Goal: Task Accomplishment & Management: Manage account settings

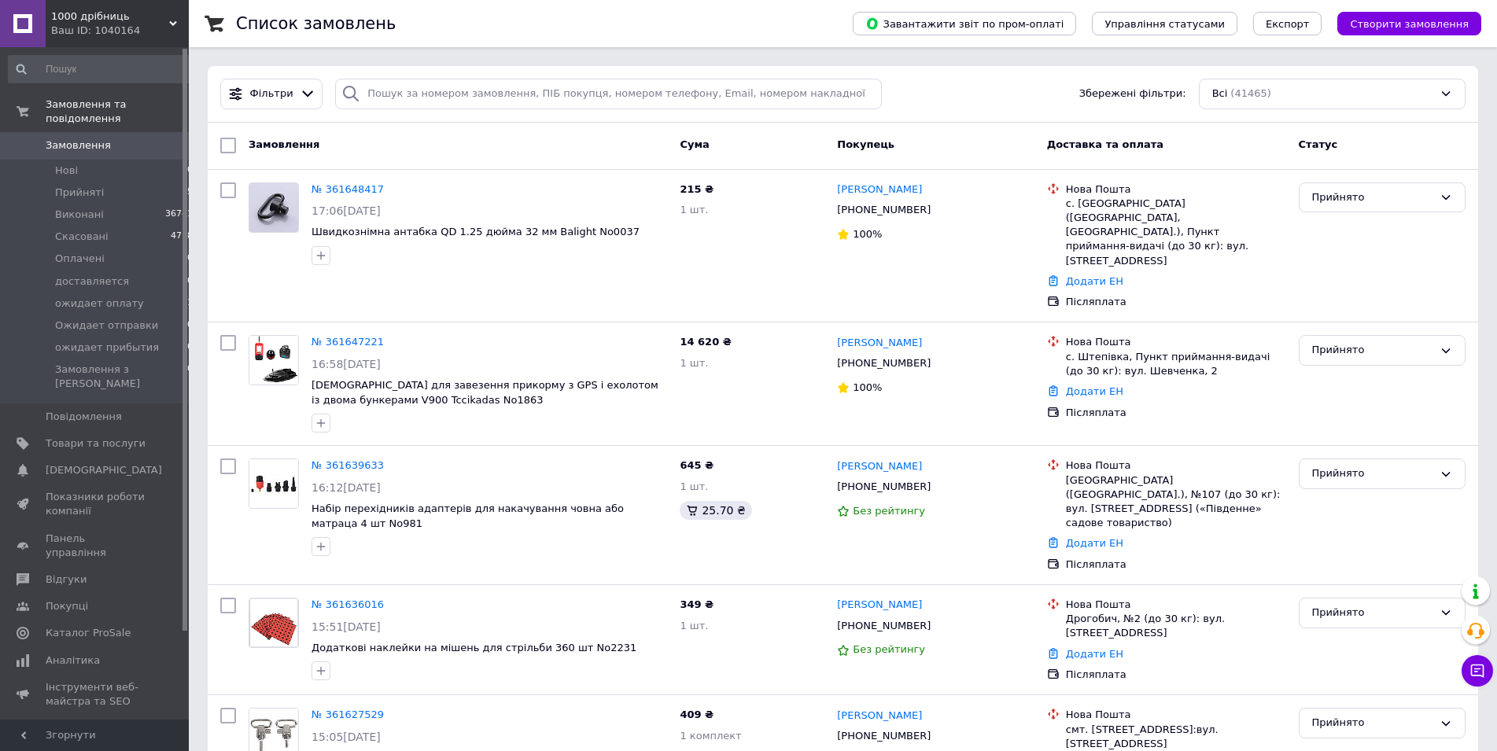
click at [1400, 18] on span "Створити замовлення" at bounding box center [1409, 24] width 119 height 12
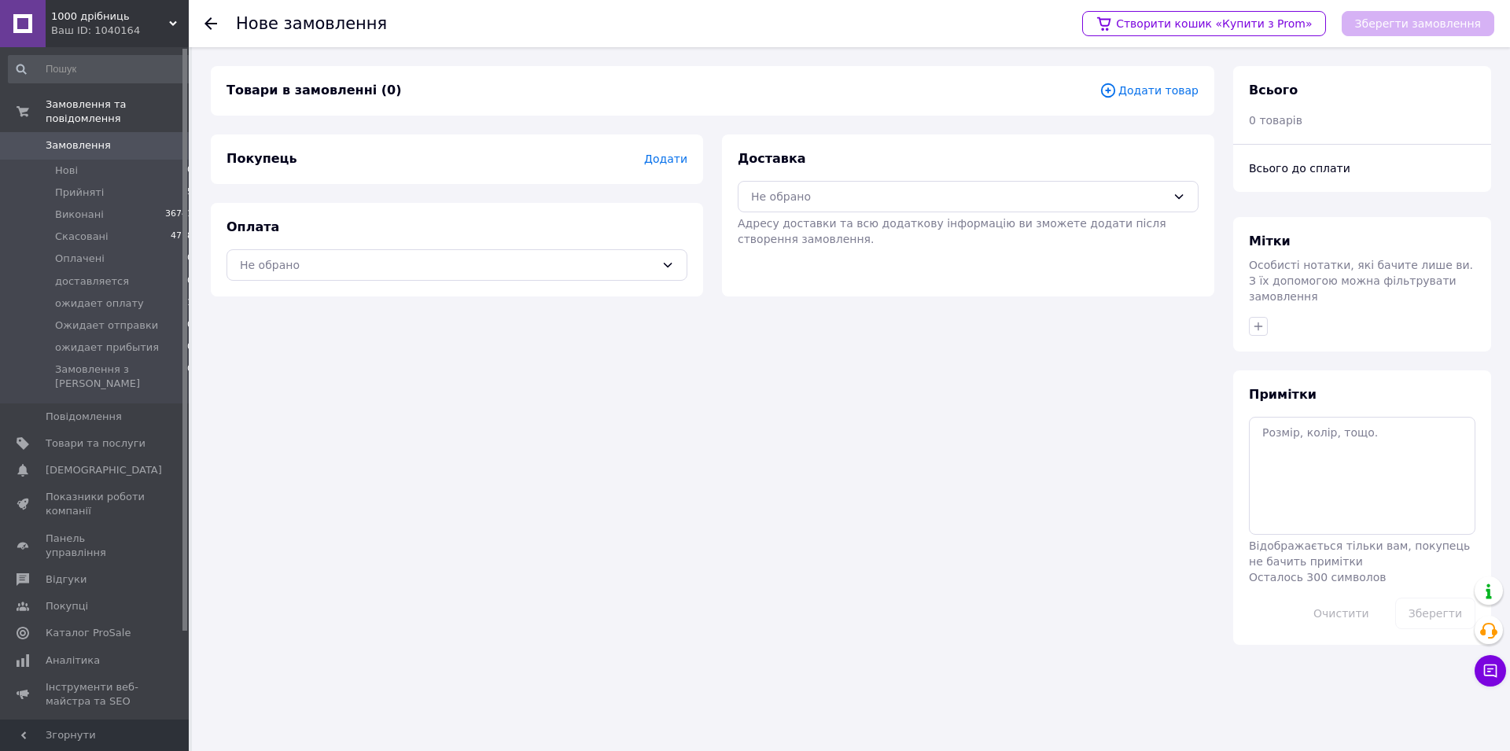
click at [1167, 86] on span "Додати товар" at bounding box center [1149, 90] width 99 height 17
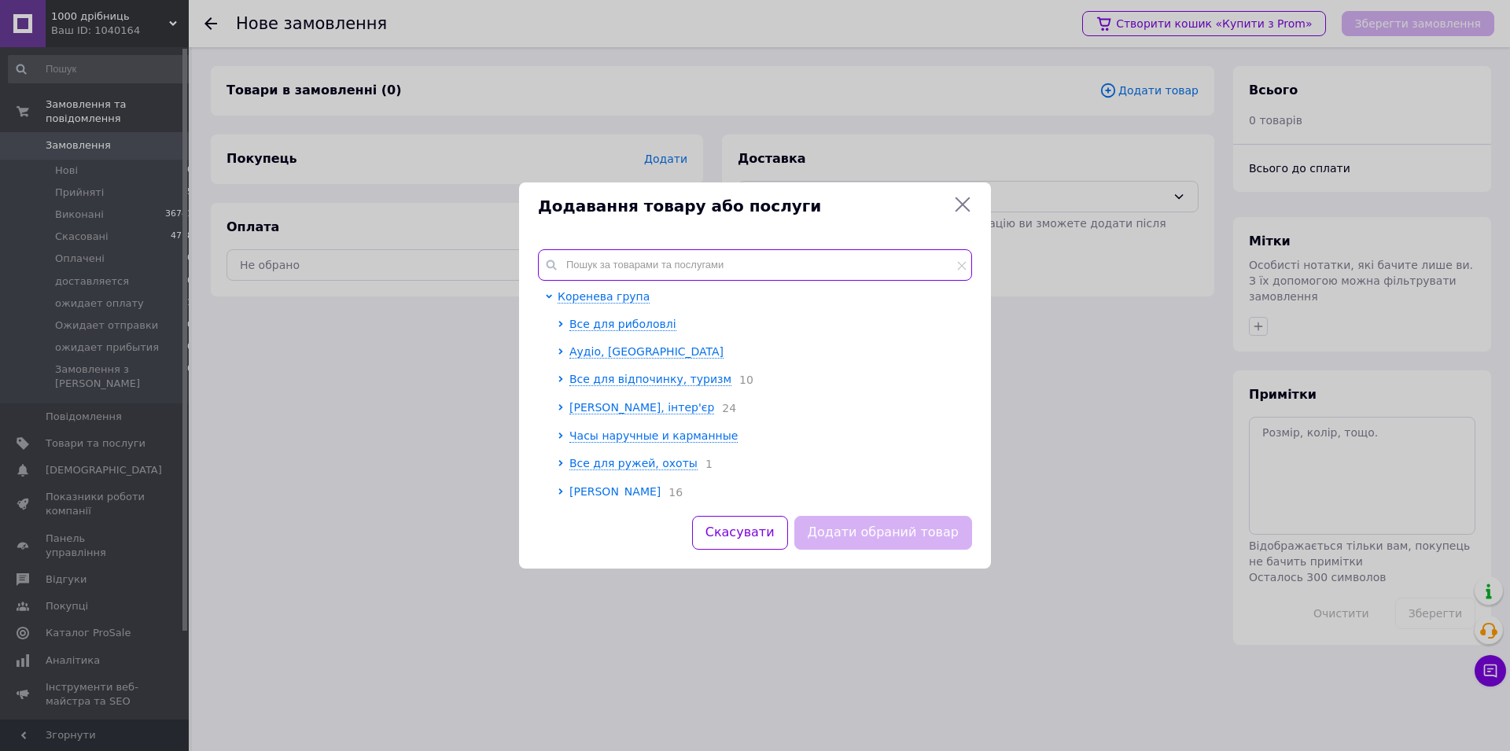
click at [872, 256] on input "text" at bounding box center [755, 264] width 434 height 31
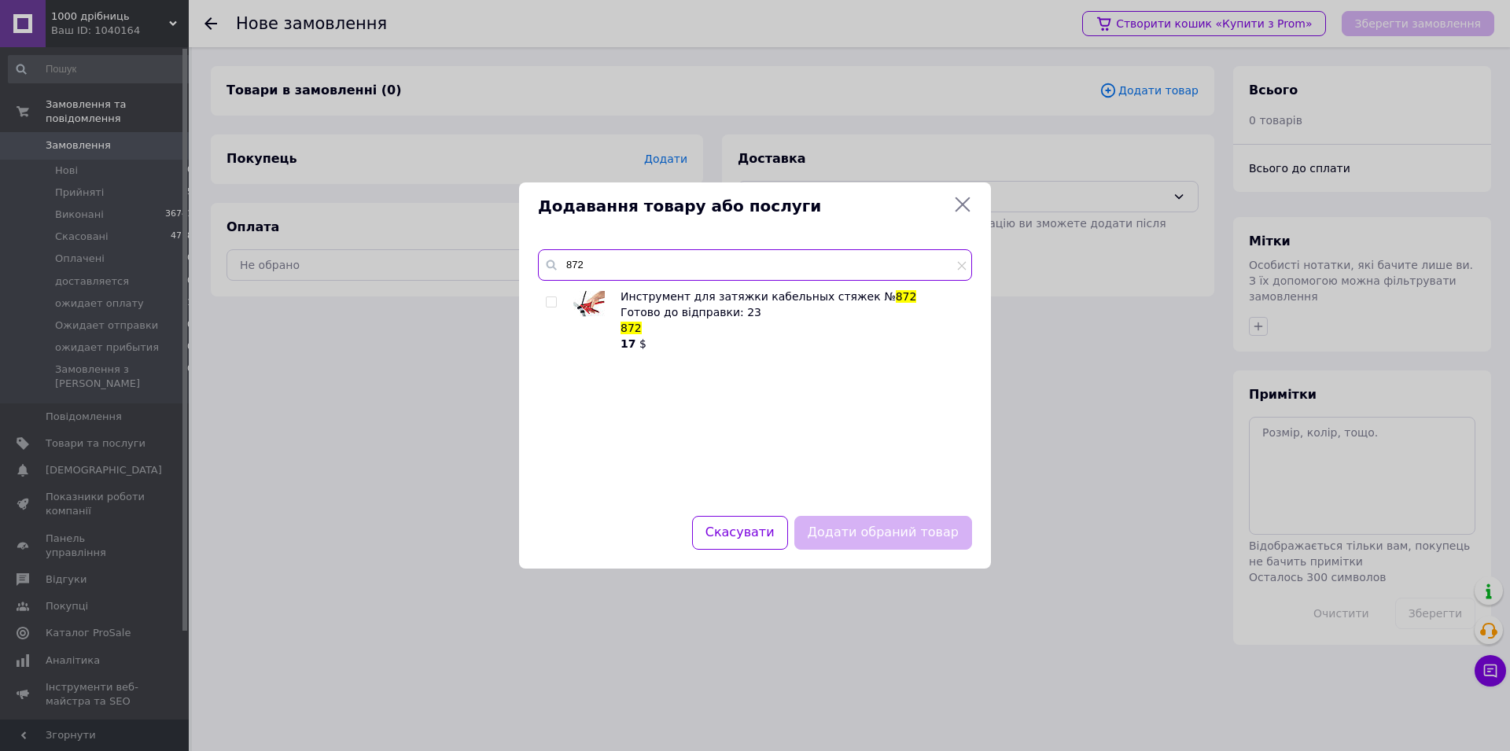
type input "872"
drag, startPoint x: 551, startPoint y: 301, endPoint x: 560, endPoint y: 315, distance: 15.9
click at [551, 302] on input "checkbox" at bounding box center [551, 302] width 10 height 10
checkbox input "true"
click at [853, 535] on button "Додати обраний товар" at bounding box center [883, 533] width 178 height 34
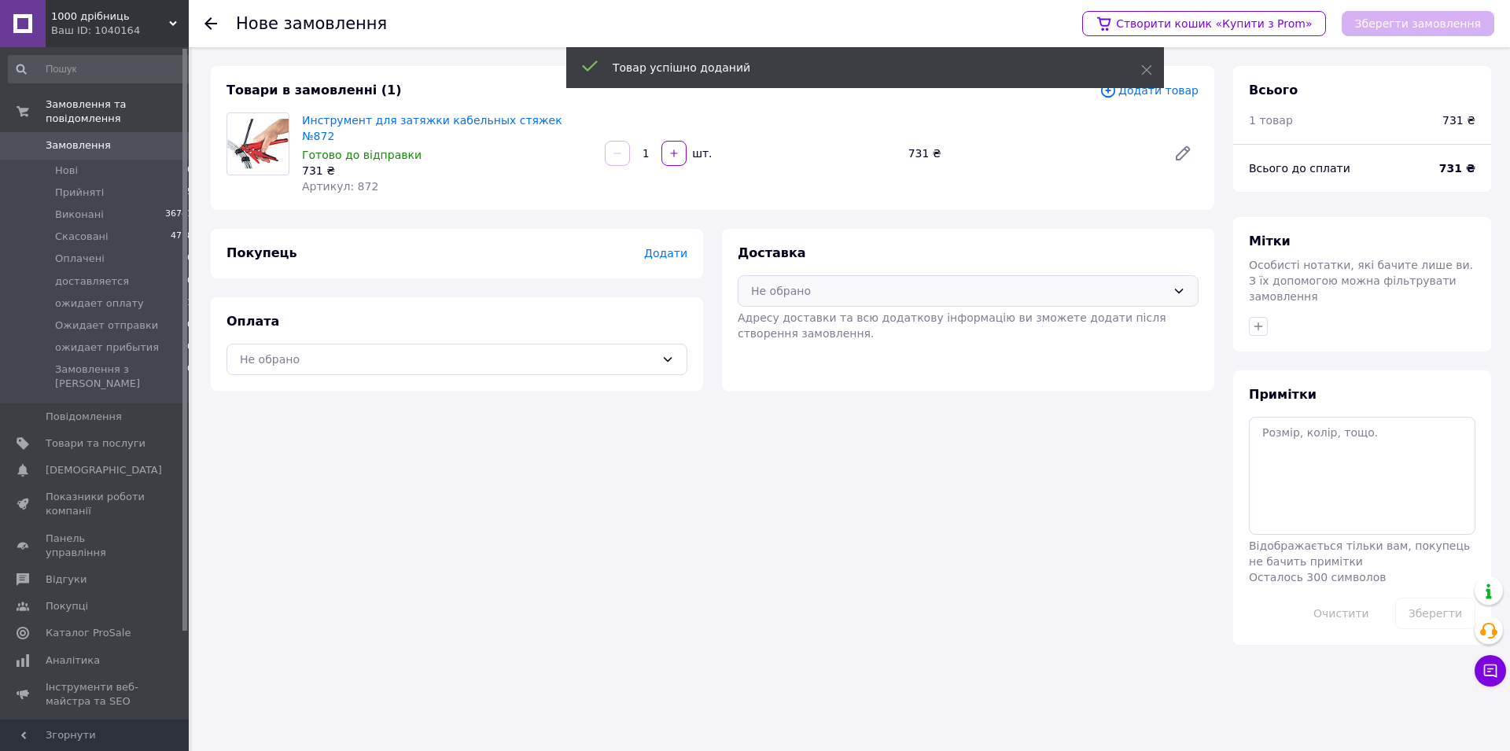
click at [798, 275] on div "Не обрано" at bounding box center [968, 290] width 461 height 31
drag, startPoint x: 800, startPoint y: 307, endPoint x: 741, endPoint y: 319, distance: 60.3
click at [790, 317] on span "Нова Пошта (платна)" at bounding box center [980, 325] width 411 height 16
click at [654, 344] on div "Не обрано" at bounding box center [457, 359] width 461 height 31
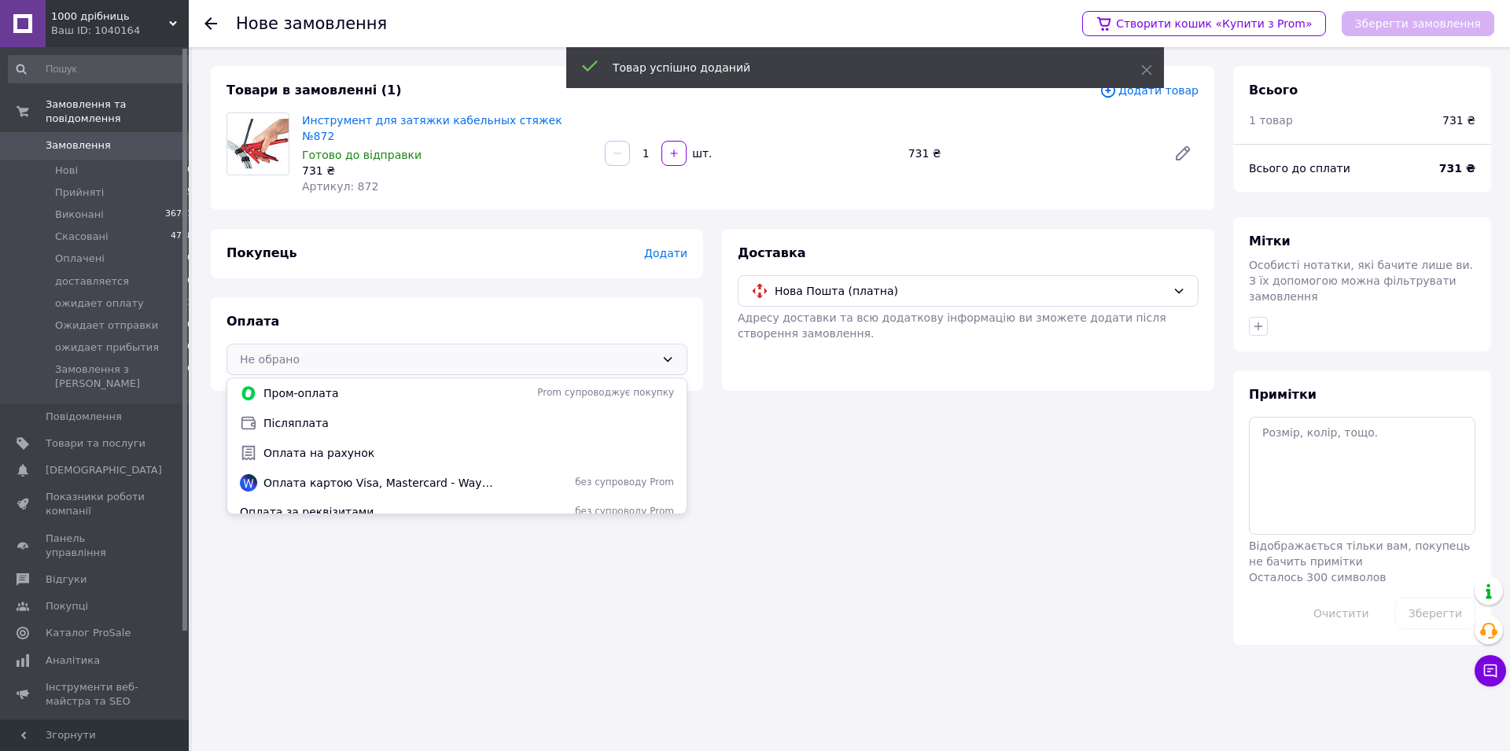
drag, startPoint x: 313, startPoint y: 409, endPoint x: 318, endPoint y: 402, distance: 8.5
click at [311, 415] on span "Післяплата" at bounding box center [469, 423] width 411 height 16
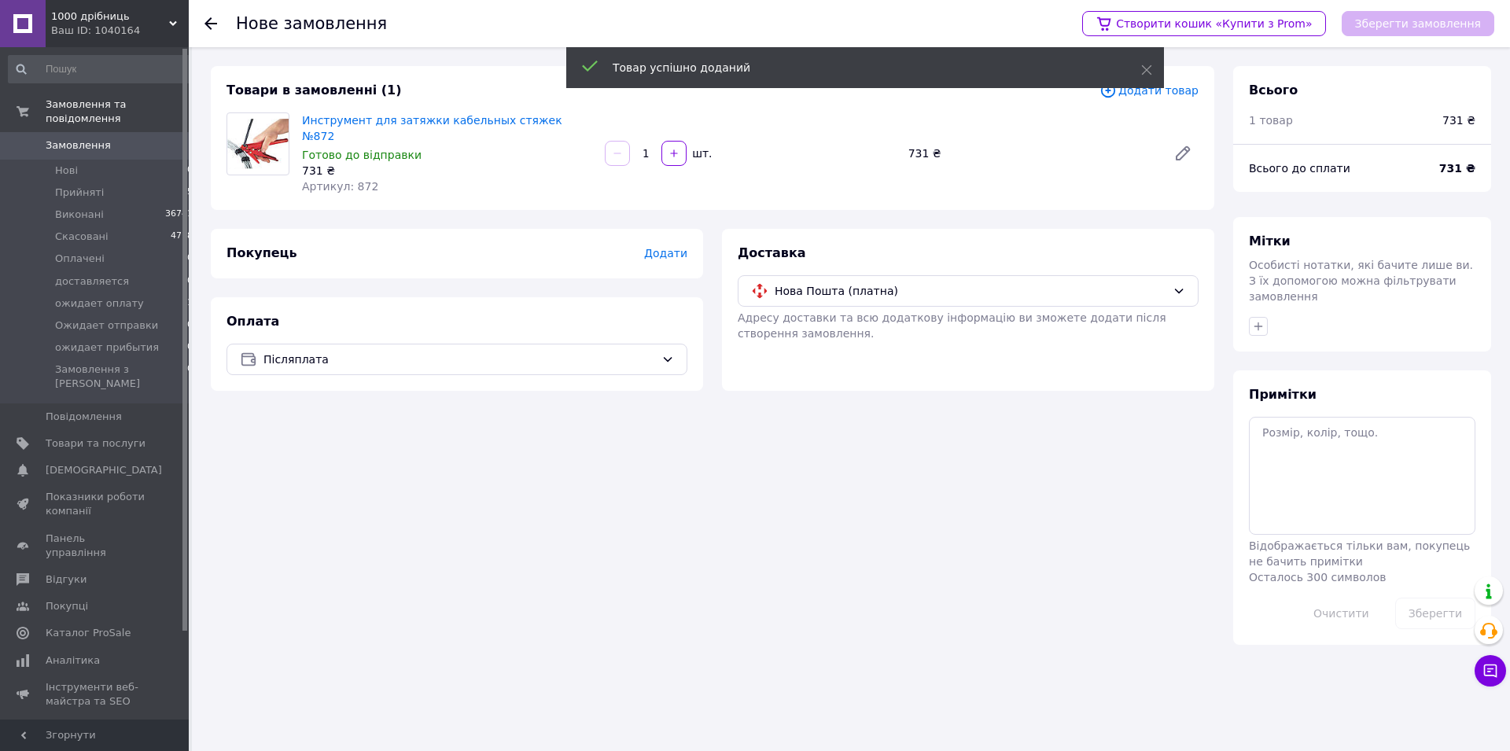
click at [665, 247] on span "Додати" at bounding box center [665, 253] width 43 height 13
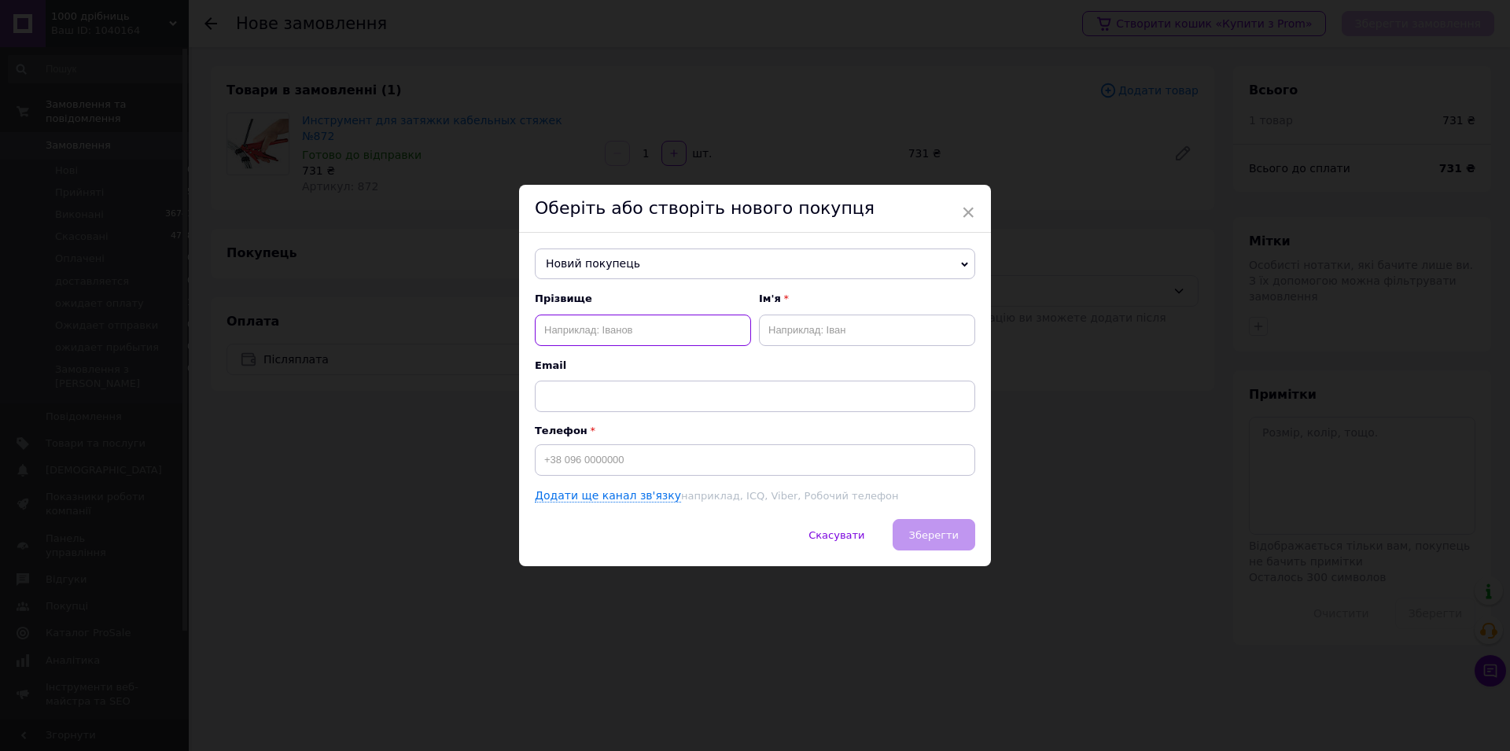
paste input "[PERSON_NAME]"
type input "[PERSON_NAME]"
paste input "[PERSON_NAME]"
click at [832, 322] on input "[PERSON_NAME]" at bounding box center [867, 330] width 216 height 31
type input "Руслан"
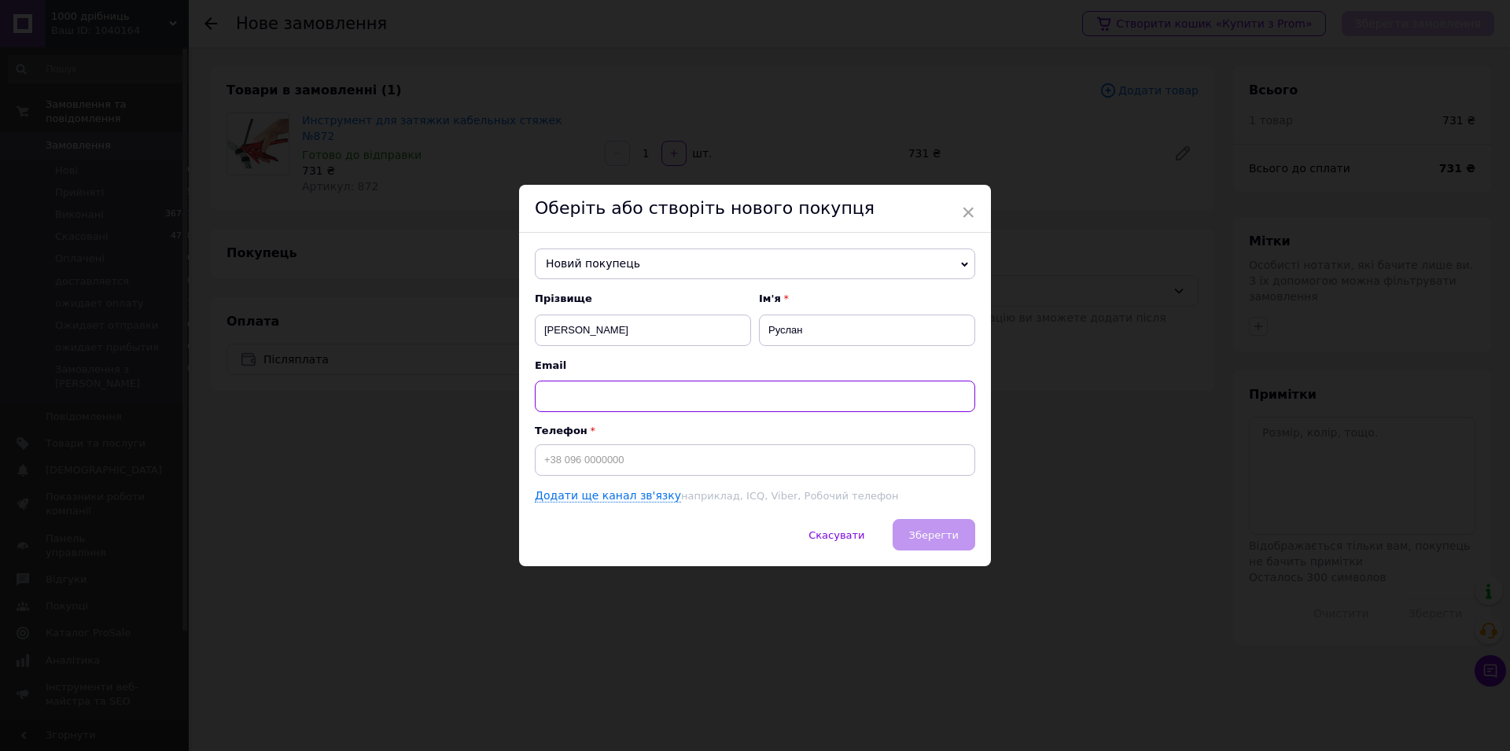
paste input "[EMAIL_ADDRESS]"
type input "[EMAIL_ADDRESS]"
paste input "[PHONE_NUMBER]"
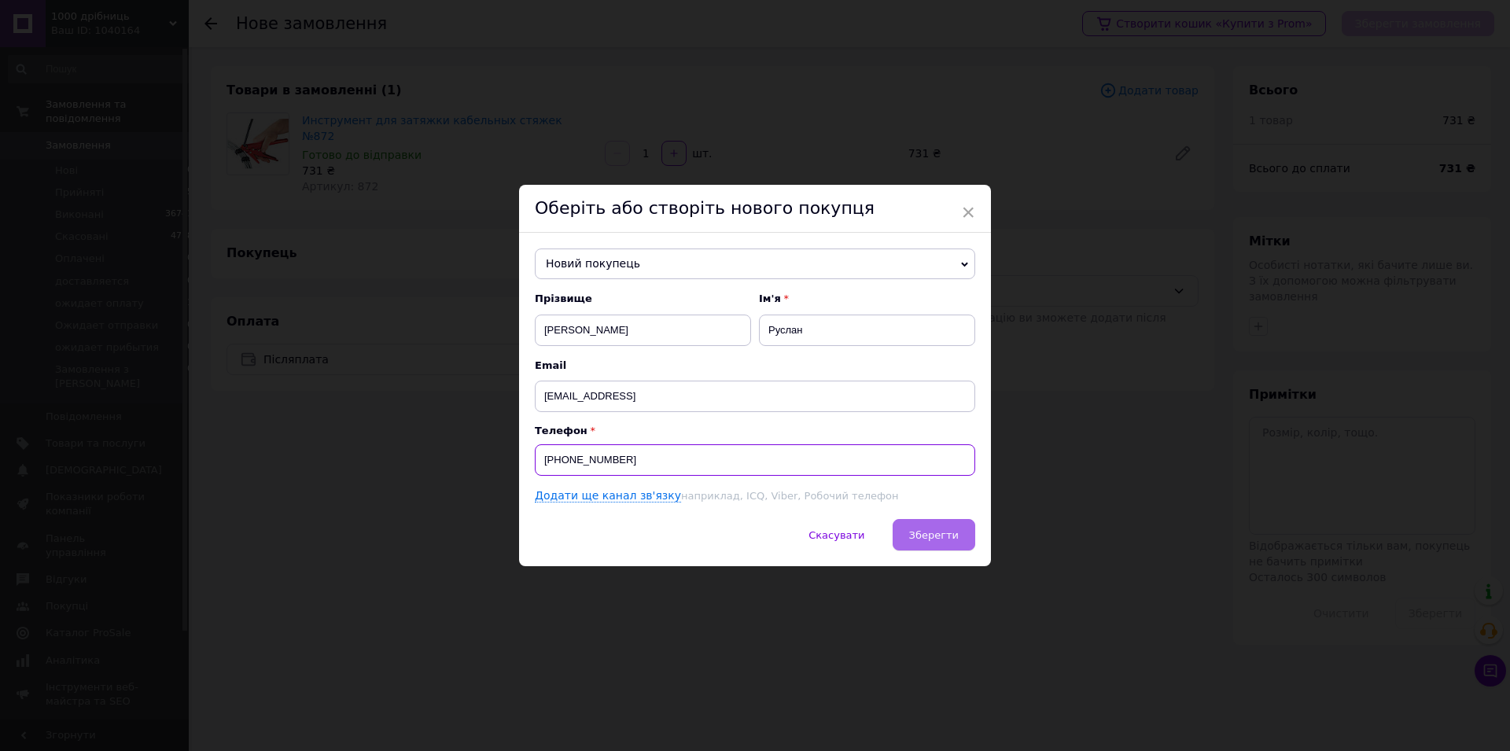
type input "[PHONE_NUMBER]"
click at [931, 536] on span "Зберегти" at bounding box center [934, 535] width 50 height 12
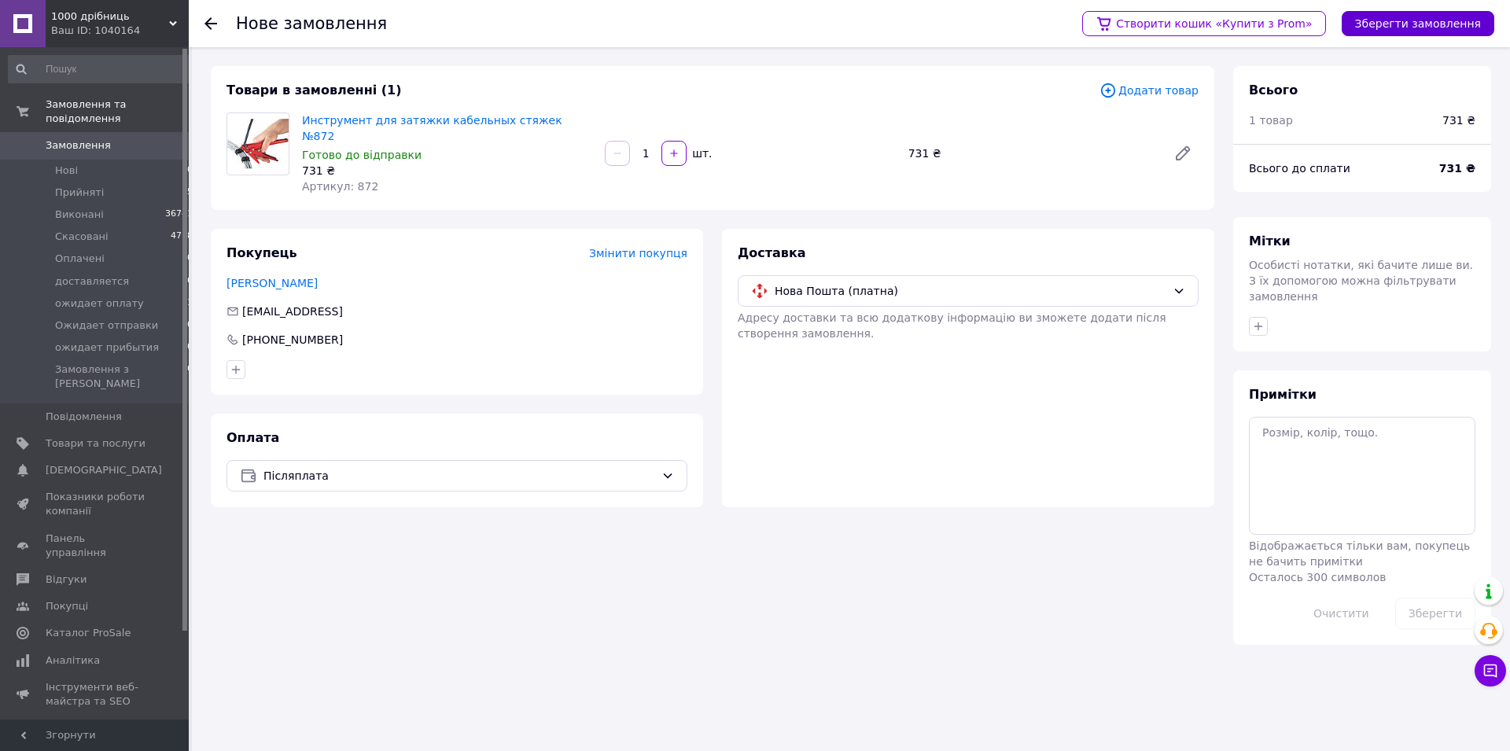
click at [1379, 24] on button "Зберегти замовлення" at bounding box center [1418, 23] width 153 height 25
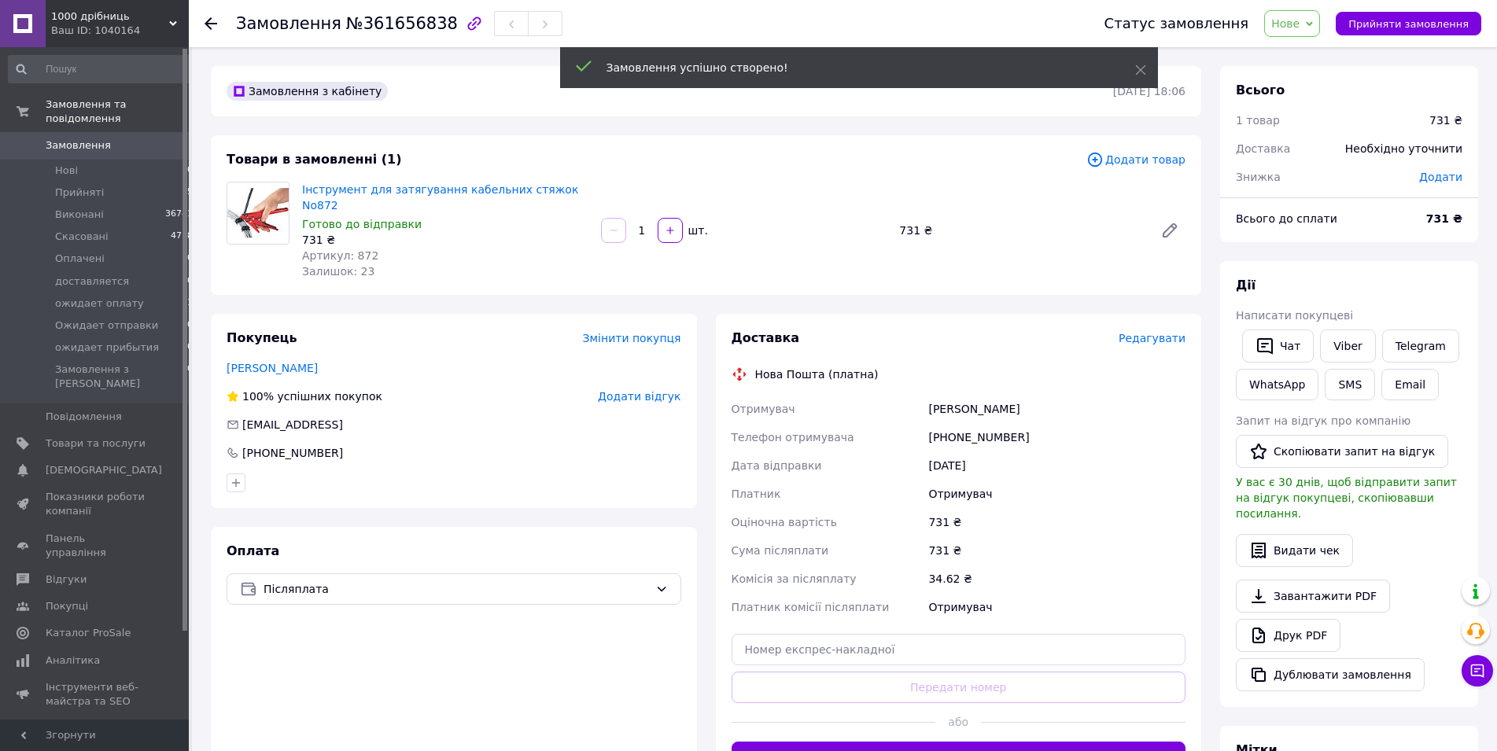
click at [1150, 332] on span "Редагувати" at bounding box center [1152, 338] width 67 height 13
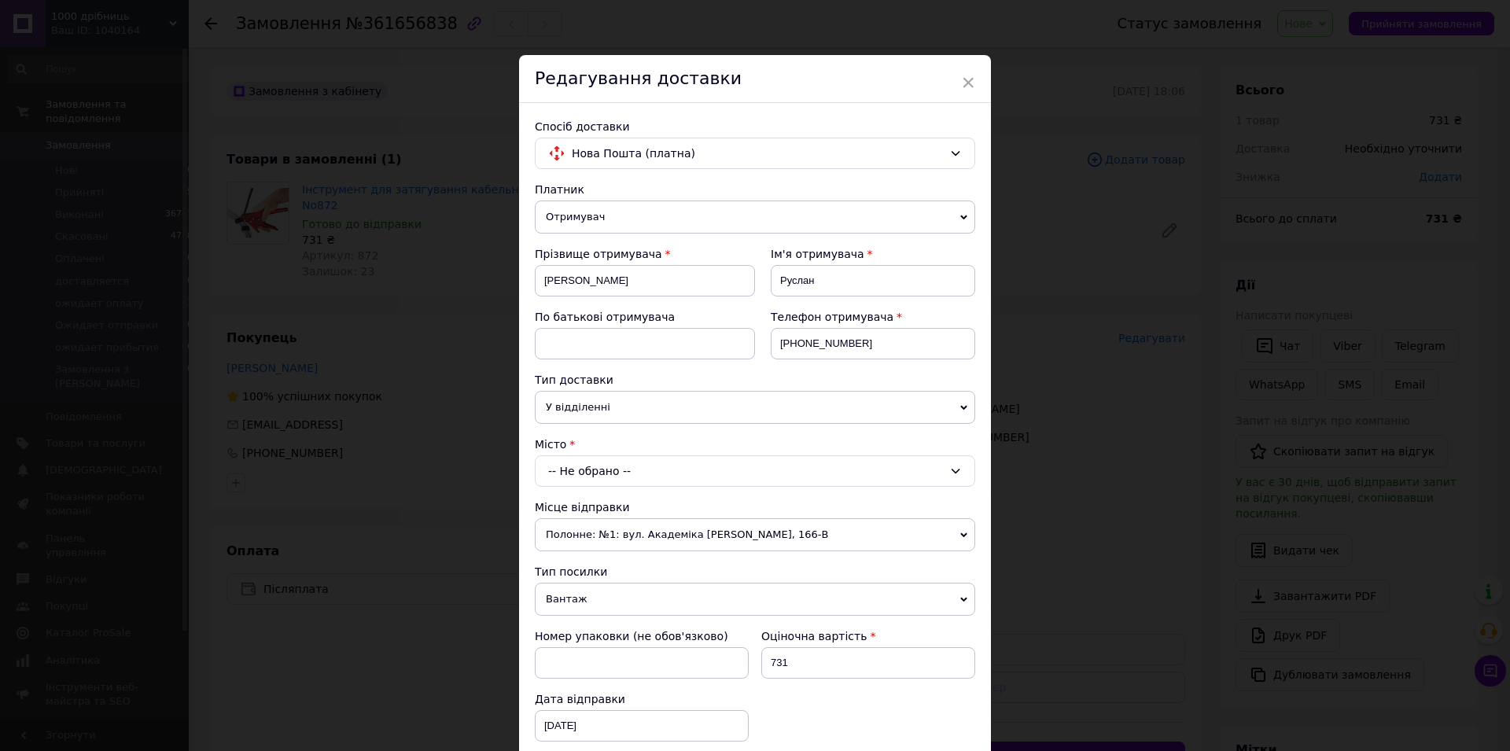
click at [586, 470] on div "-- Не обрано --" at bounding box center [755, 470] width 440 height 31
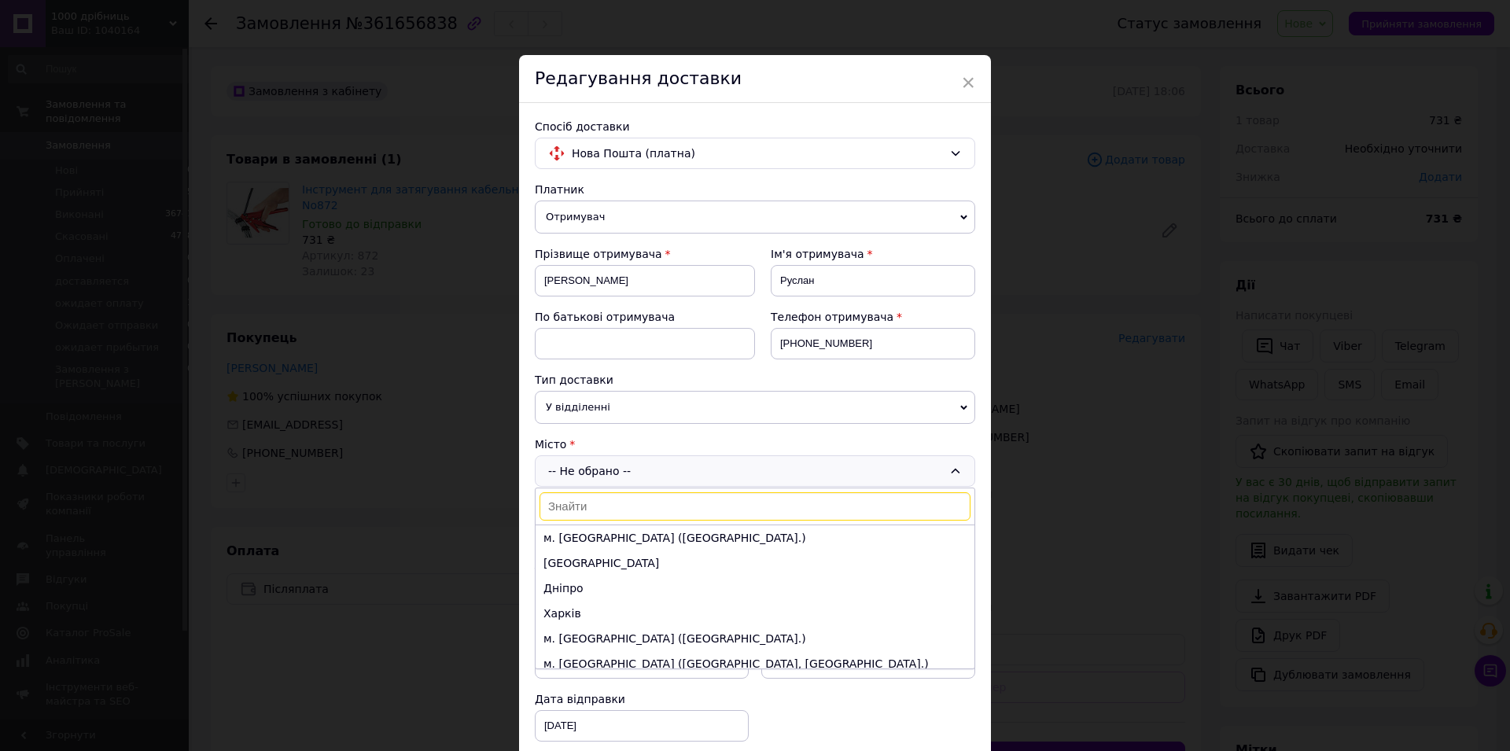
click at [569, 624] on li "Харків" at bounding box center [755, 613] width 439 height 25
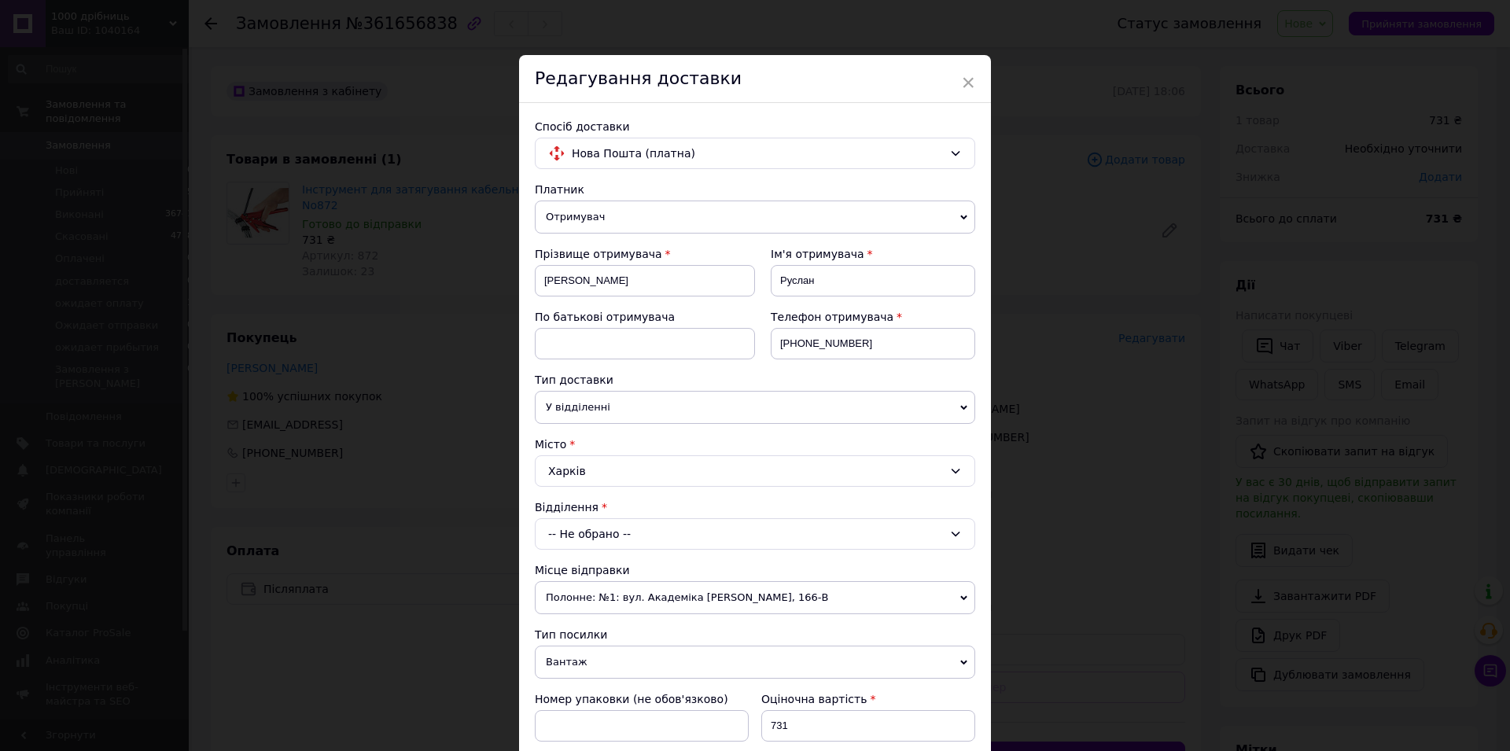
click at [568, 533] on div "-- Не обрано --" at bounding box center [755, 533] width 440 height 31
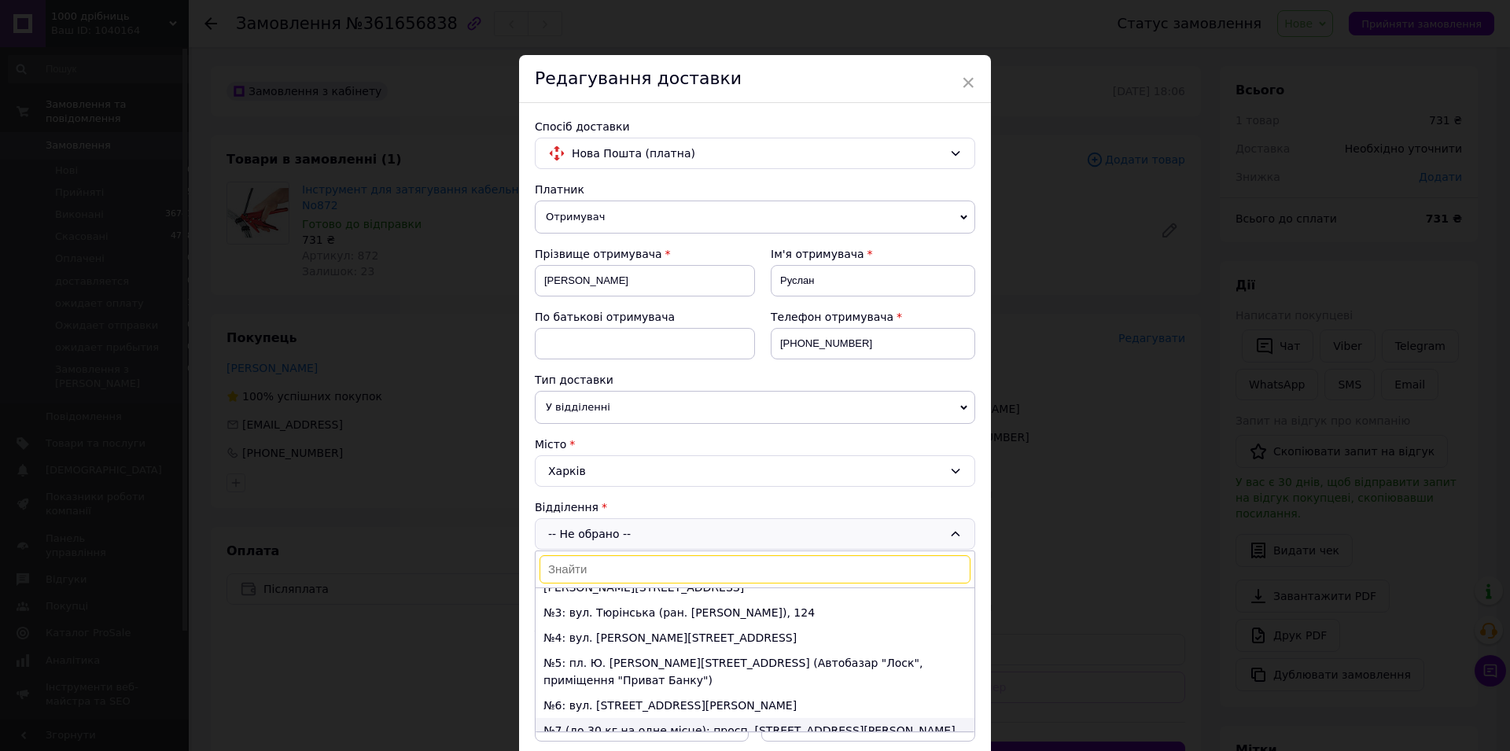
scroll to position [90, 0]
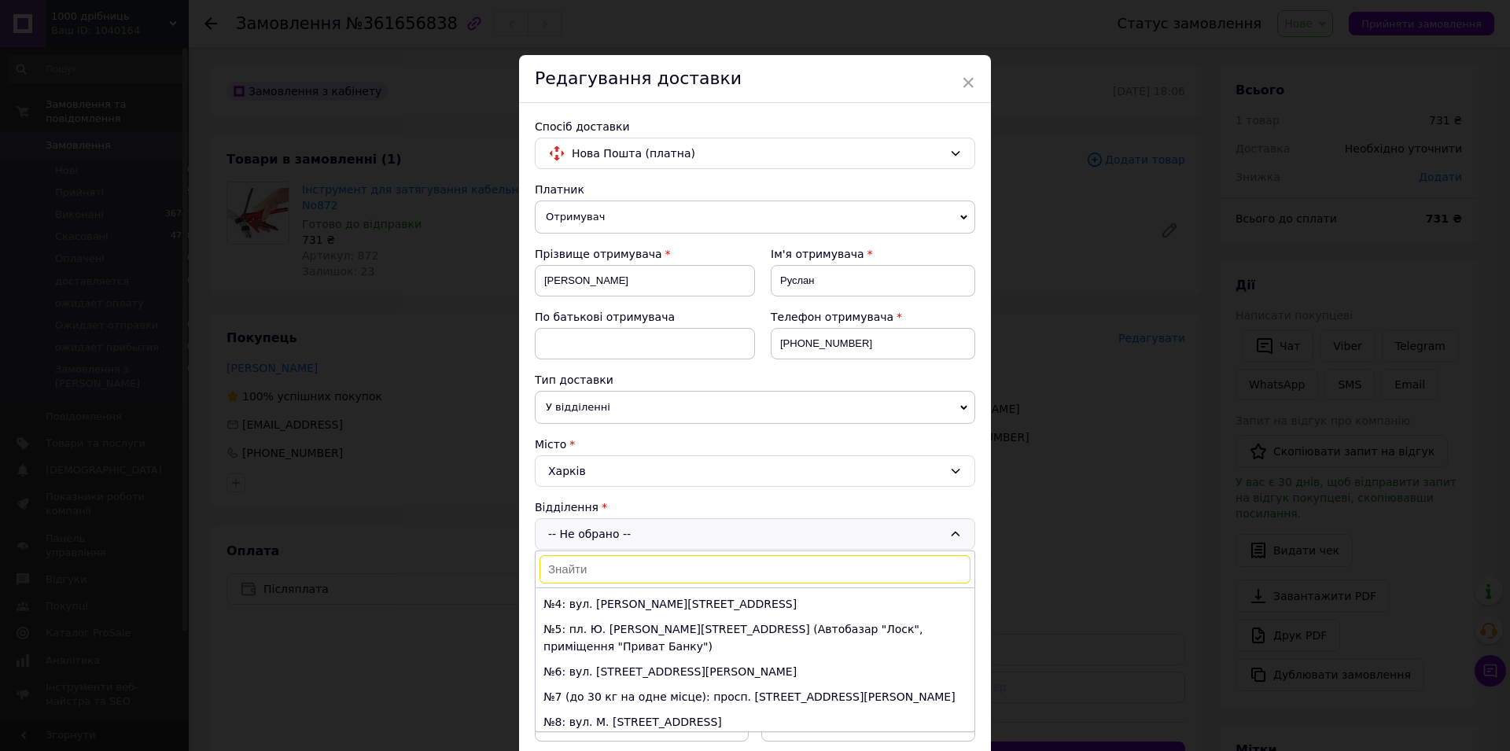
click at [584, 684] on li "№7 (до 30 кг на одне місце): просп. [STREET_ADDRESS][PERSON_NAME]" at bounding box center [755, 696] width 439 height 25
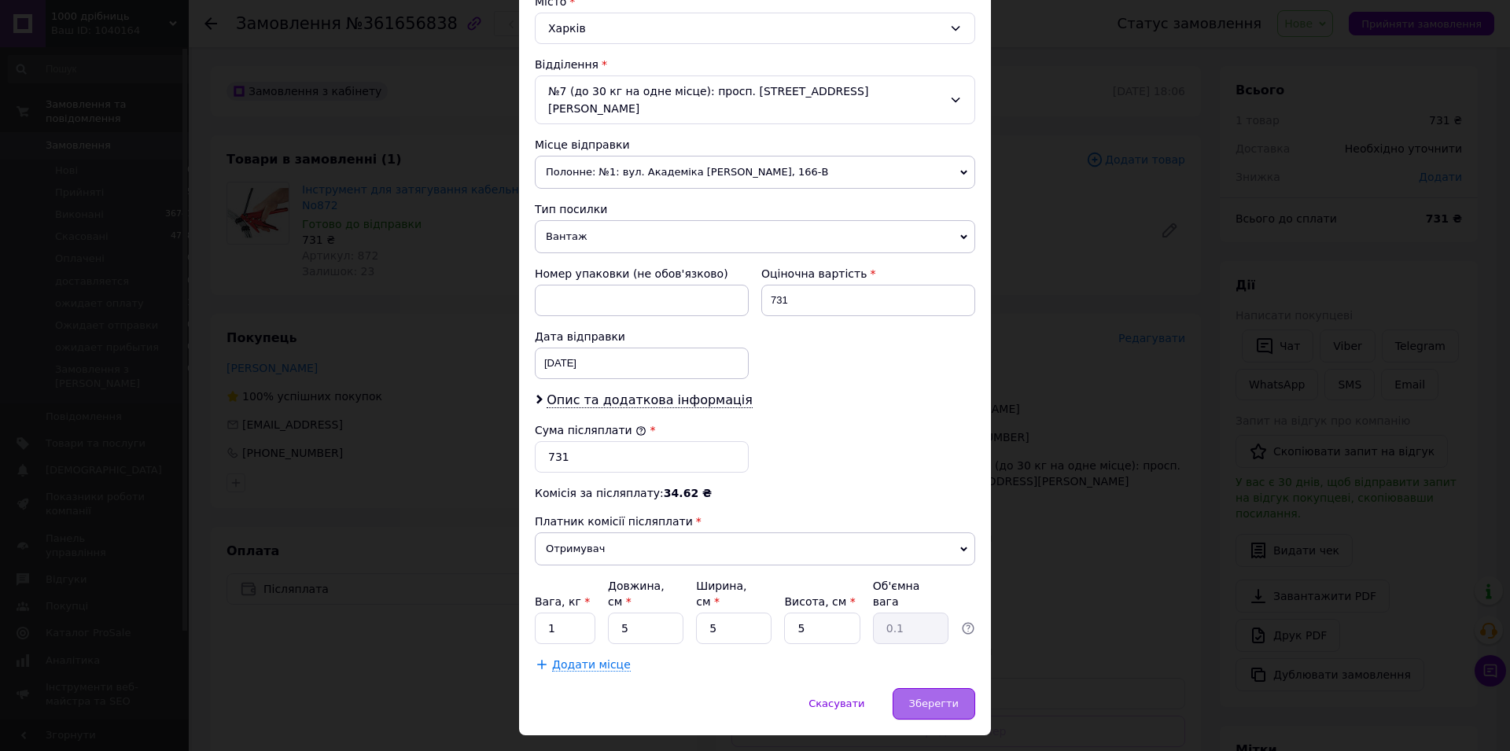
scroll to position [448, 0]
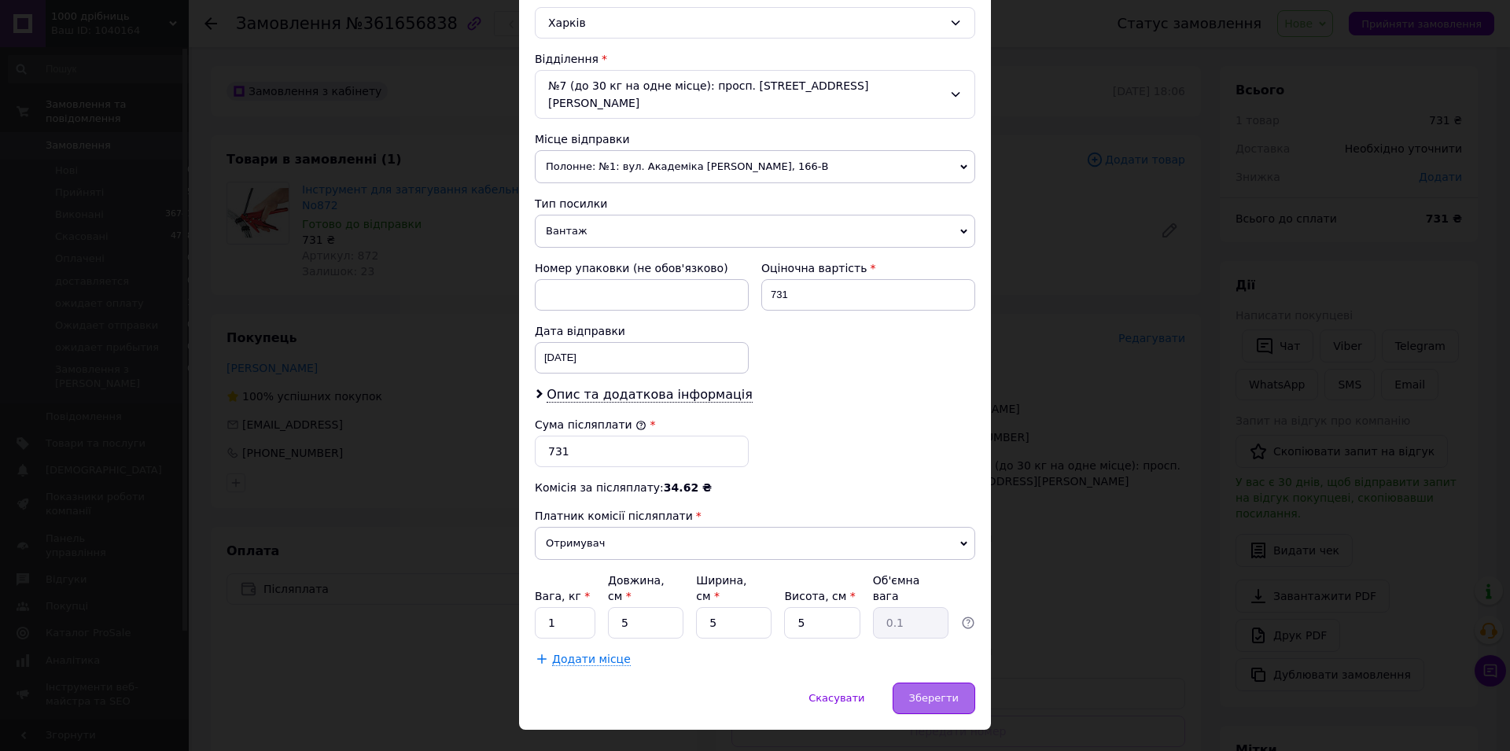
click at [941, 692] on span "Зберегти" at bounding box center [934, 698] width 50 height 12
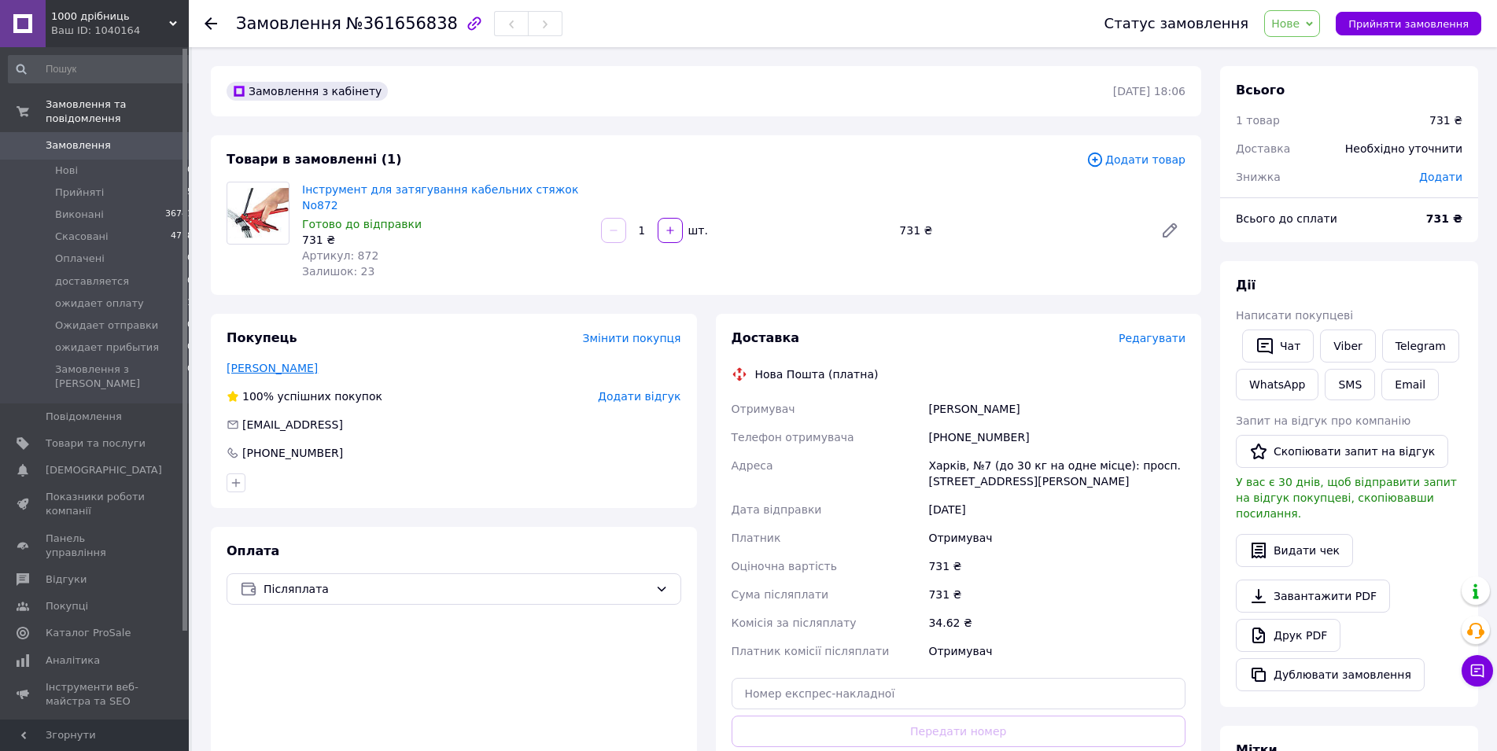
click at [302, 362] on link "[PERSON_NAME]" at bounding box center [272, 368] width 91 height 13
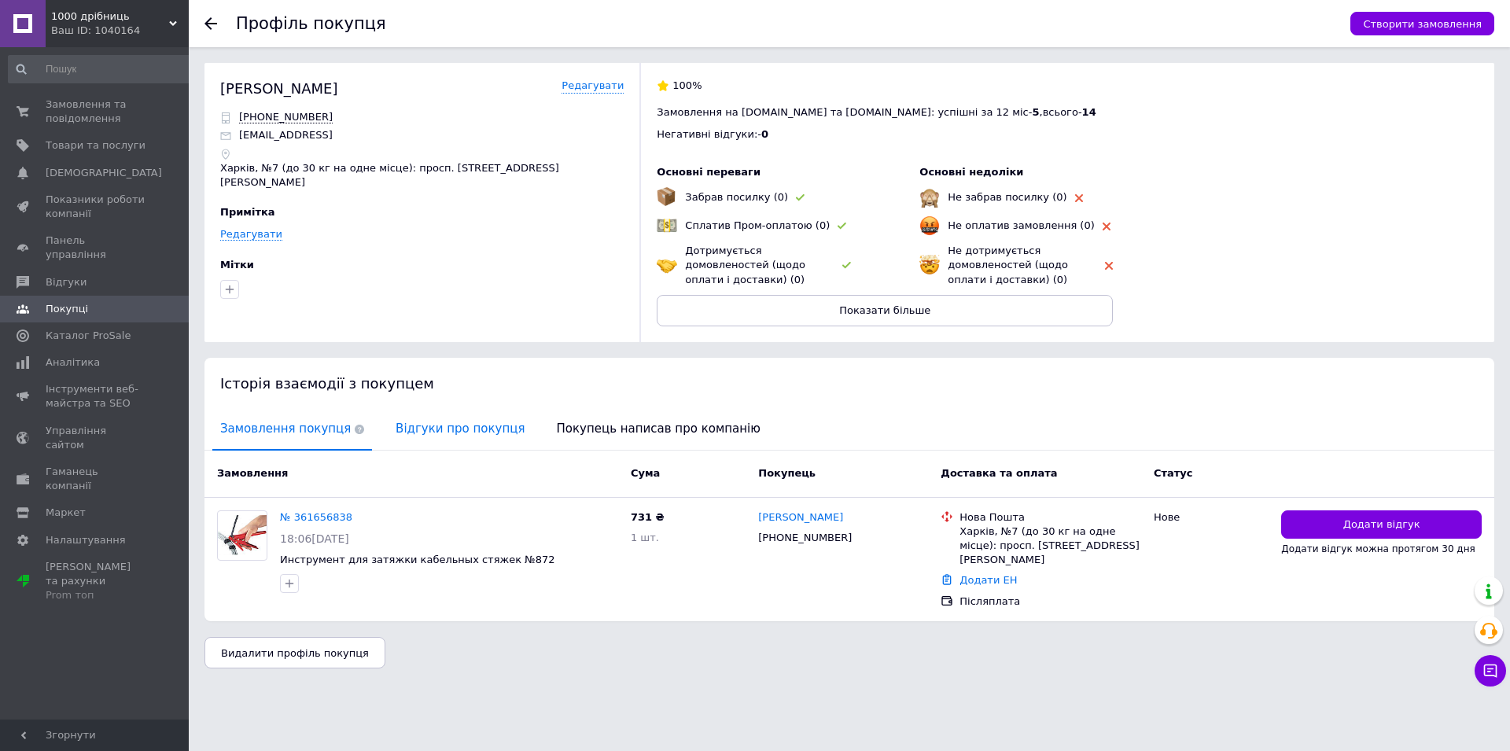
click at [407, 434] on span "Відгуки про покупця" at bounding box center [460, 429] width 145 height 40
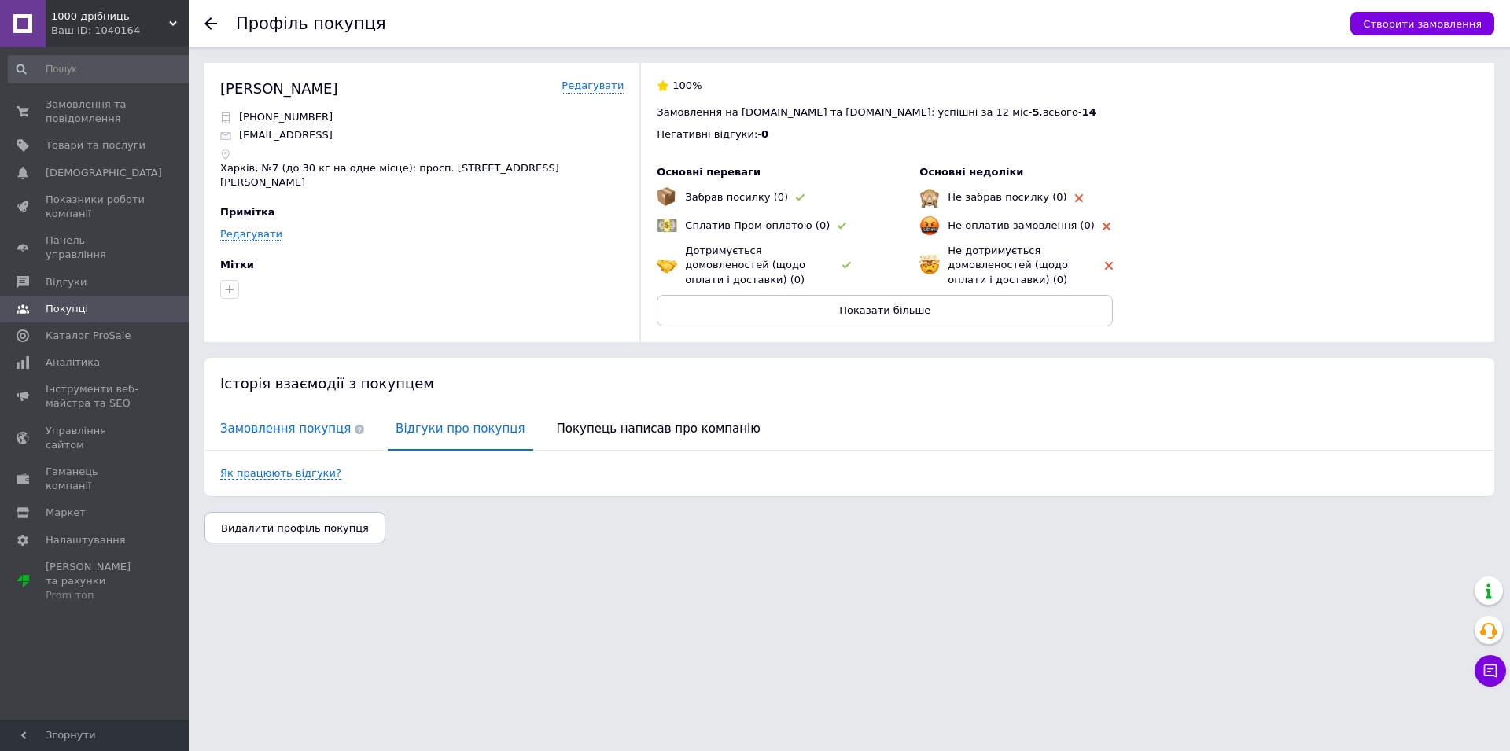
click at [271, 428] on span "Замовлення покупця" at bounding box center [292, 429] width 160 height 40
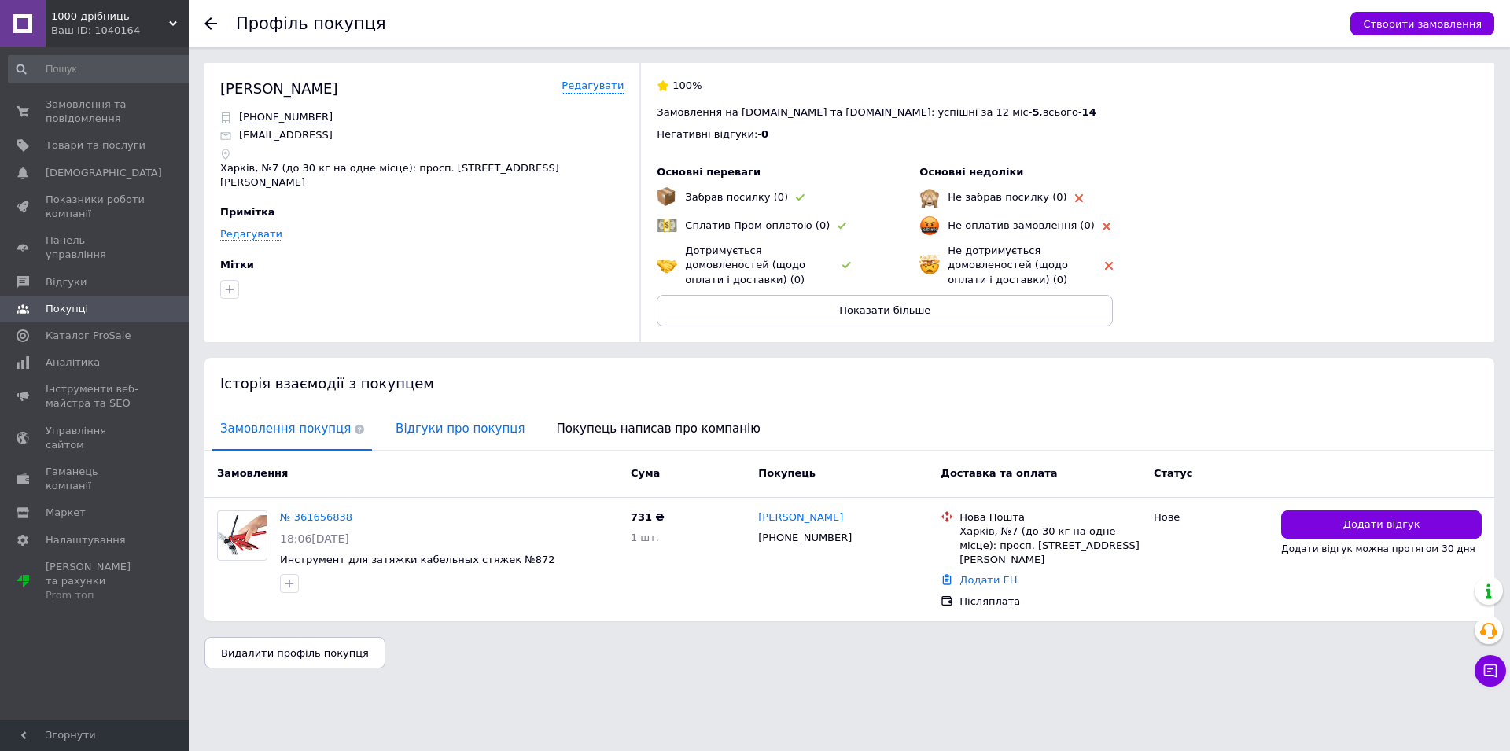
click at [453, 426] on span "Відгуки про покупця" at bounding box center [460, 429] width 145 height 40
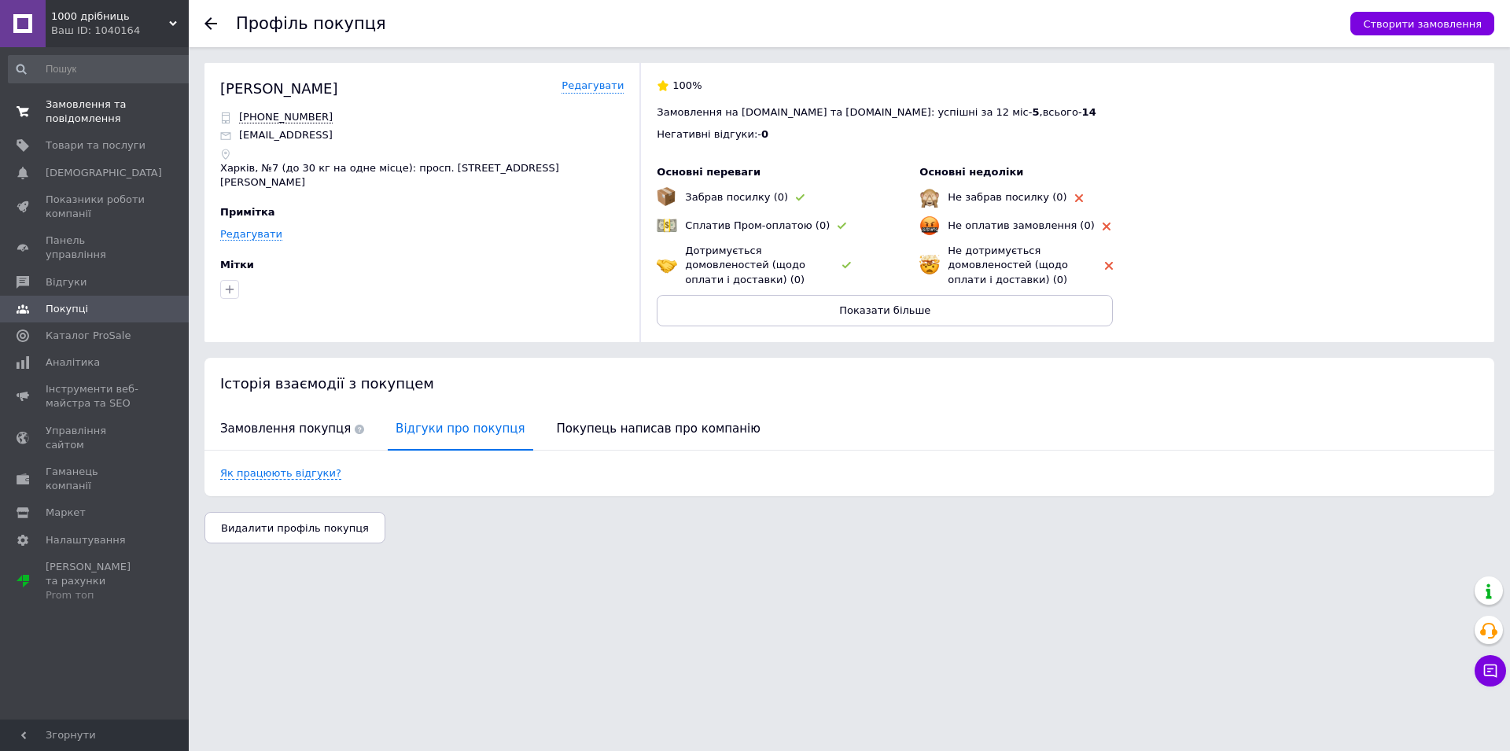
click at [72, 120] on span "Замовлення та повідомлення" at bounding box center [96, 112] width 100 height 28
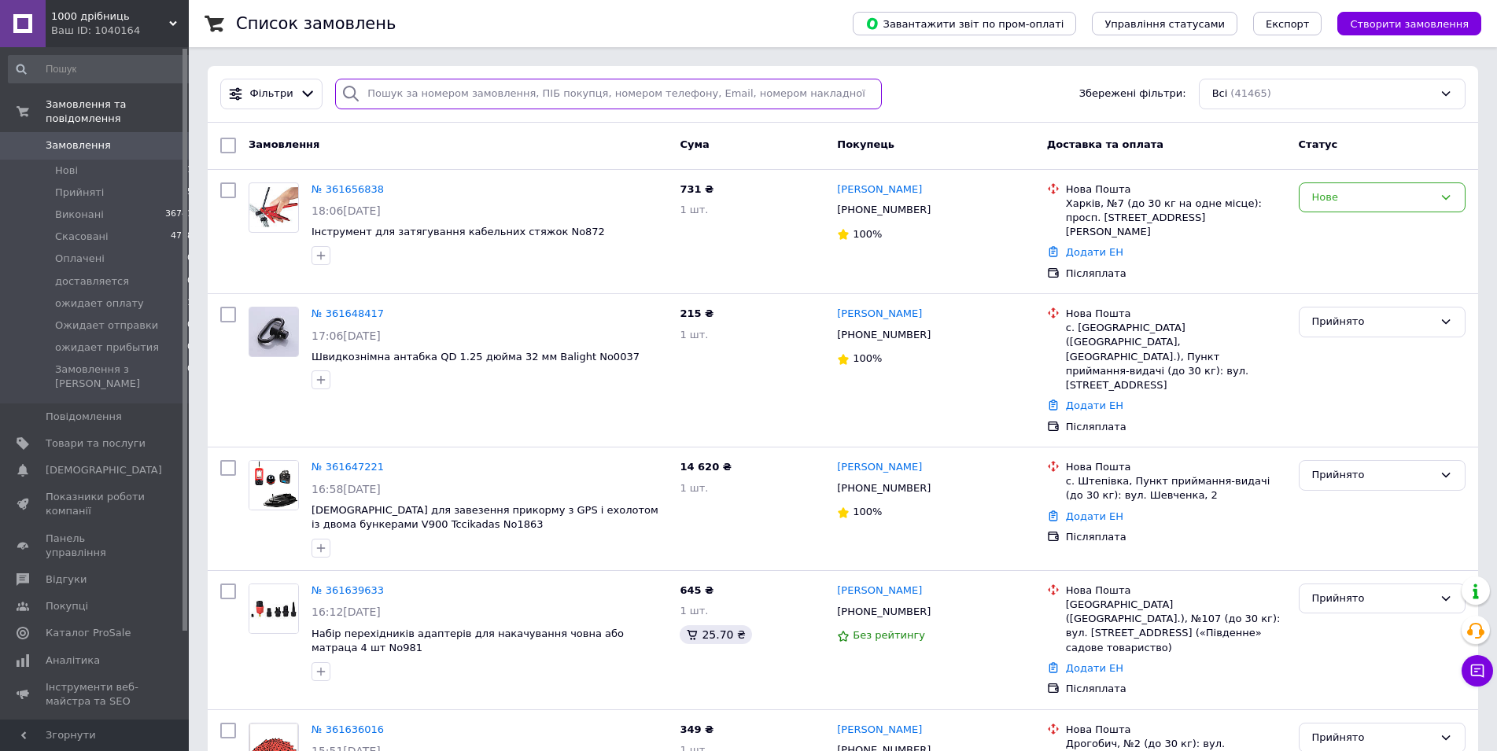
paste input "[PHONE_NUMBER]"
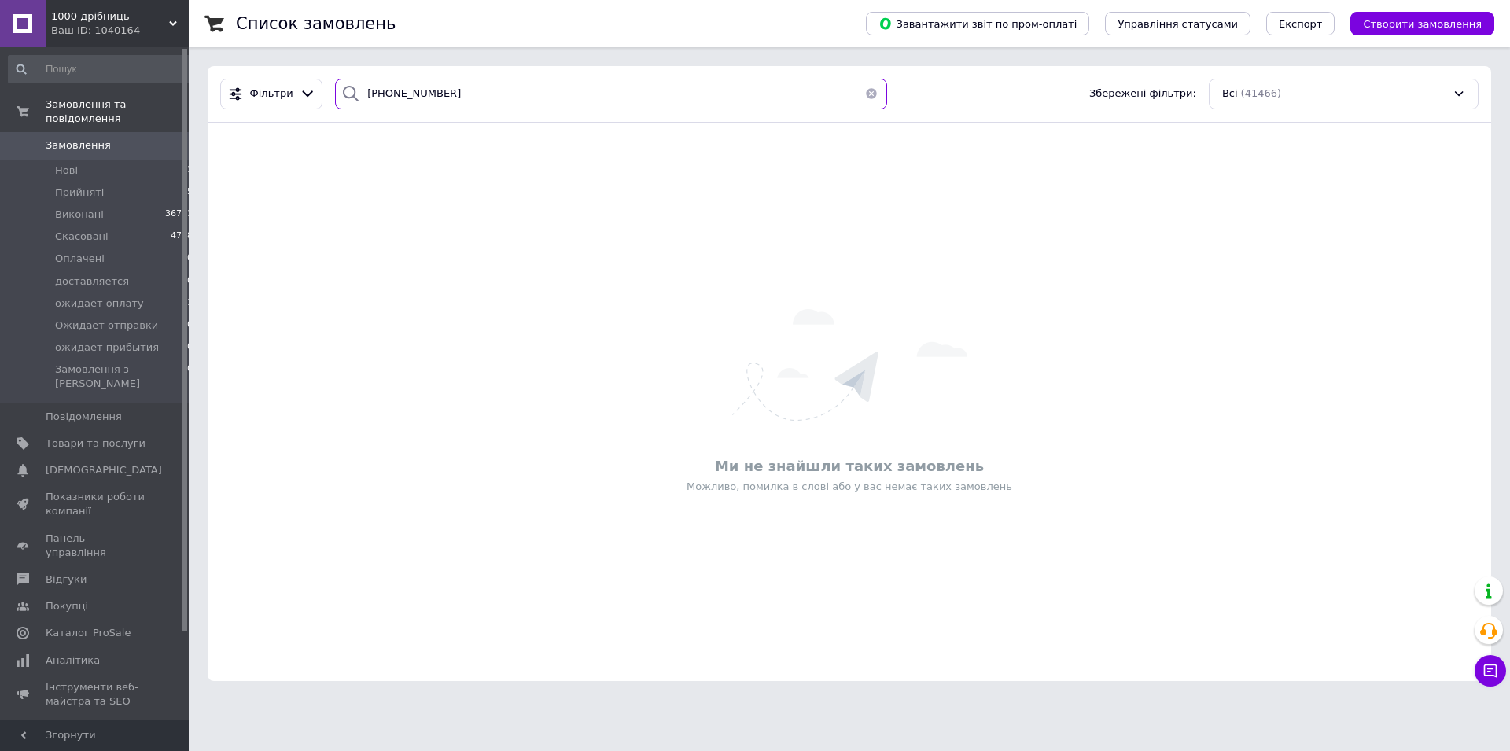
type input "[PHONE_NUMBER]"
click at [1408, 21] on span "Створити замовлення" at bounding box center [1422, 24] width 119 height 12
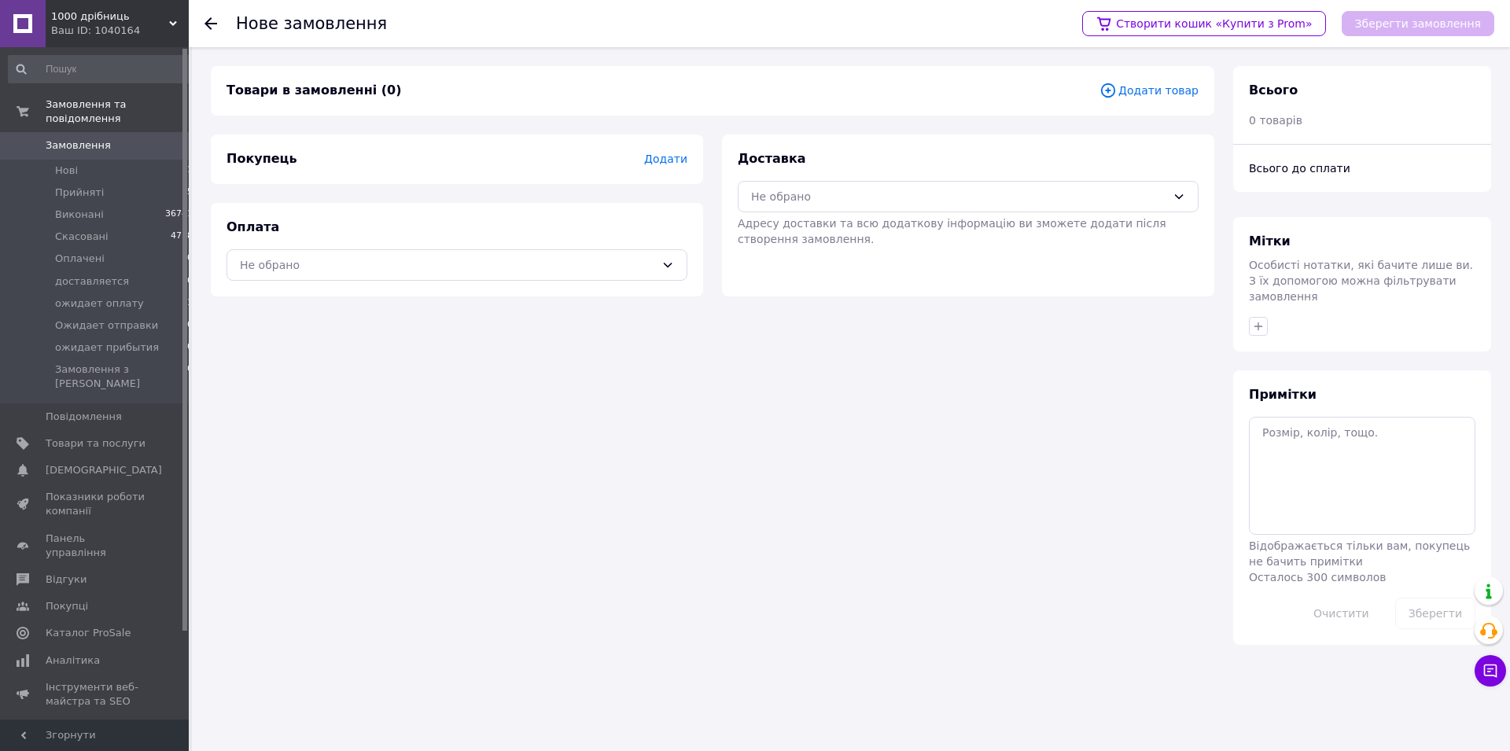
click at [1146, 95] on span "Додати товар" at bounding box center [1149, 90] width 99 height 17
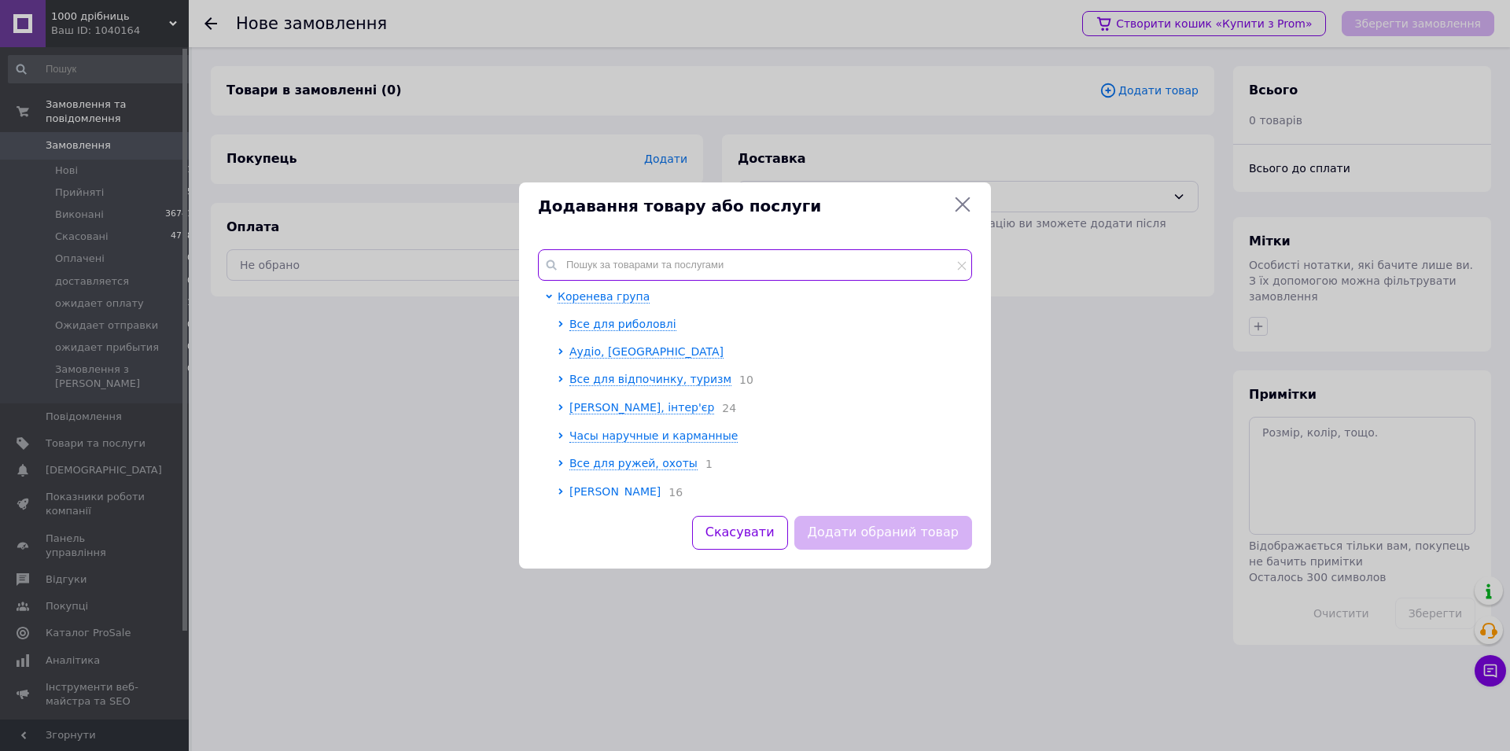
click at [899, 260] on input "text" at bounding box center [755, 264] width 434 height 31
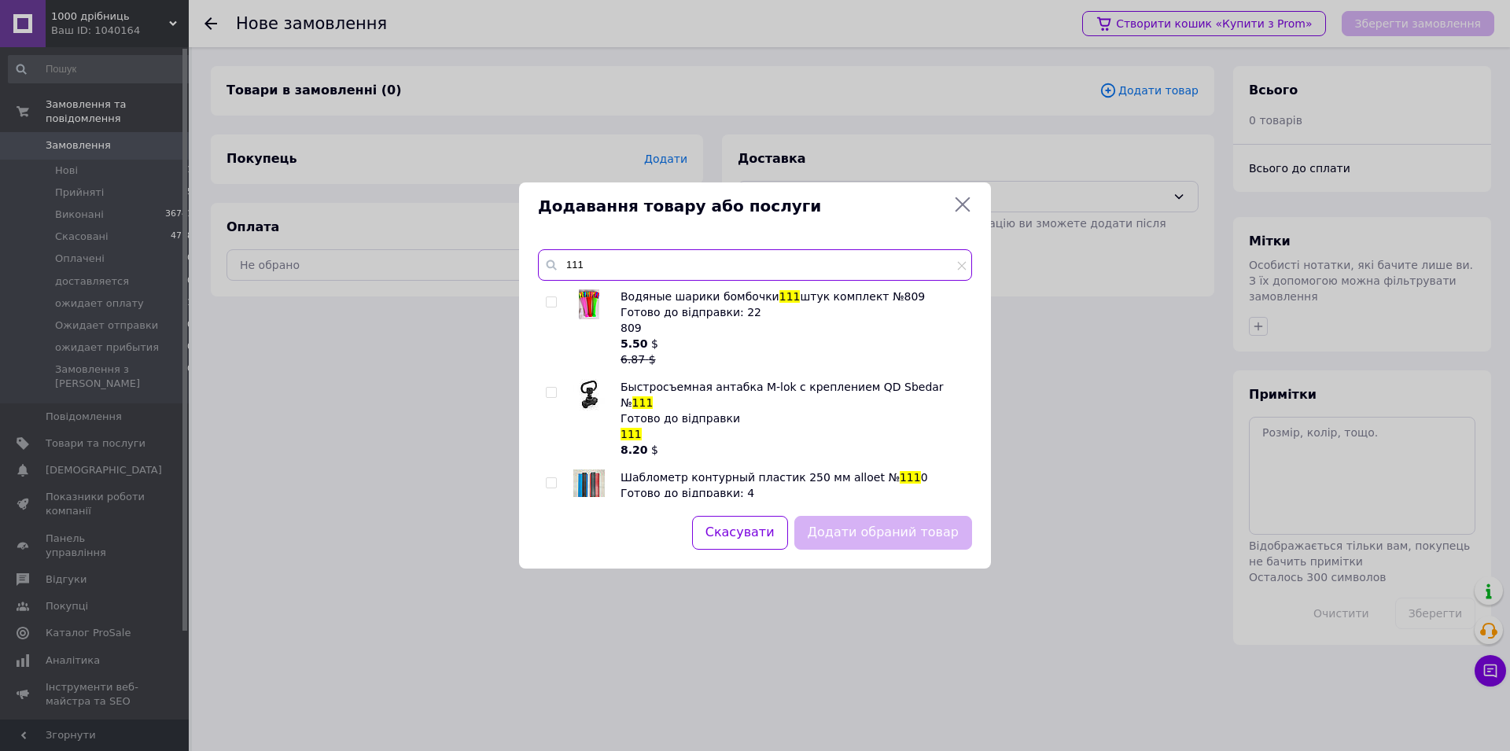
type input "111"
click at [550, 394] on input "checkbox" at bounding box center [551, 393] width 10 height 10
checkbox input "true"
click at [871, 522] on button "Додати обраний товар" at bounding box center [883, 533] width 178 height 34
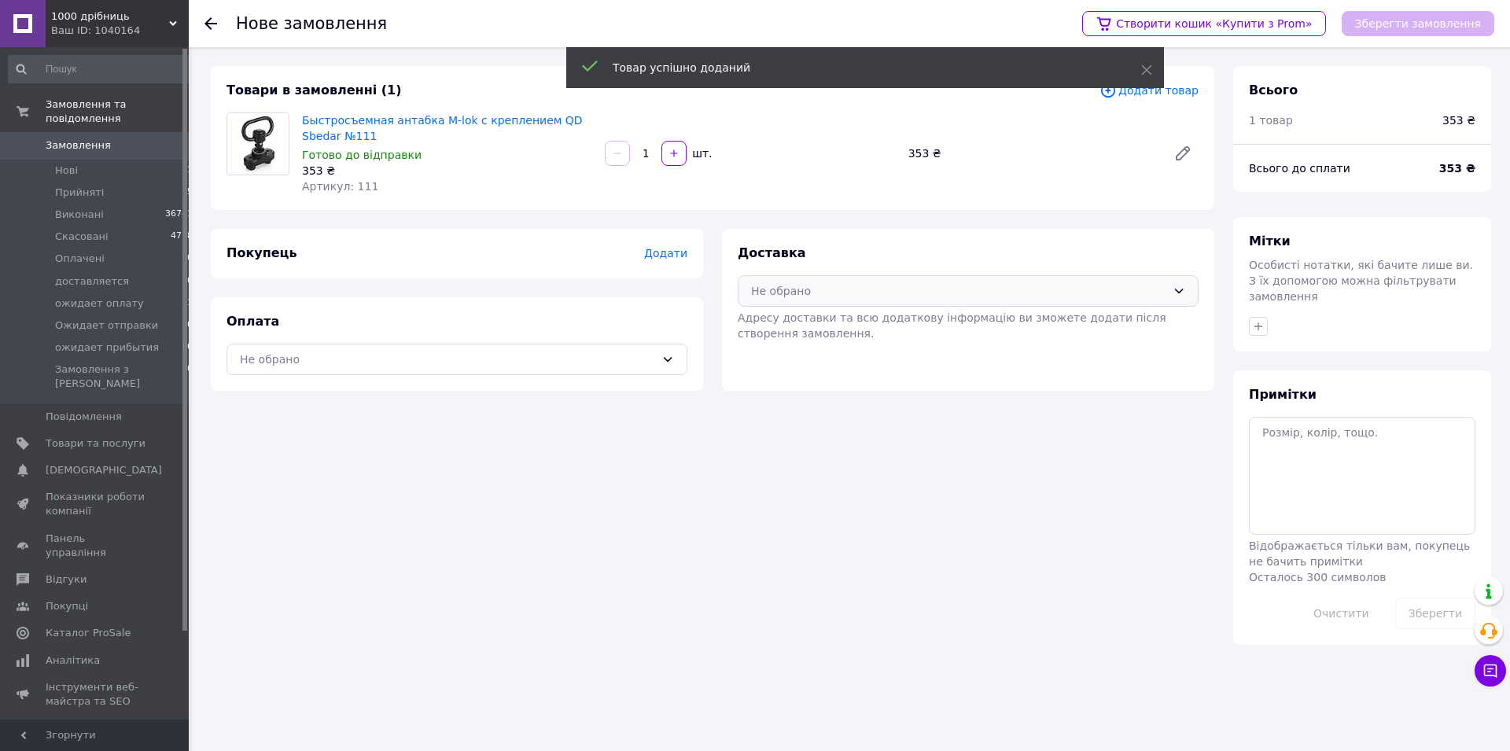
click at [783, 284] on div "Не обрано" at bounding box center [958, 290] width 415 height 17
click at [775, 322] on span "Нова Пошта (платна)" at bounding box center [980, 325] width 411 height 16
drag, startPoint x: 644, startPoint y: 364, endPoint x: 572, endPoint y: 374, distance: 73.1
click at [639, 365] on div "Не обрано" at bounding box center [447, 359] width 415 height 17
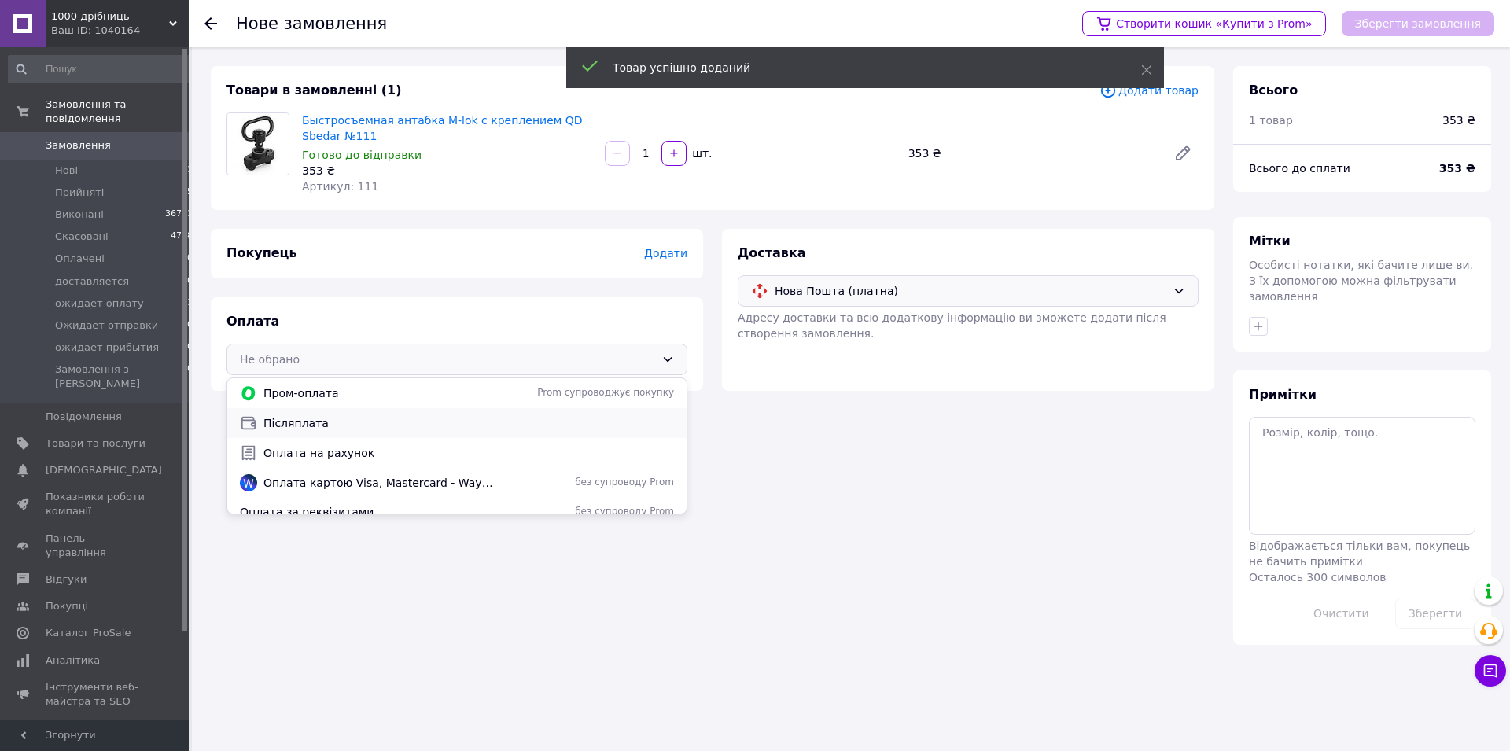
click at [300, 422] on span "Післяплата" at bounding box center [469, 423] width 411 height 16
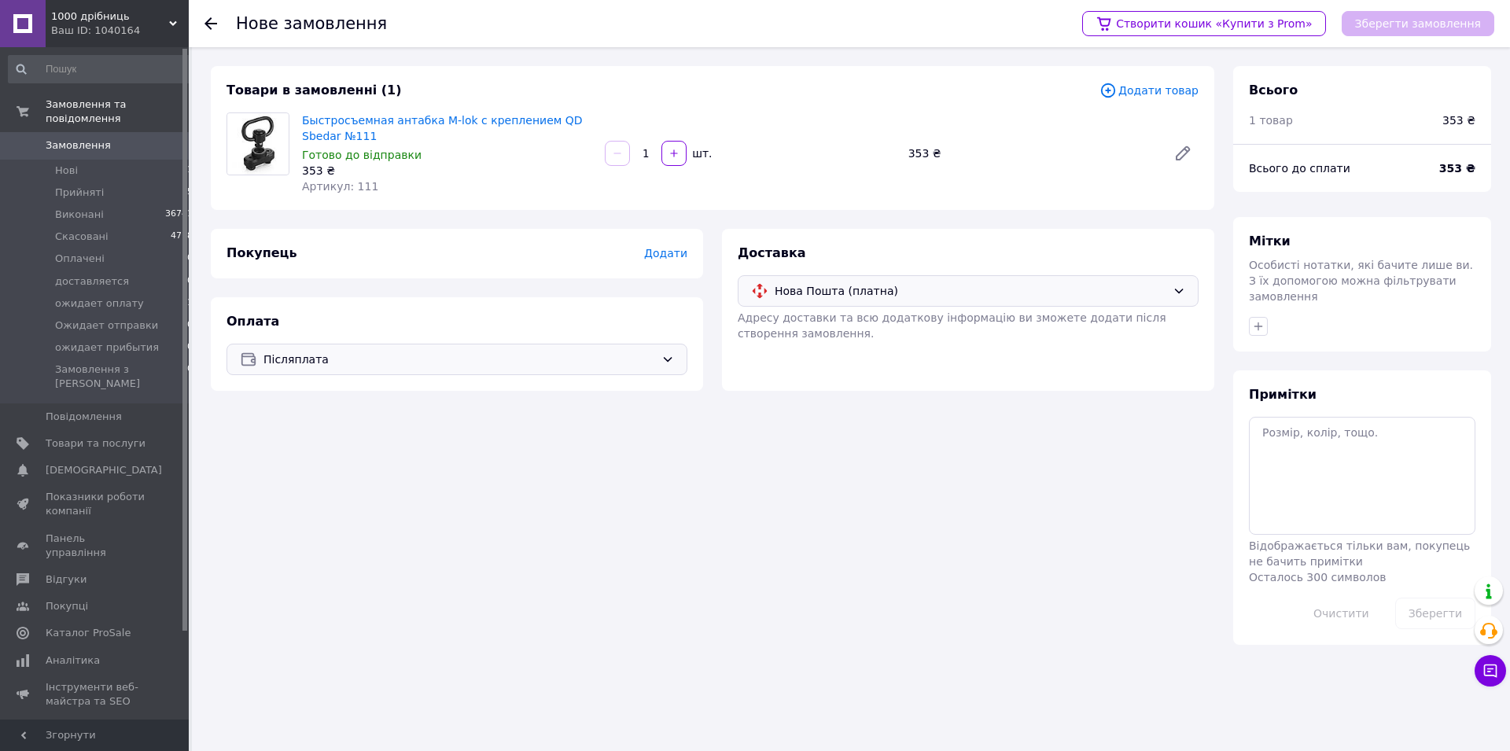
click at [670, 251] on span "Додати" at bounding box center [665, 253] width 43 height 13
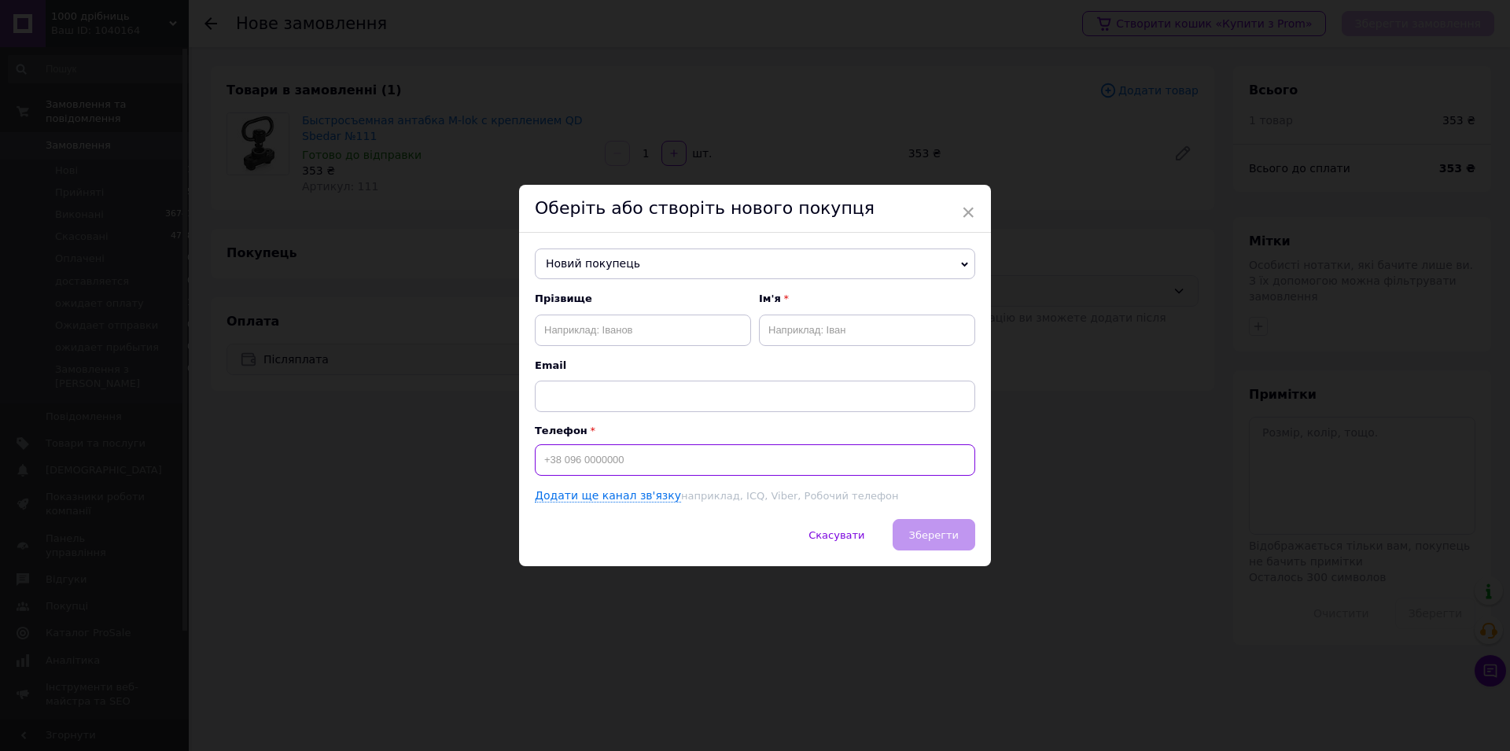
paste input "[PHONE_NUMBER]"
type input "[PHONE_NUMBER]"
paste input "[PERSON_NAME]"
type input "[PERSON_NAME]"
click at [804, 319] on input "text" at bounding box center [867, 330] width 216 height 31
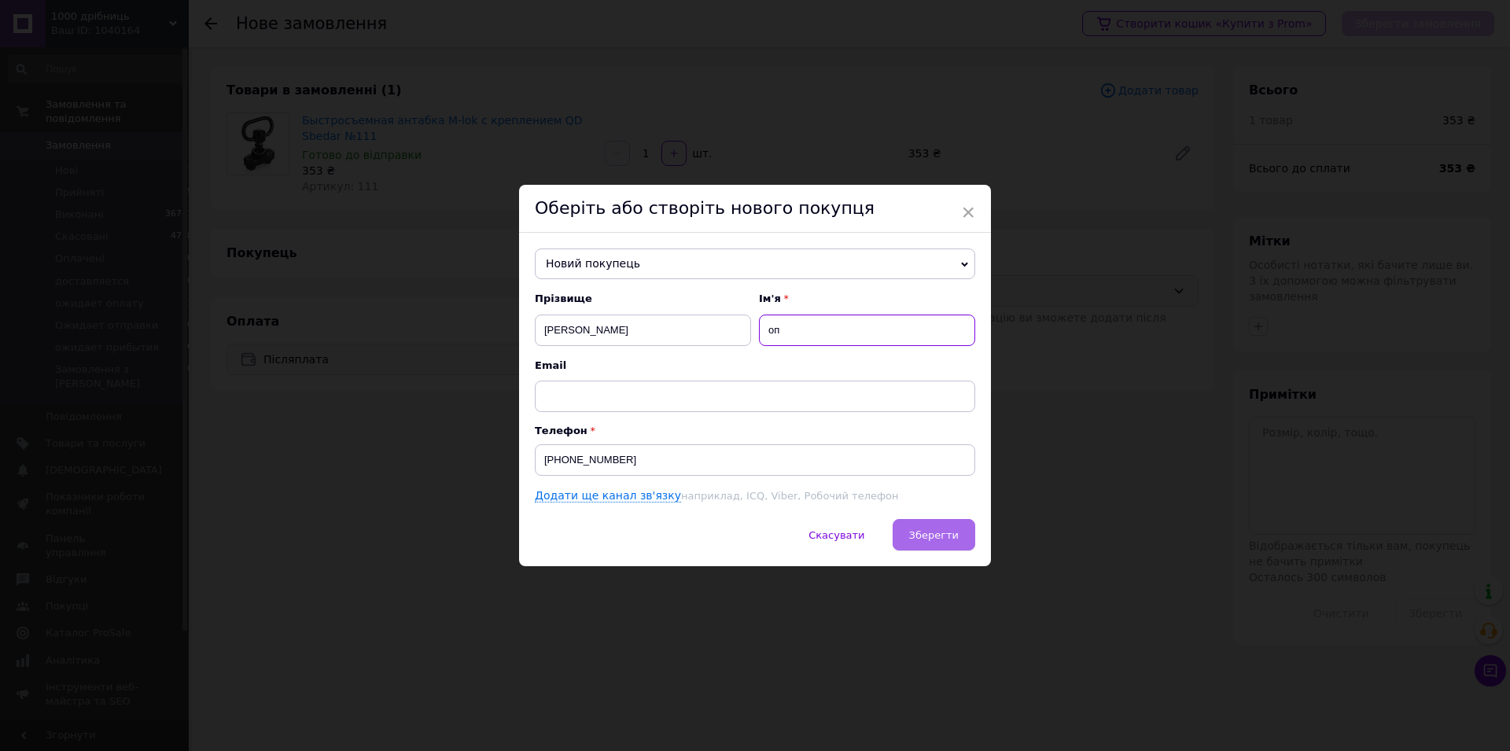
type input "оп"
click at [948, 540] on span "Зберегти" at bounding box center [934, 535] width 50 height 12
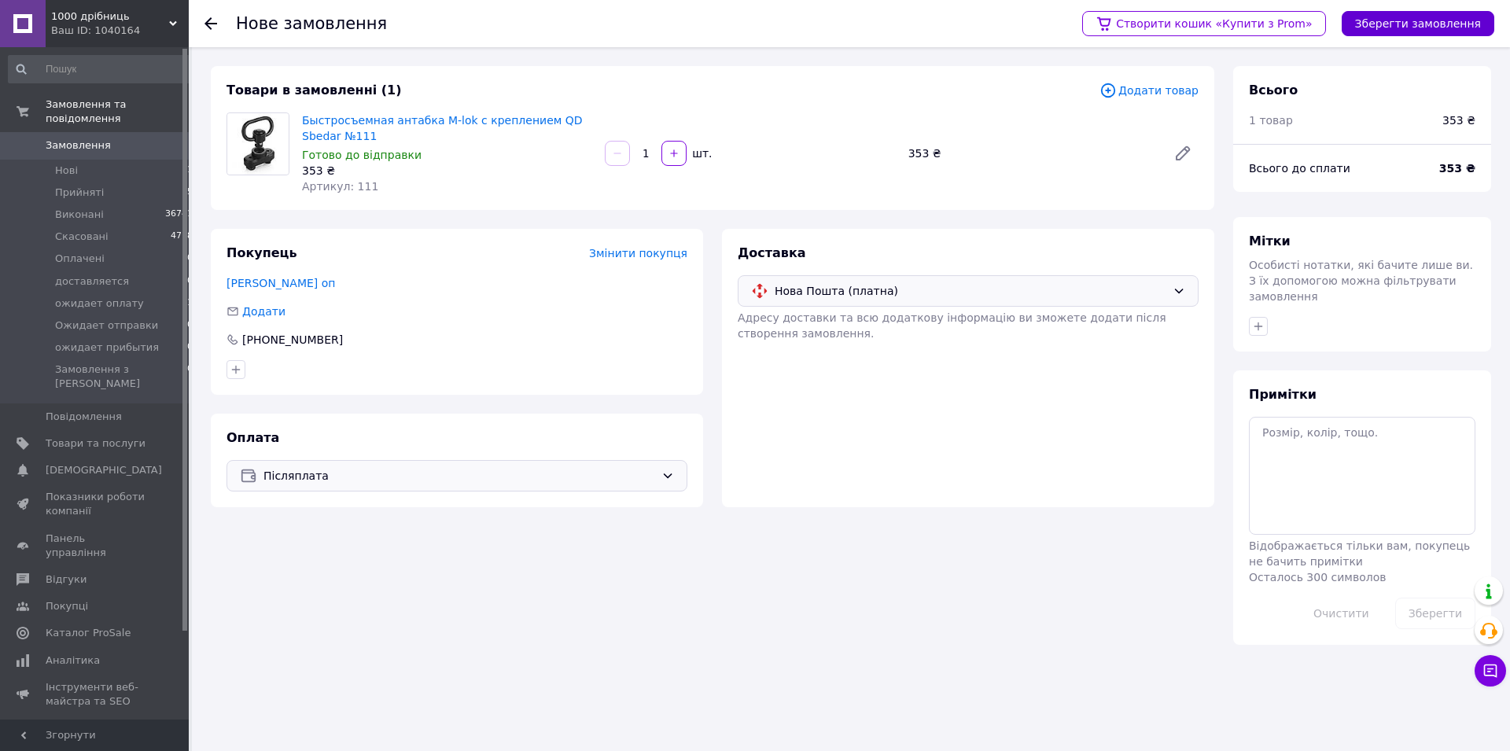
click at [1402, 29] on button "Зберегти замовлення" at bounding box center [1418, 23] width 153 height 25
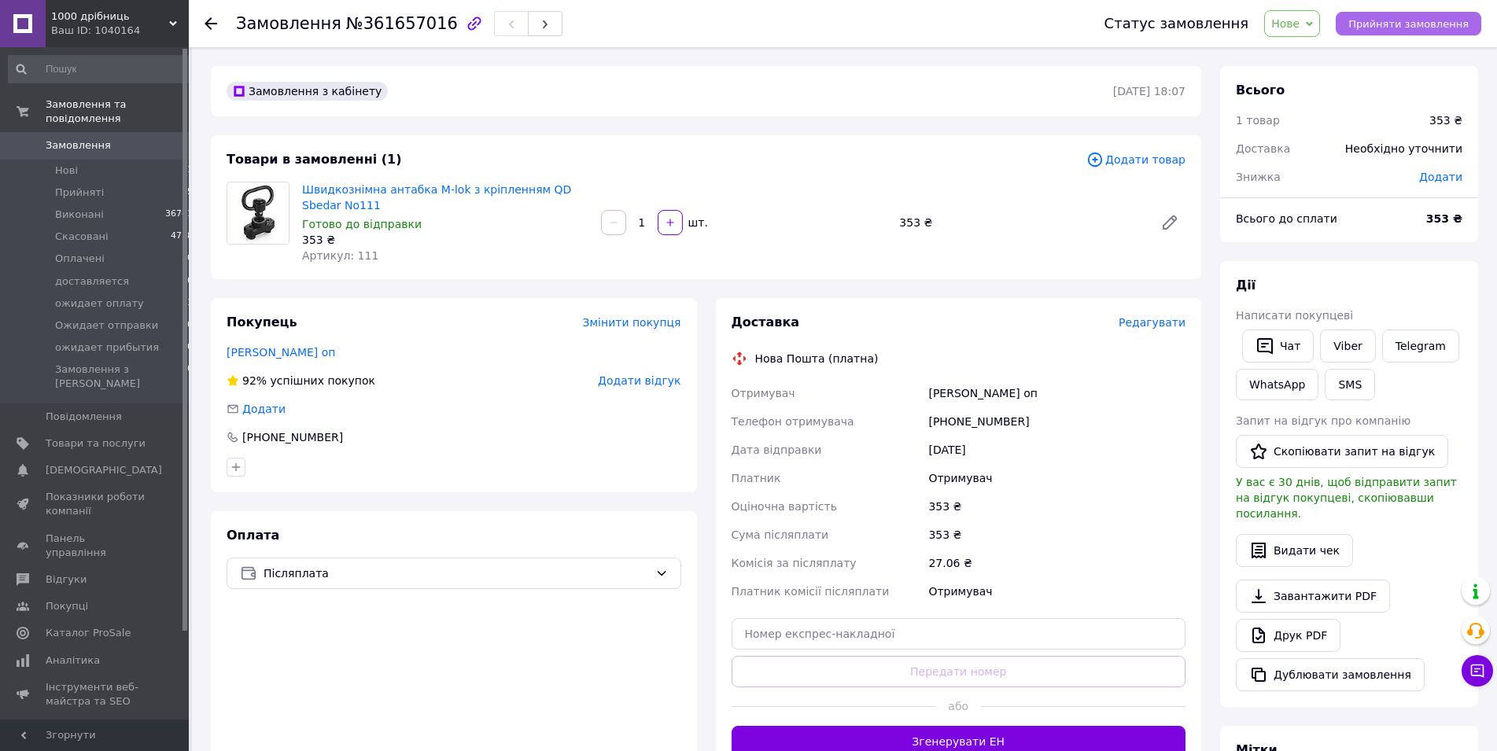
click at [1384, 31] on button "Прийняти замовлення" at bounding box center [1409, 24] width 146 height 24
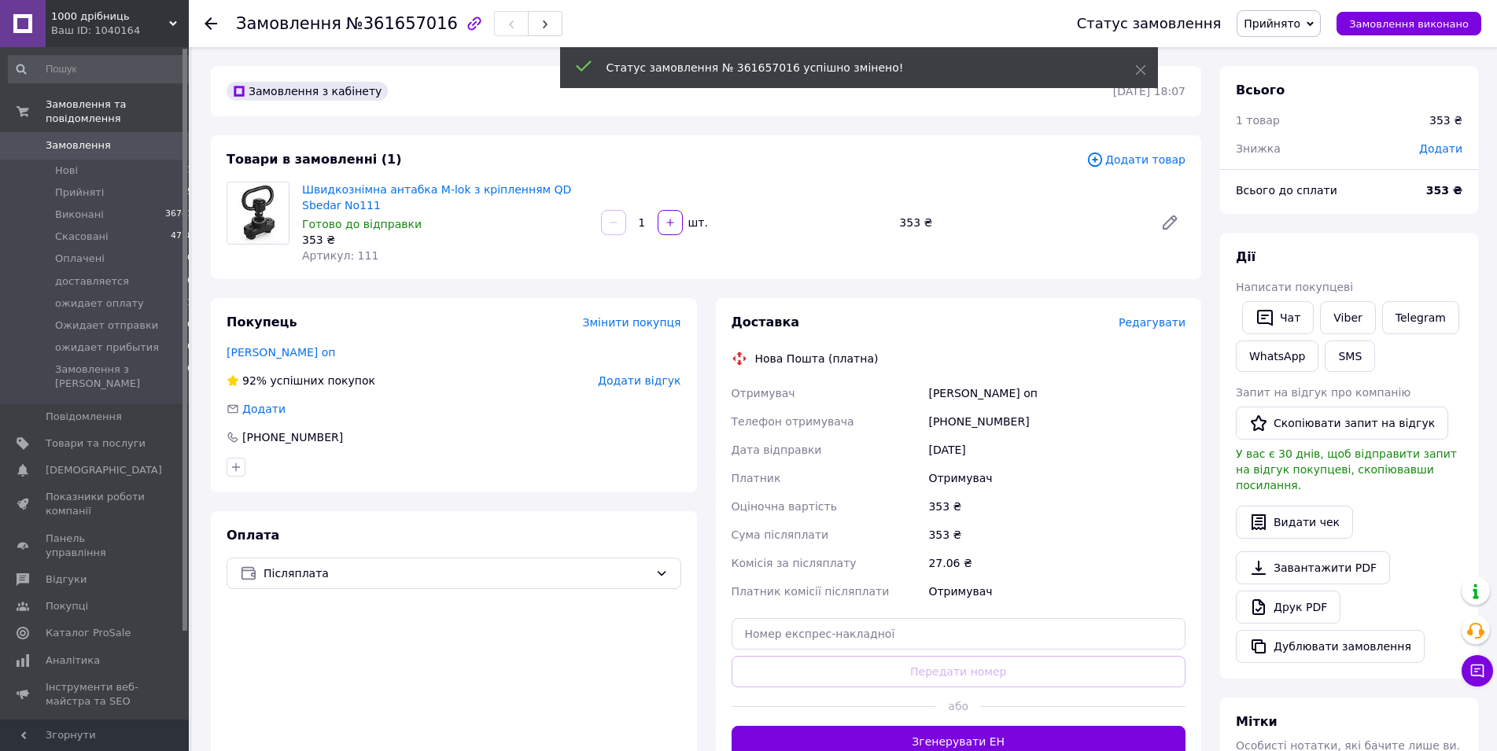
click at [1146, 330] on div "Редагувати" at bounding box center [1152, 323] width 67 height 16
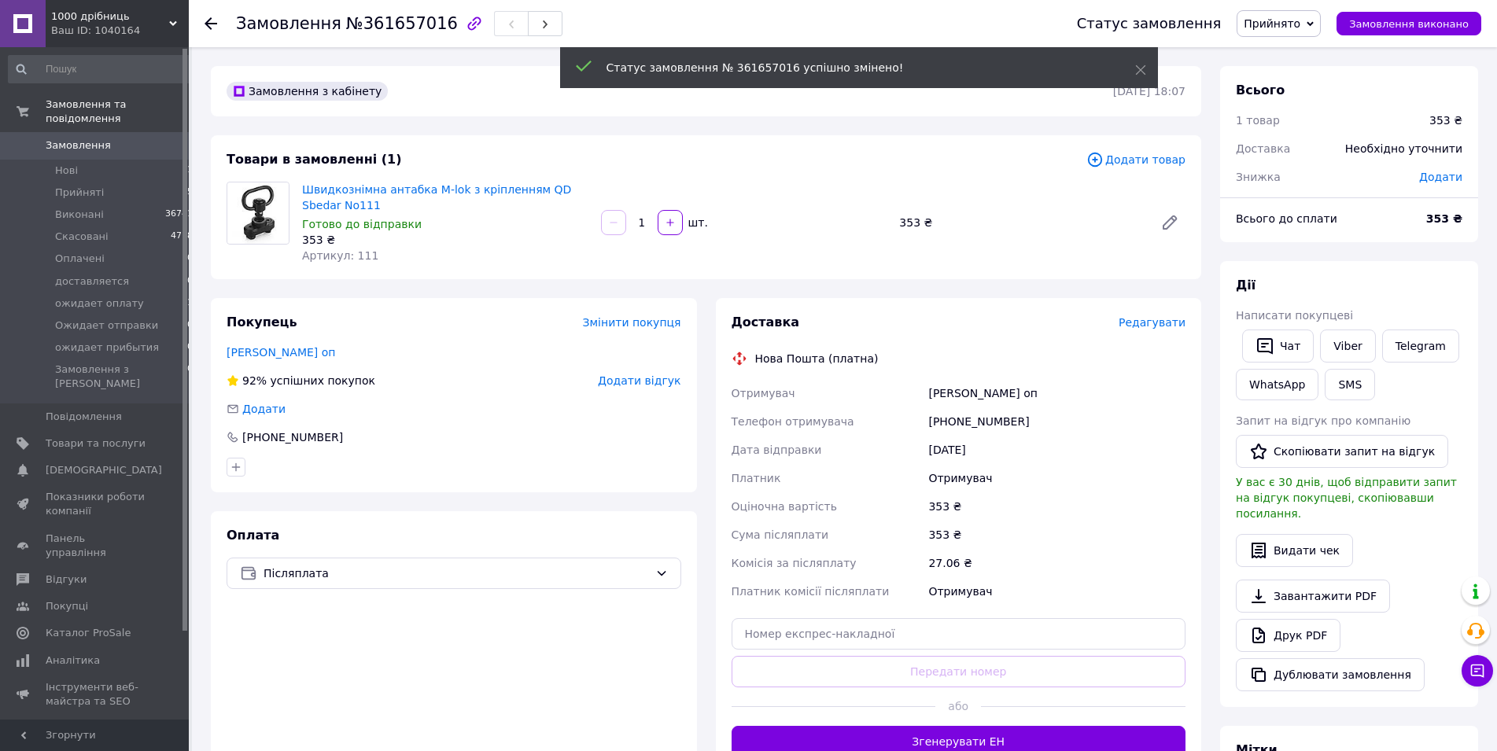
click at [1146, 328] on span "Редагувати" at bounding box center [1152, 322] width 67 height 13
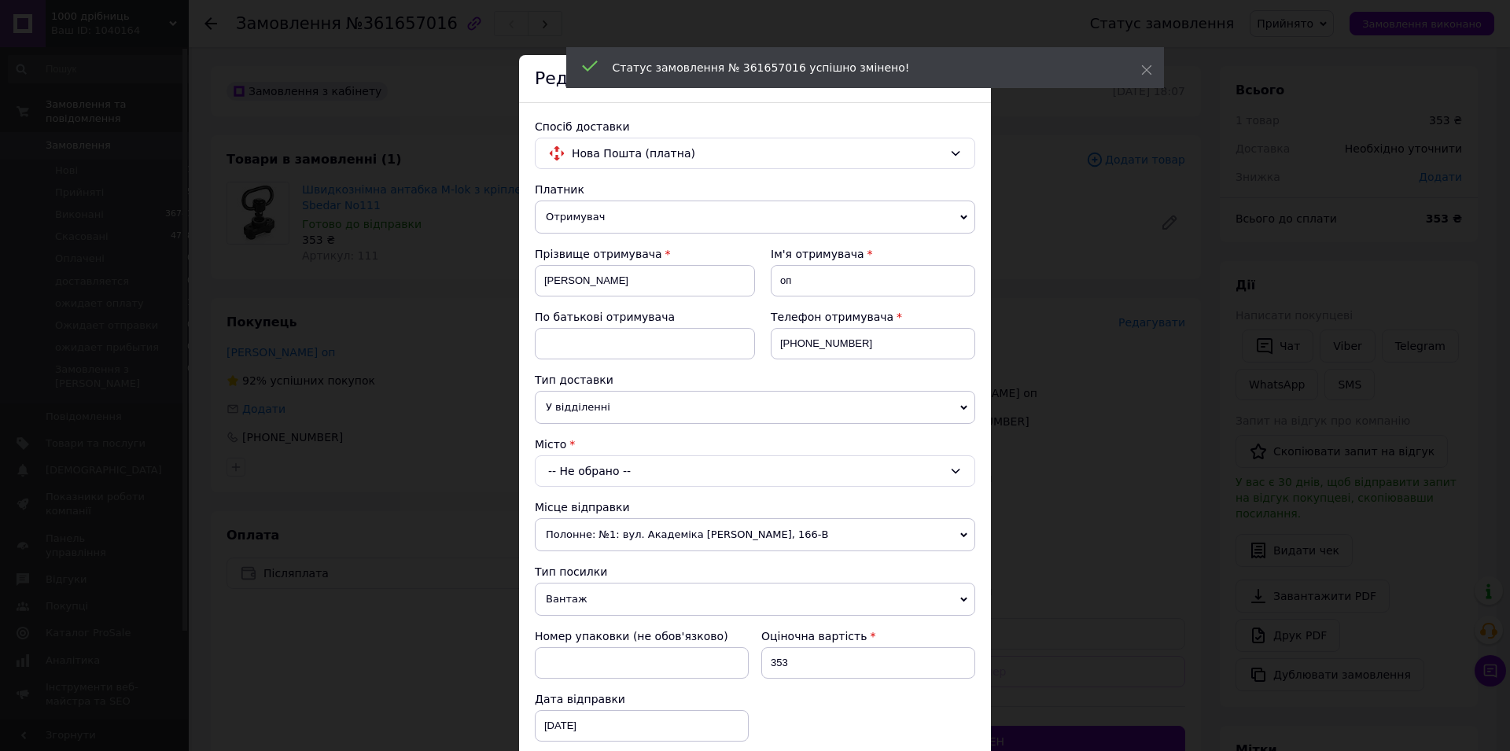
click at [691, 465] on div "-- Не обрано --" at bounding box center [755, 470] width 440 height 31
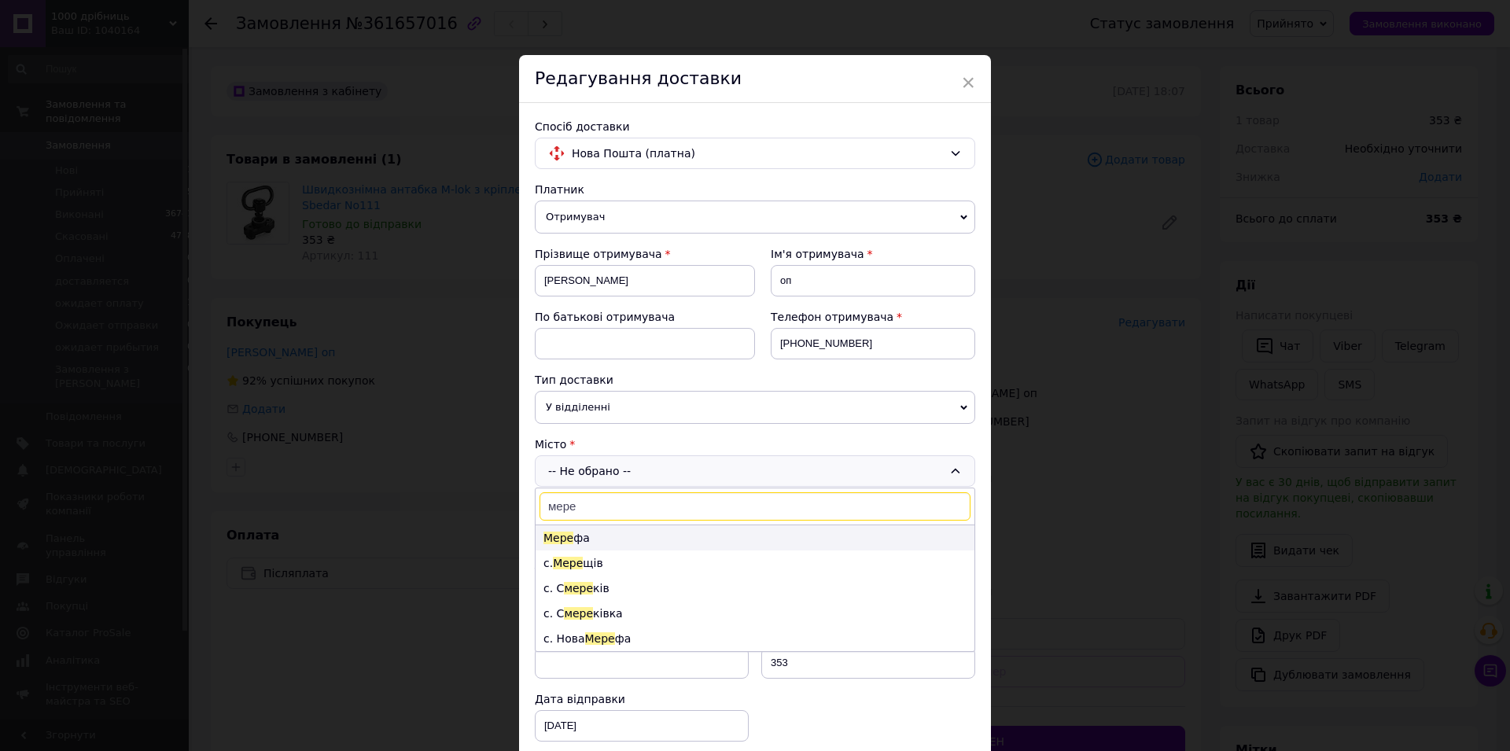
type input "мере"
click at [575, 538] on li "Мере фа" at bounding box center [755, 537] width 439 height 25
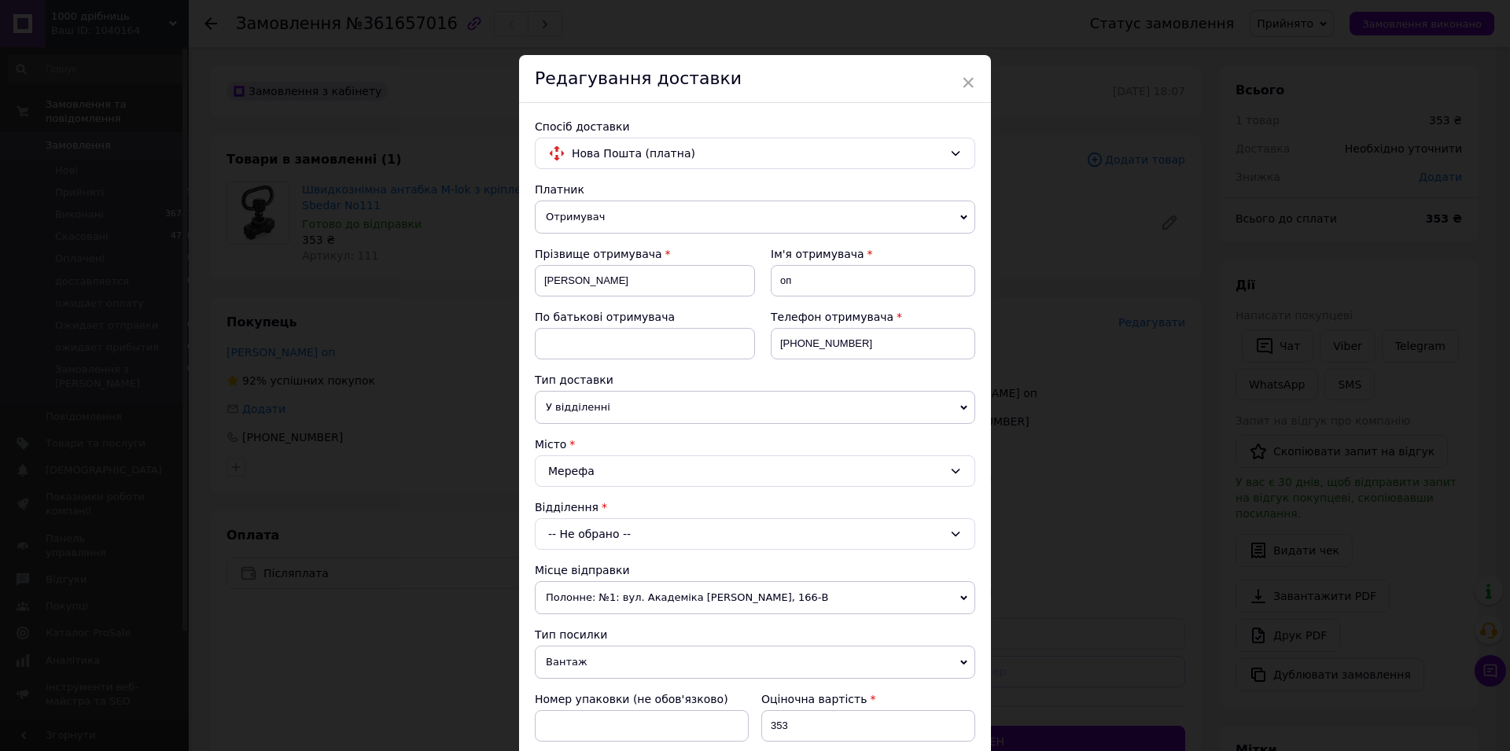
click at [576, 536] on div "-- Не обрано --" at bounding box center [755, 533] width 440 height 31
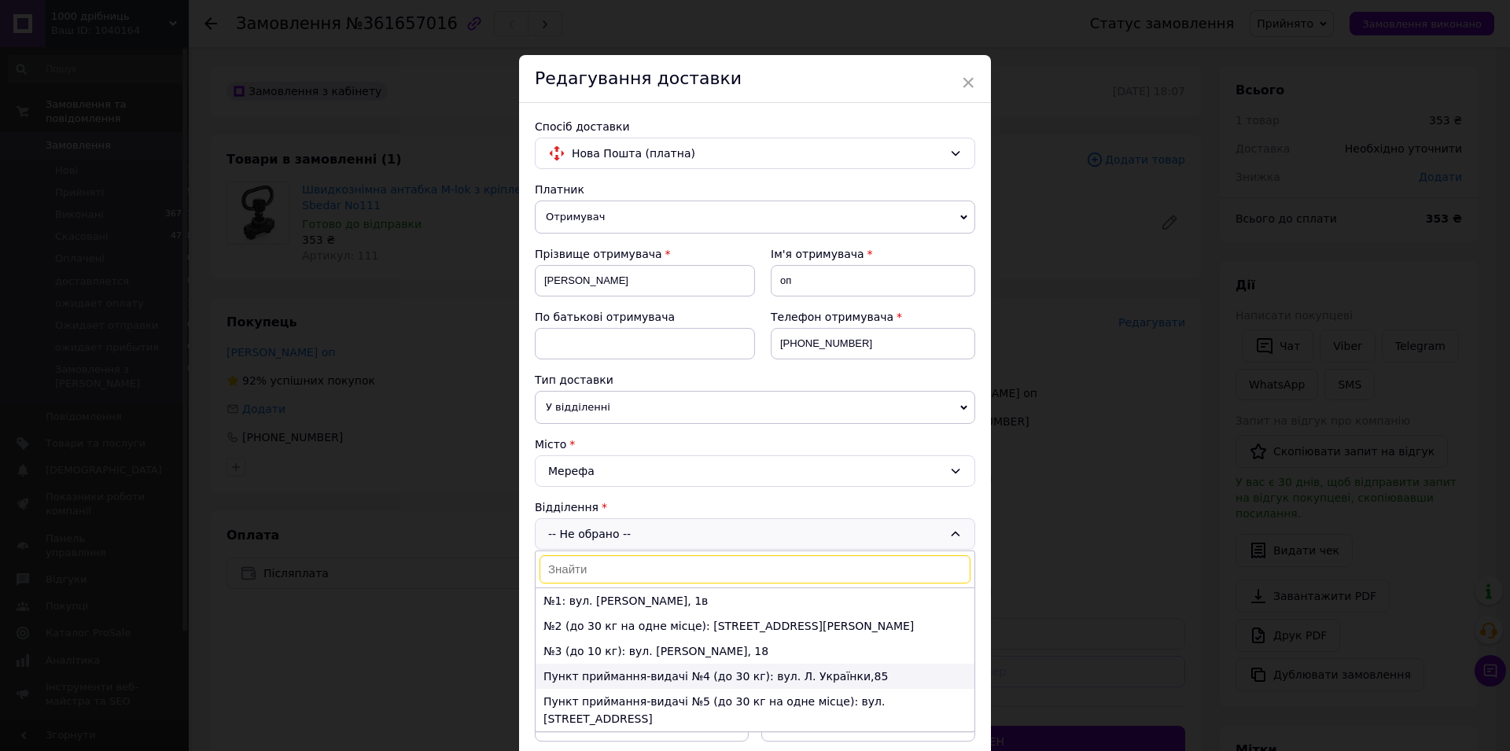
scroll to position [33, 0]
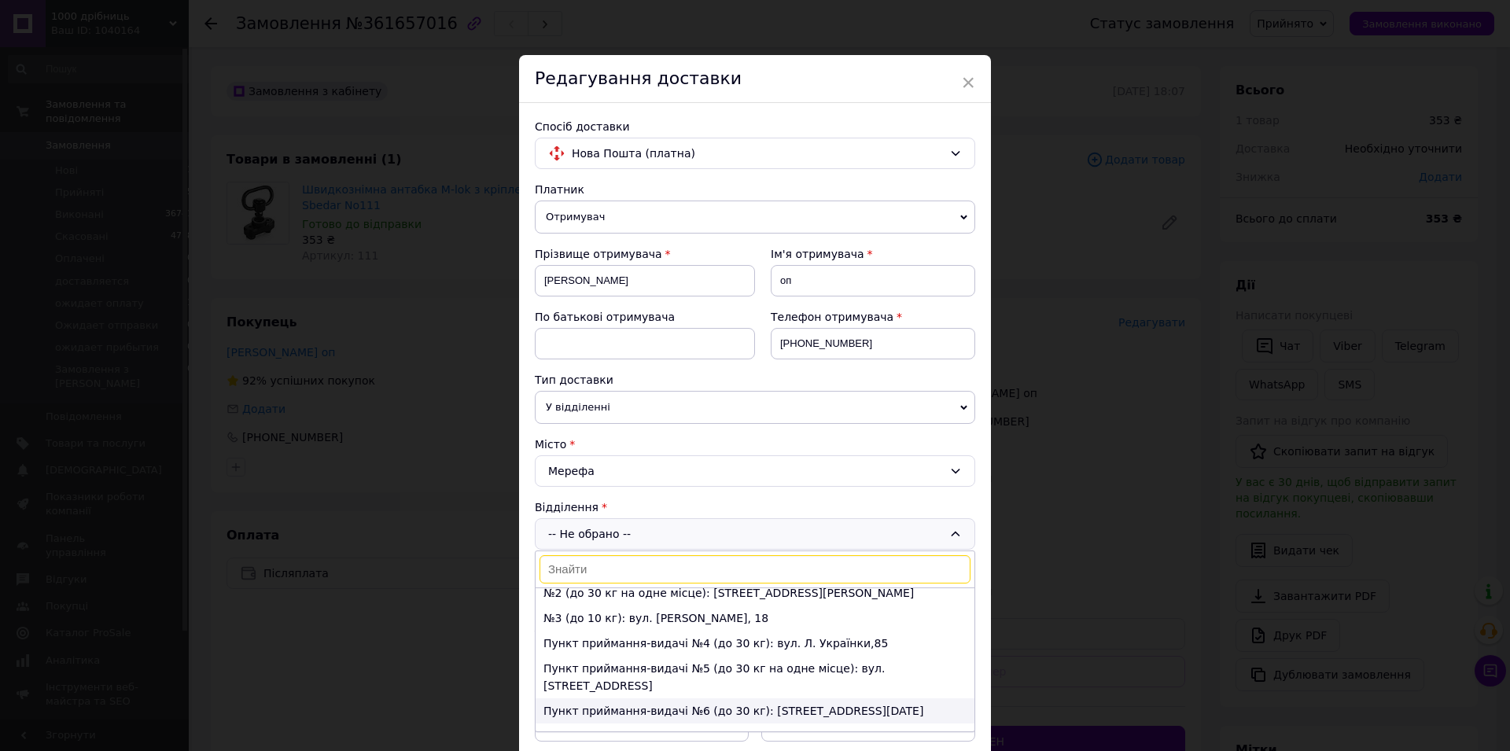
click at [706, 698] on li "Пункт приймання-видачі №6 (до 30 кг): [STREET_ADDRESS][DATE]" at bounding box center [755, 710] width 439 height 25
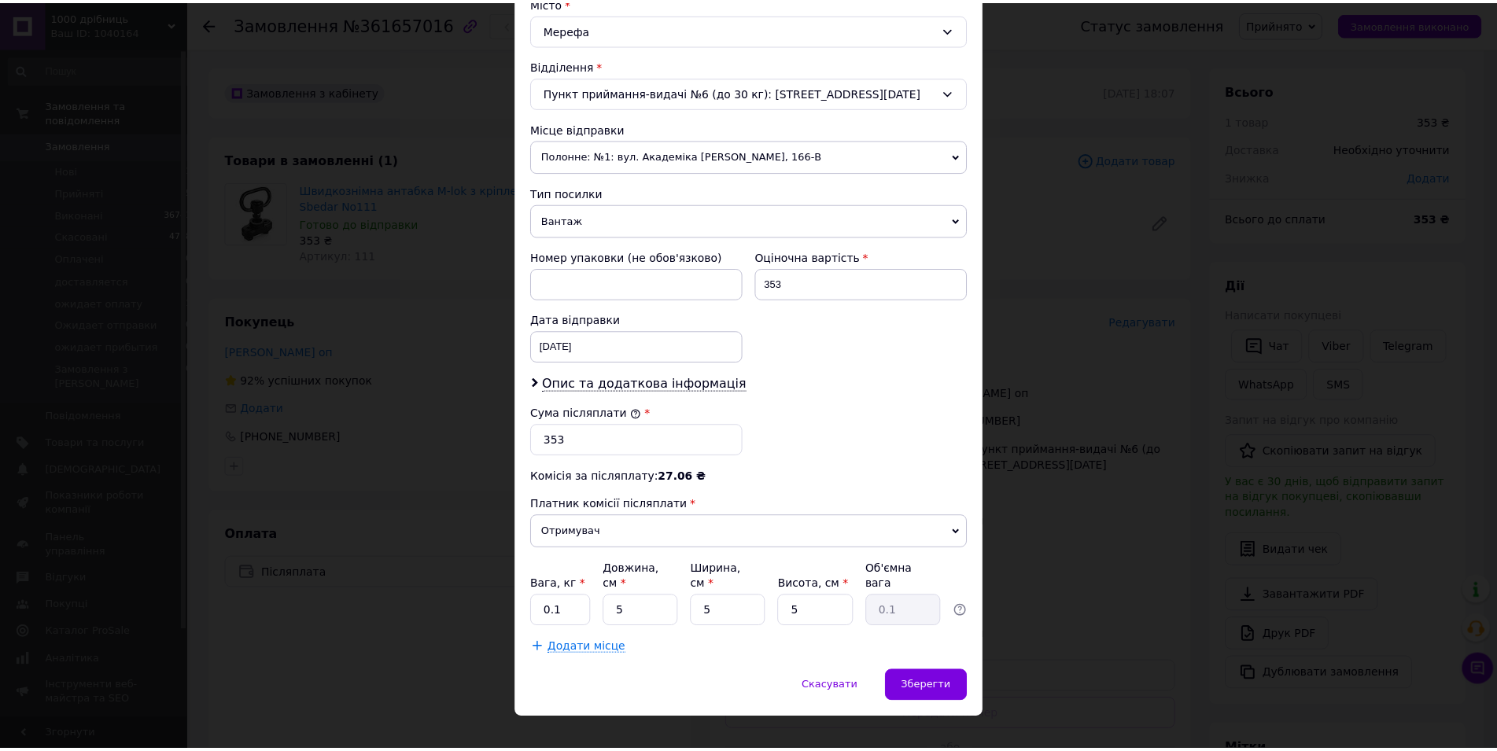
scroll to position [449, 0]
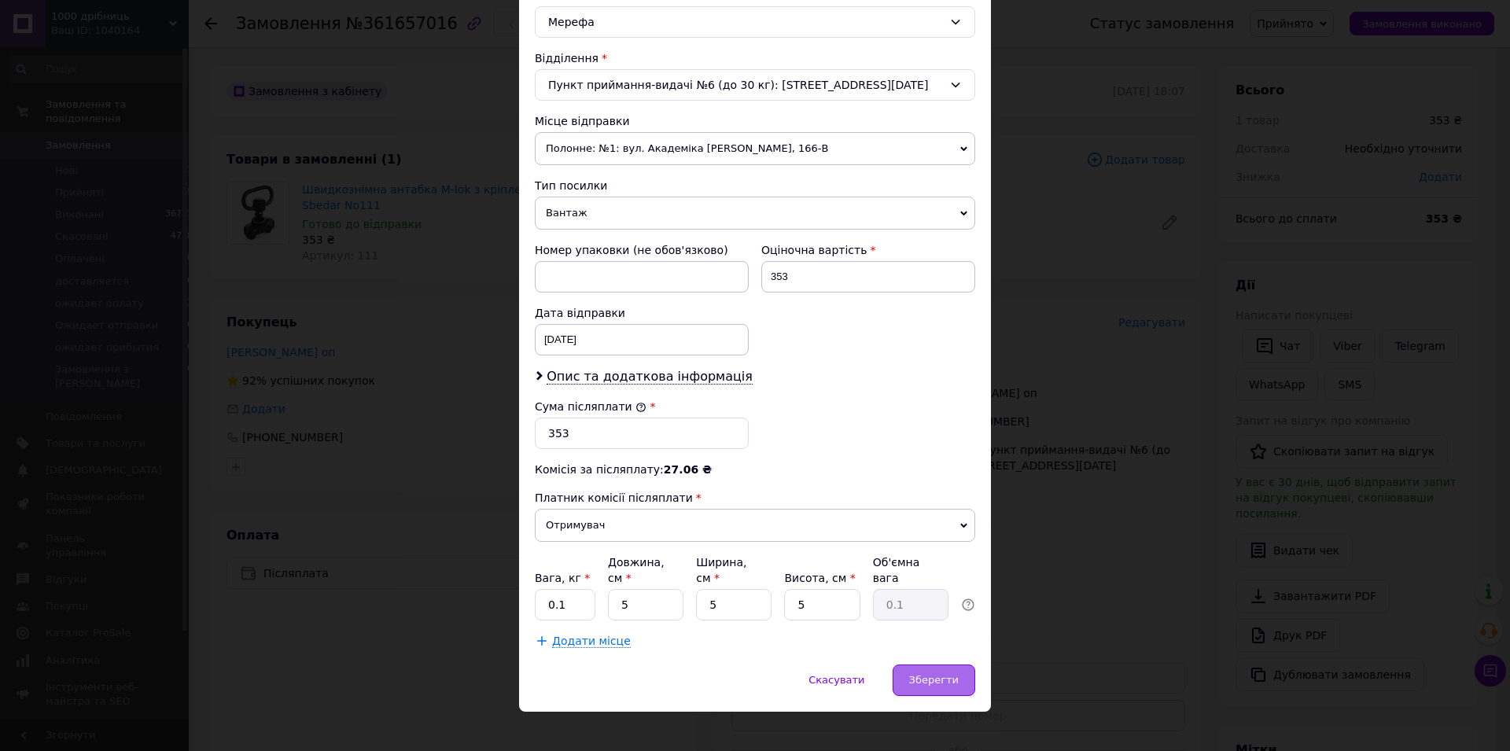
drag, startPoint x: 921, startPoint y: 655, endPoint x: 928, endPoint y: 660, distance: 8.5
click at [921, 665] on div "Зберегти" at bounding box center [934, 680] width 83 height 31
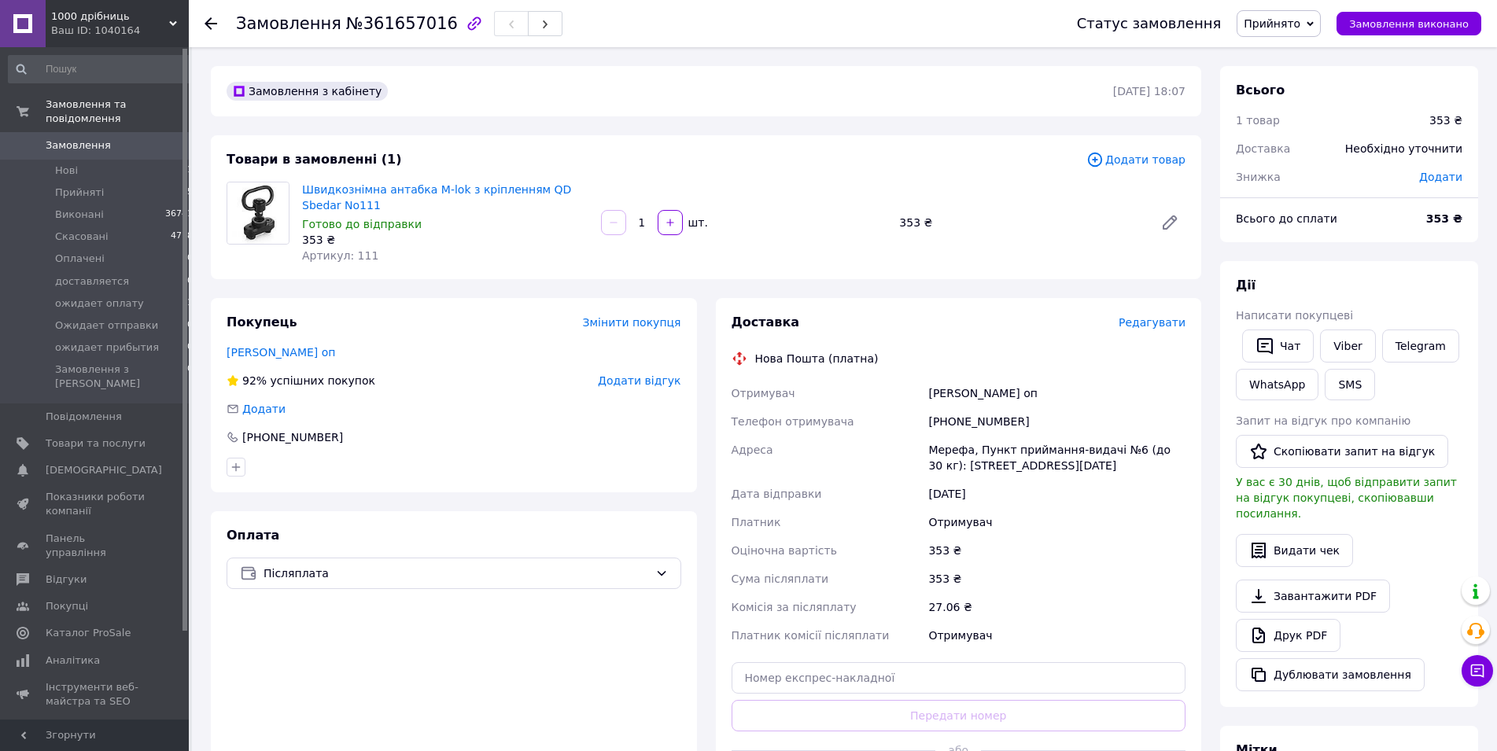
click at [270, 352] on link "[PERSON_NAME] оп" at bounding box center [281, 352] width 109 height 13
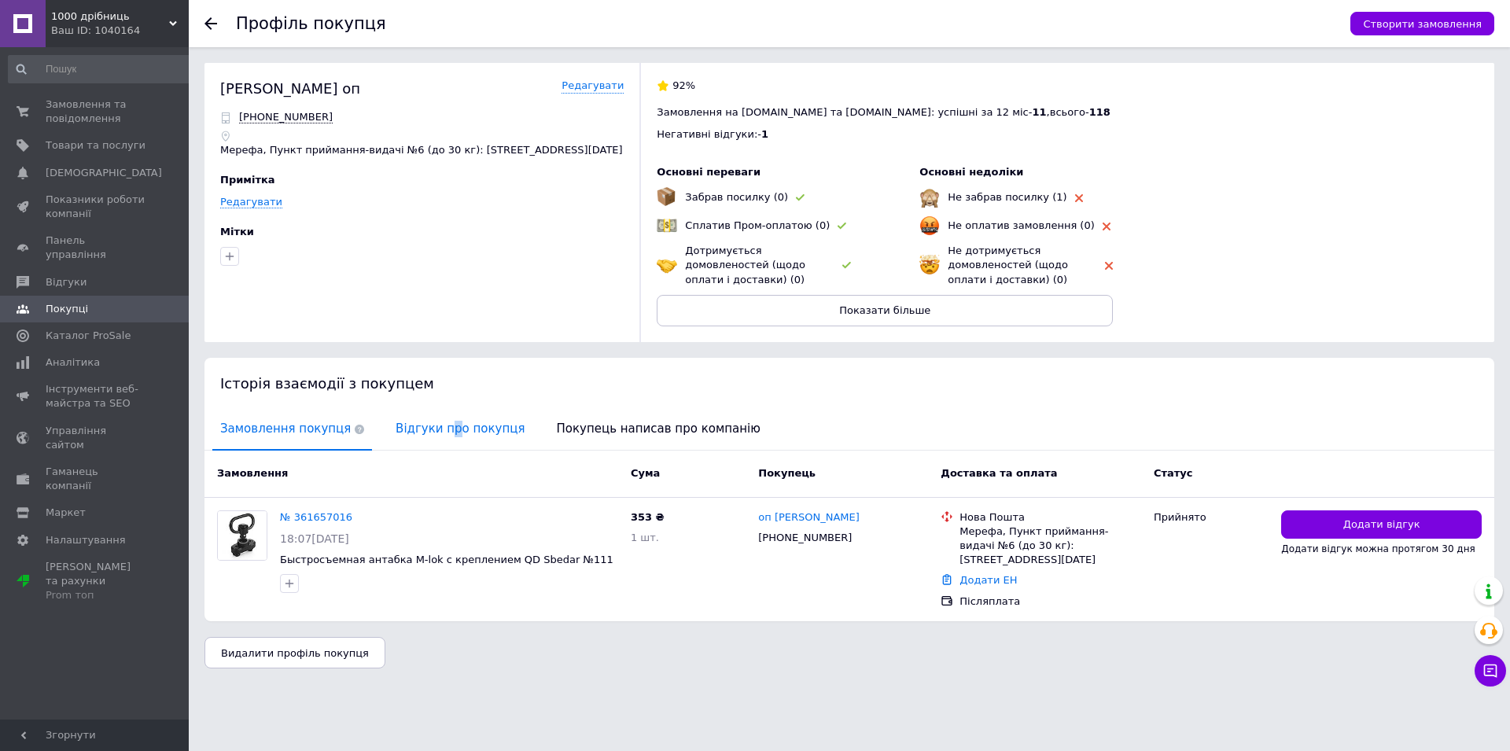
click at [433, 444] on span "Відгуки про покупця" at bounding box center [460, 429] width 145 height 40
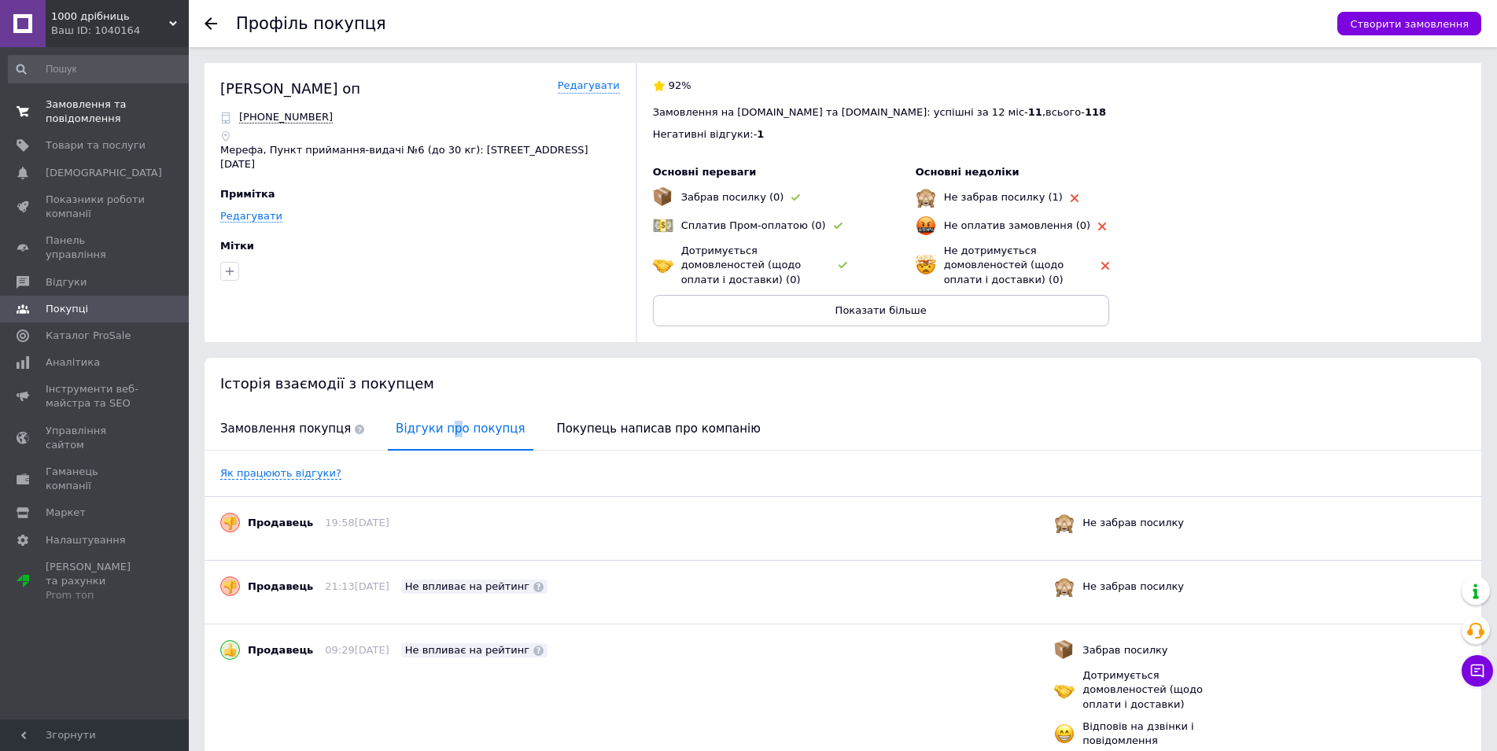
click at [58, 120] on span "Замовлення та повідомлення" at bounding box center [96, 112] width 100 height 28
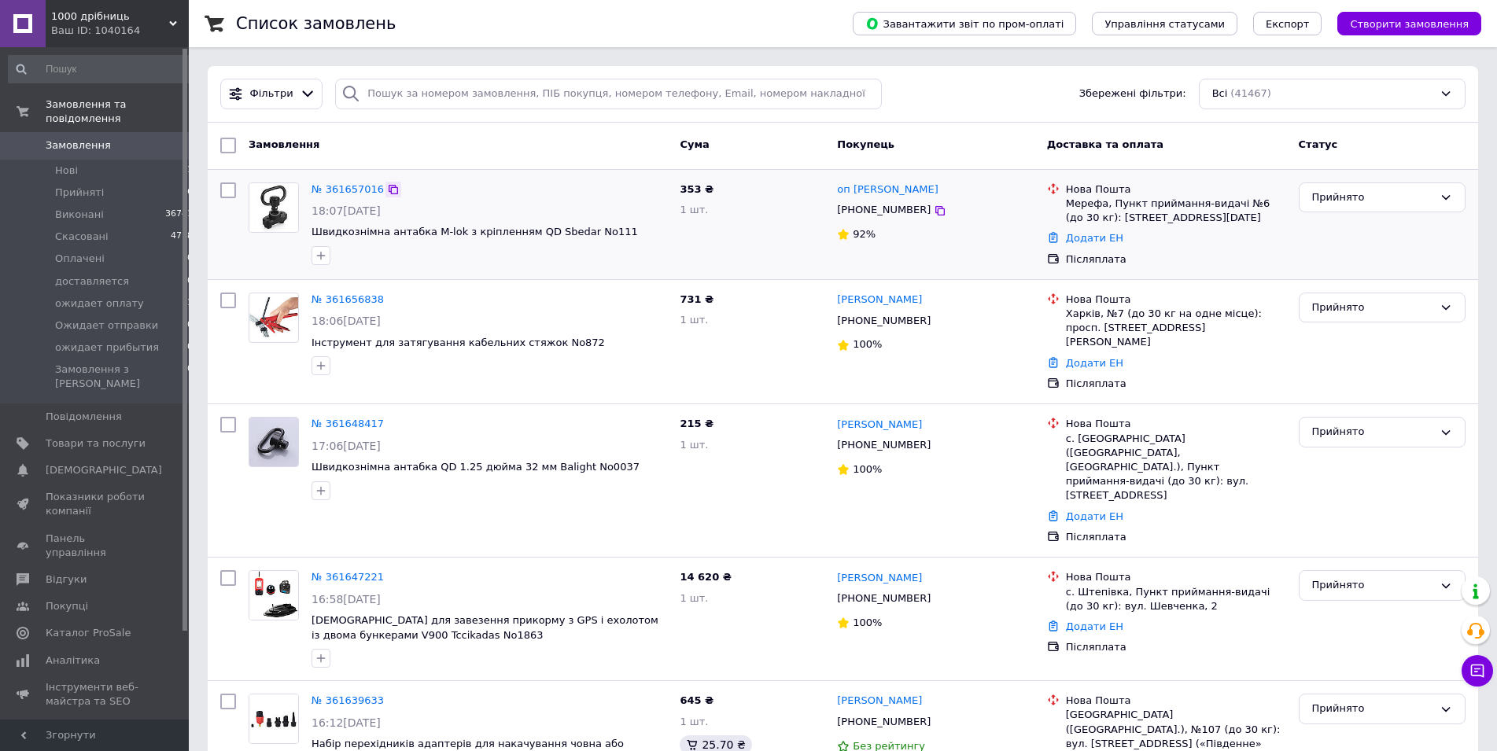
click at [388, 192] on icon at bounding box center [393, 189] width 13 height 13
click at [1402, 192] on div "Прийнято" at bounding box center [1372, 198] width 121 height 17
click at [1393, 305] on li "Ожидает отправки" at bounding box center [1381, 303] width 165 height 29
click at [1377, 424] on div "Прийнято" at bounding box center [1372, 432] width 121 height 17
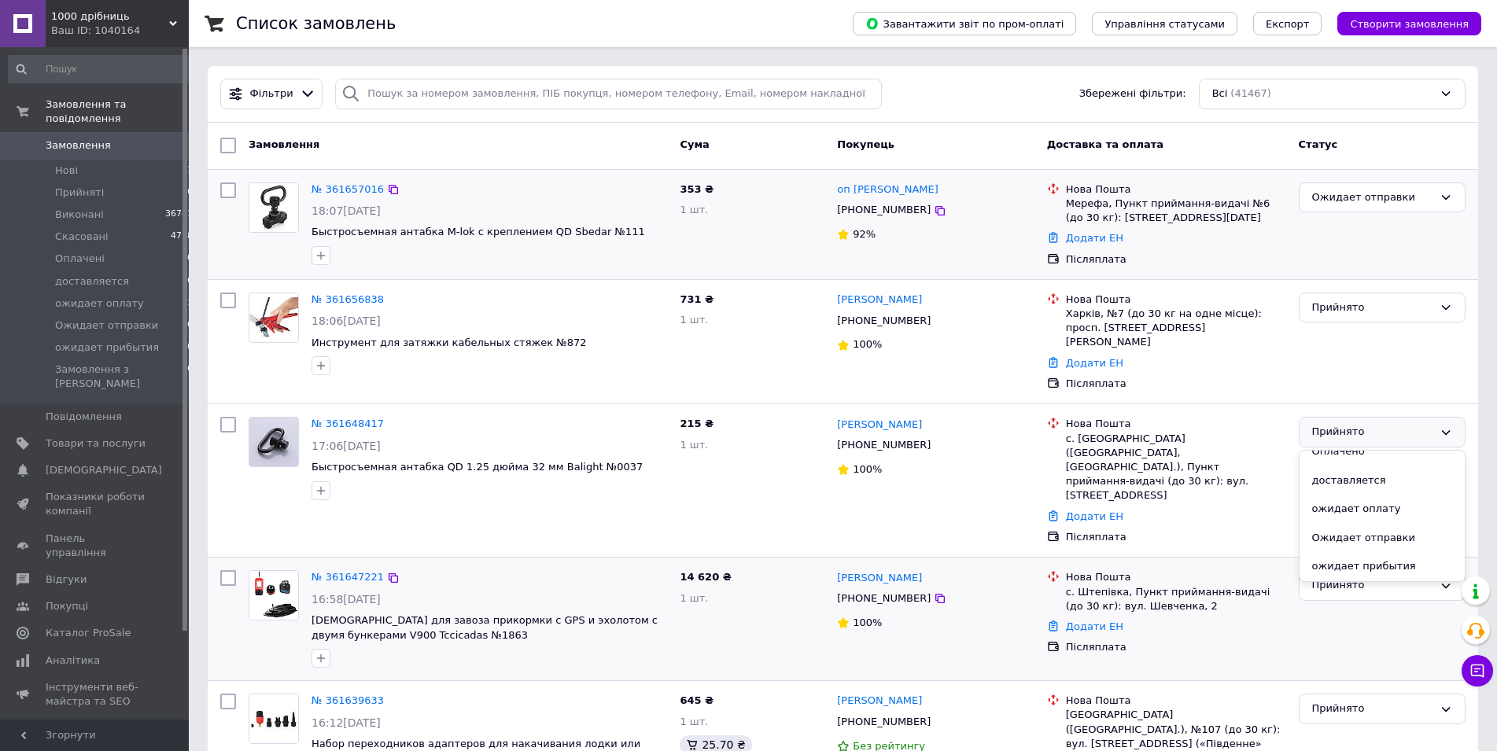
click at [1383, 524] on li "Ожидает отправки" at bounding box center [1381, 538] width 165 height 29
click at [1359, 577] on div "Прийнято" at bounding box center [1372, 585] width 121 height 17
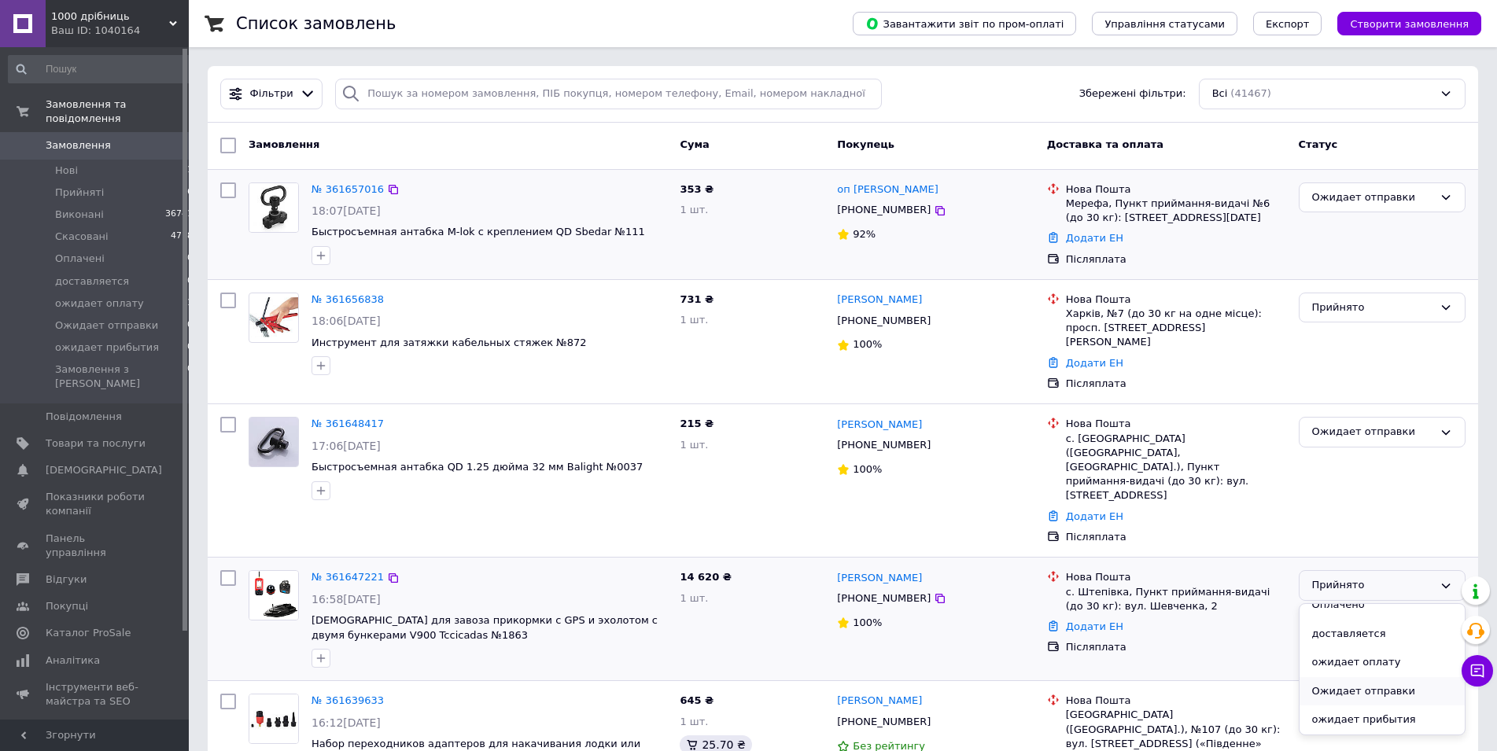
click at [1397, 677] on li "Ожидает отправки" at bounding box center [1381, 691] width 165 height 29
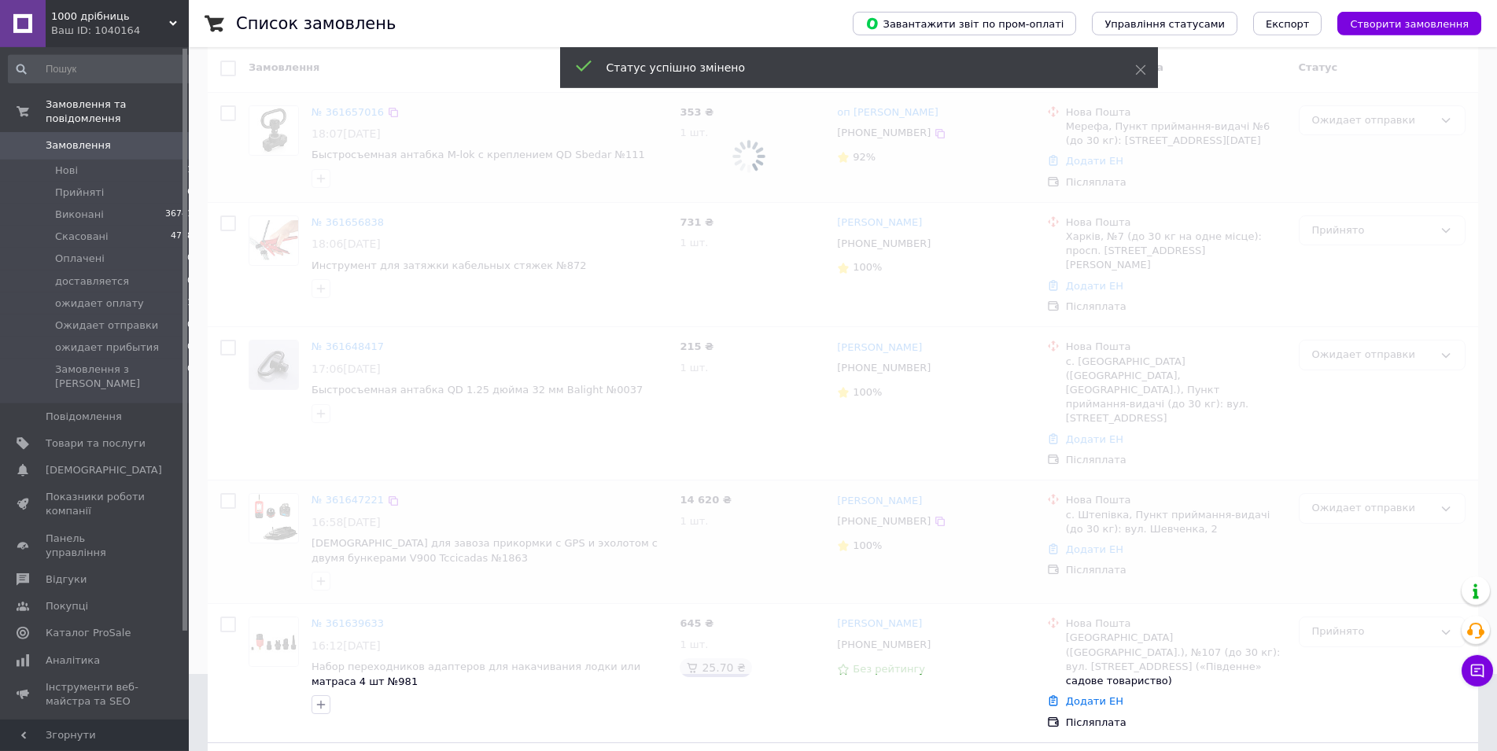
scroll to position [160, 0]
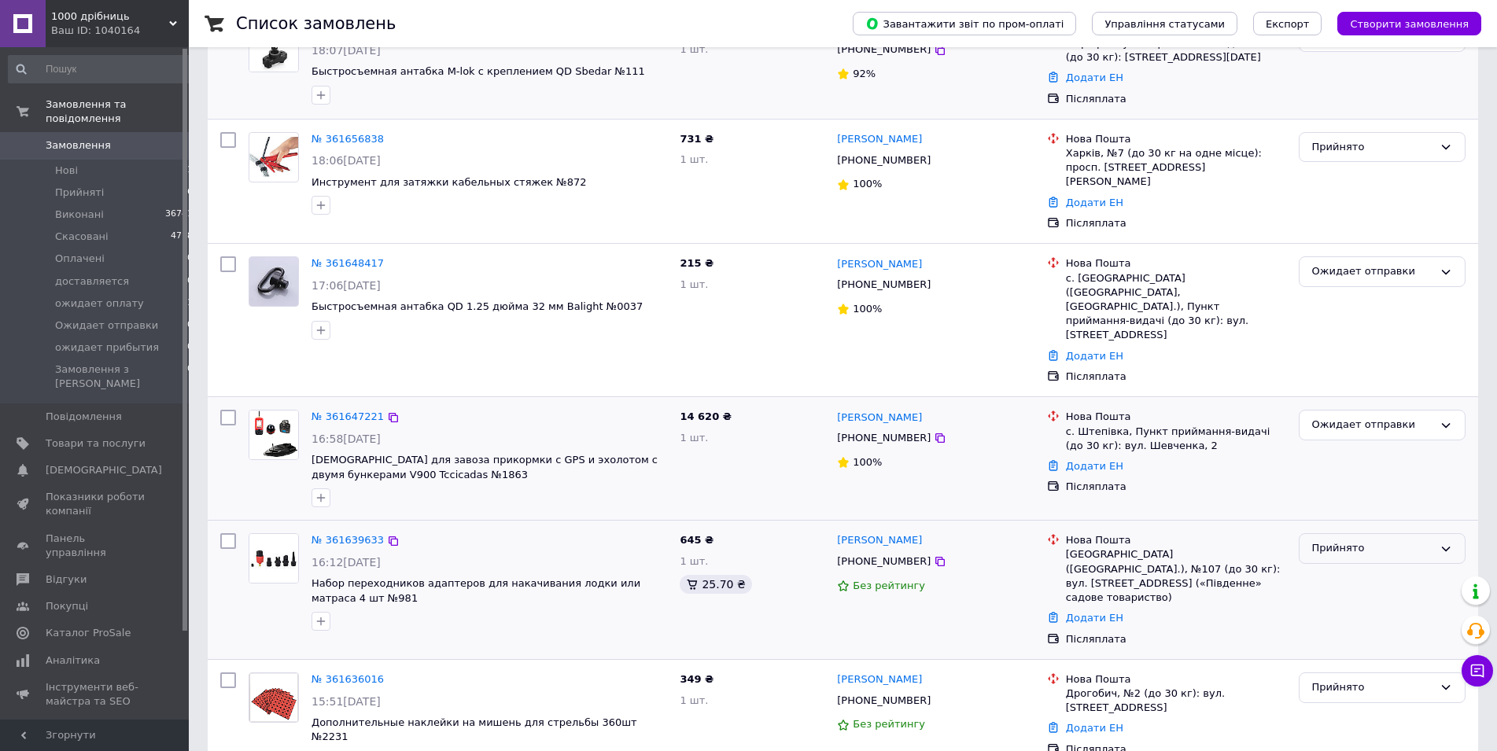
click at [1359, 540] on div "Прийнято" at bounding box center [1372, 548] width 121 height 17
click at [1380, 640] on li "Ожидает отправки" at bounding box center [1381, 654] width 165 height 29
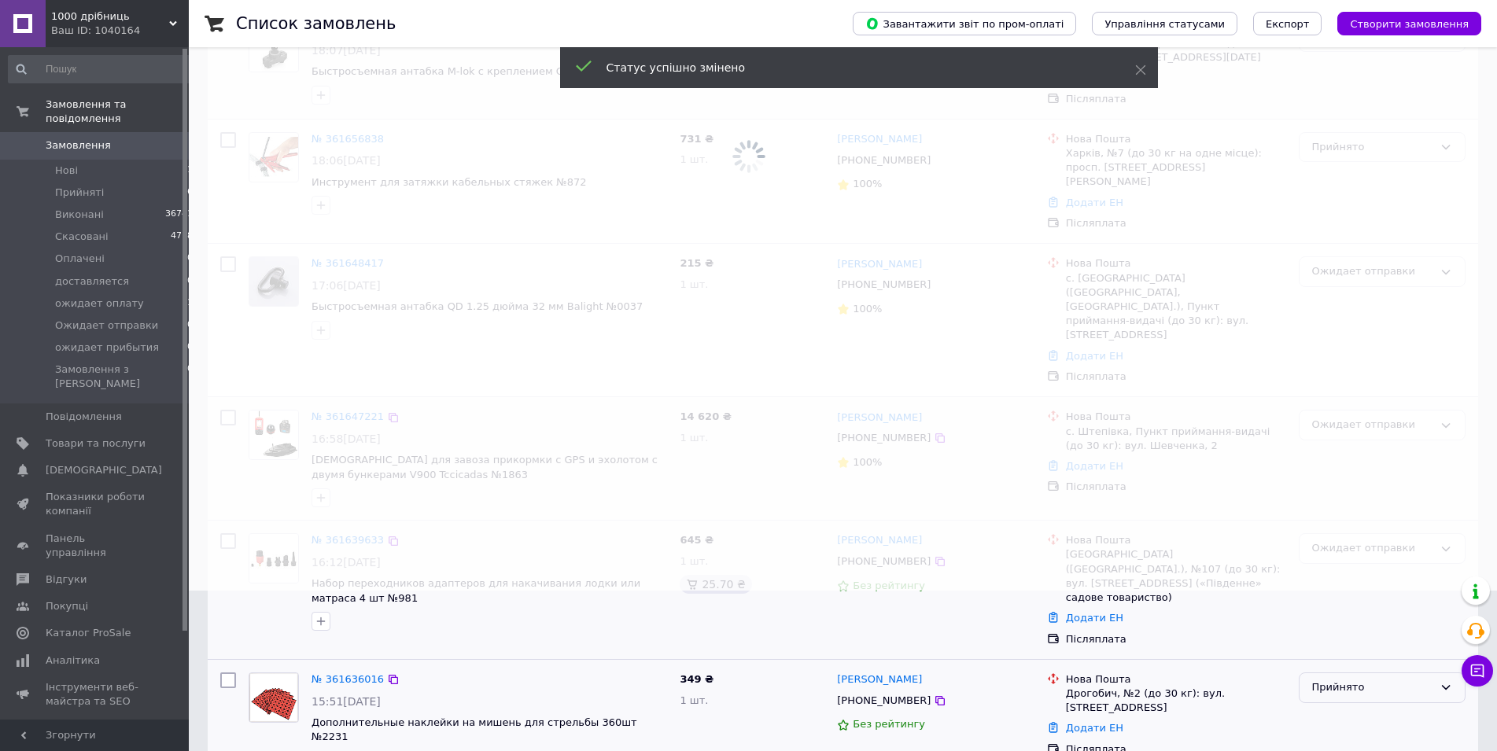
scroll to position [321, 0]
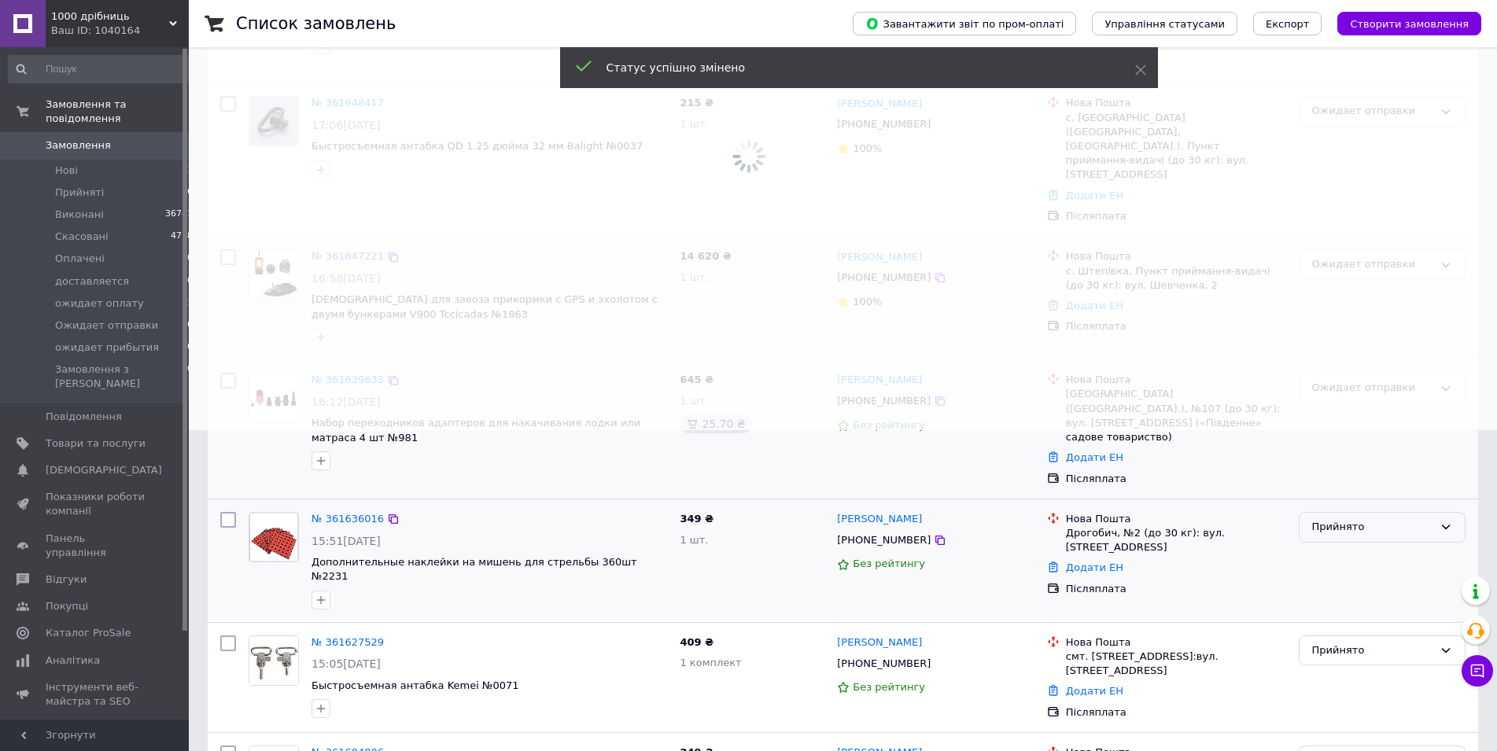
click at [1359, 519] on div "Прийнято" at bounding box center [1372, 527] width 121 height 17
click at [1388, 618] on li "Ожидает отправки" at bounding box center [1381, 632] width 165 height 29
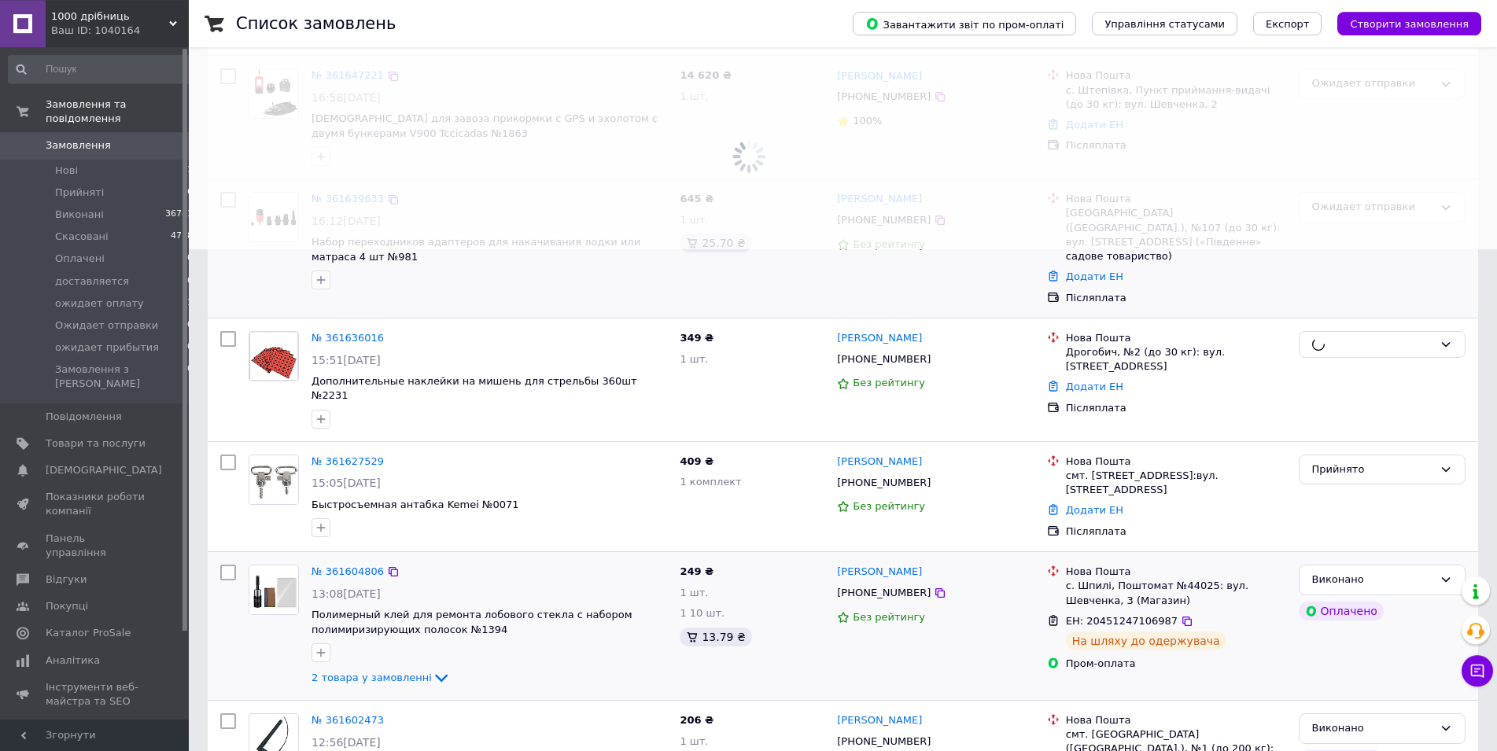
scroll to position [562, 0]
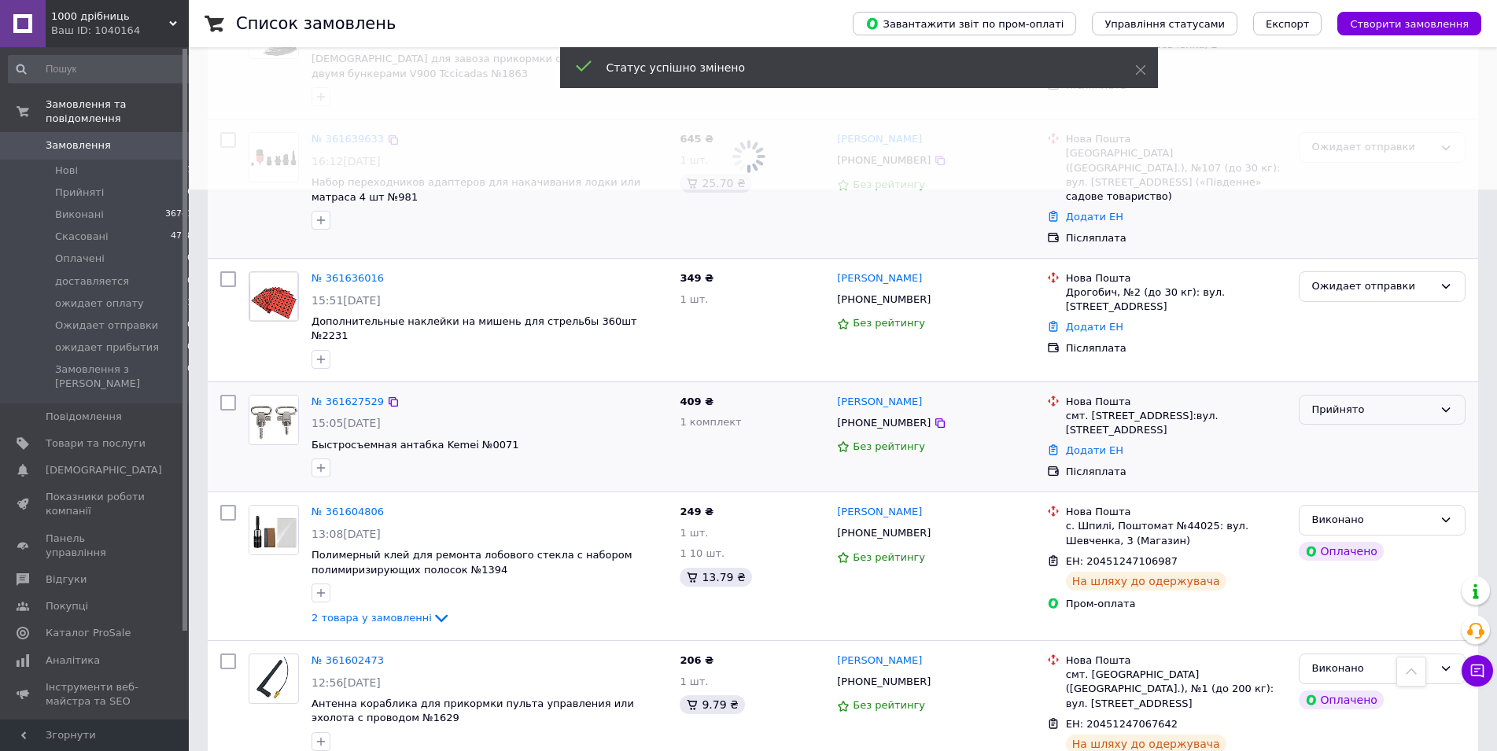
click at [1377, 402] on div "Прийнято" at bounding box center [1372, 410] width 121 height 17
click at [1385, 501] on li "Ожидает отправки" at bounding box center [1381, 515] width 165 height 29
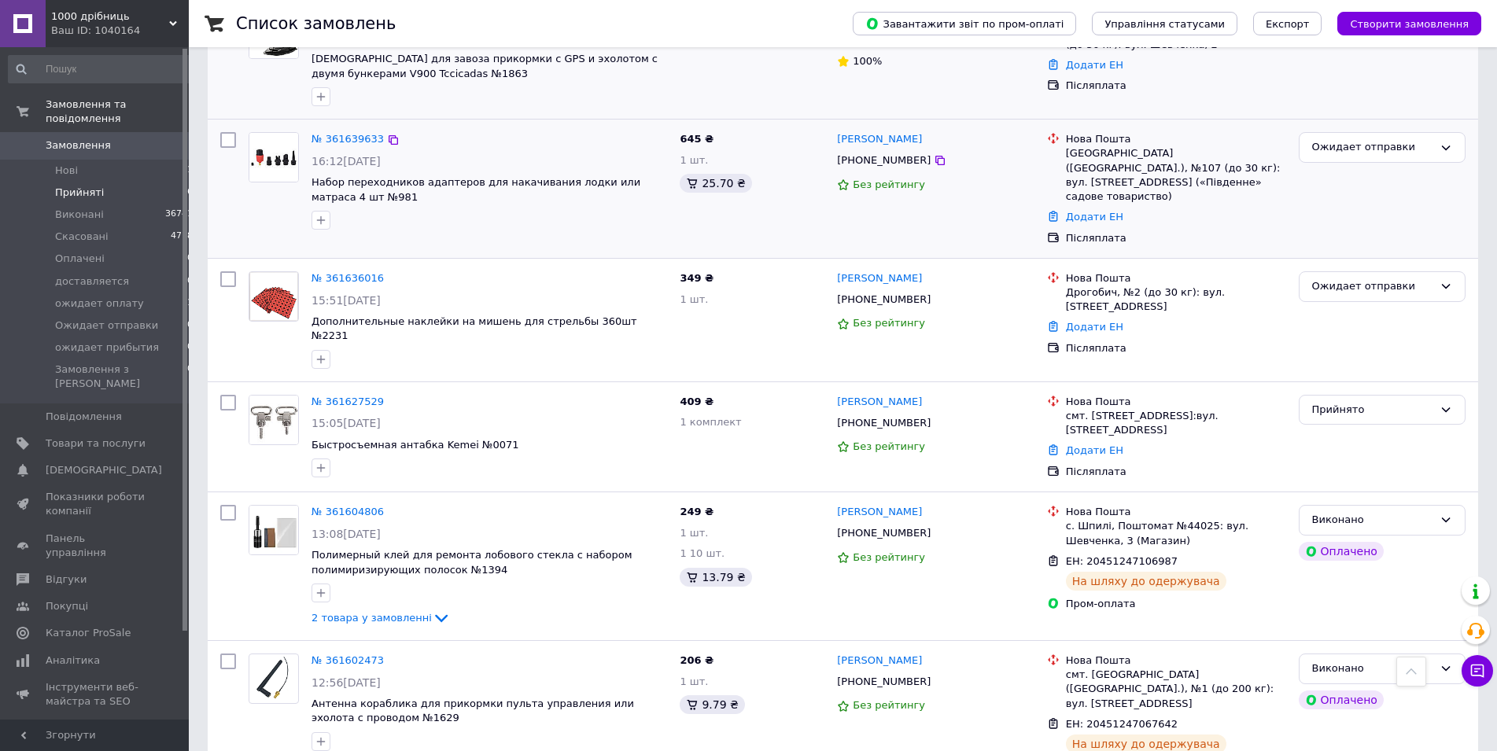
drag, startPoint x: 84, startPoint y: 182, endPoint x: 67, endPoint y: 173, distance: 19.7
click at [84, 186] on span "Прийняті" at bounding box center [79, 193] width 49 height 14
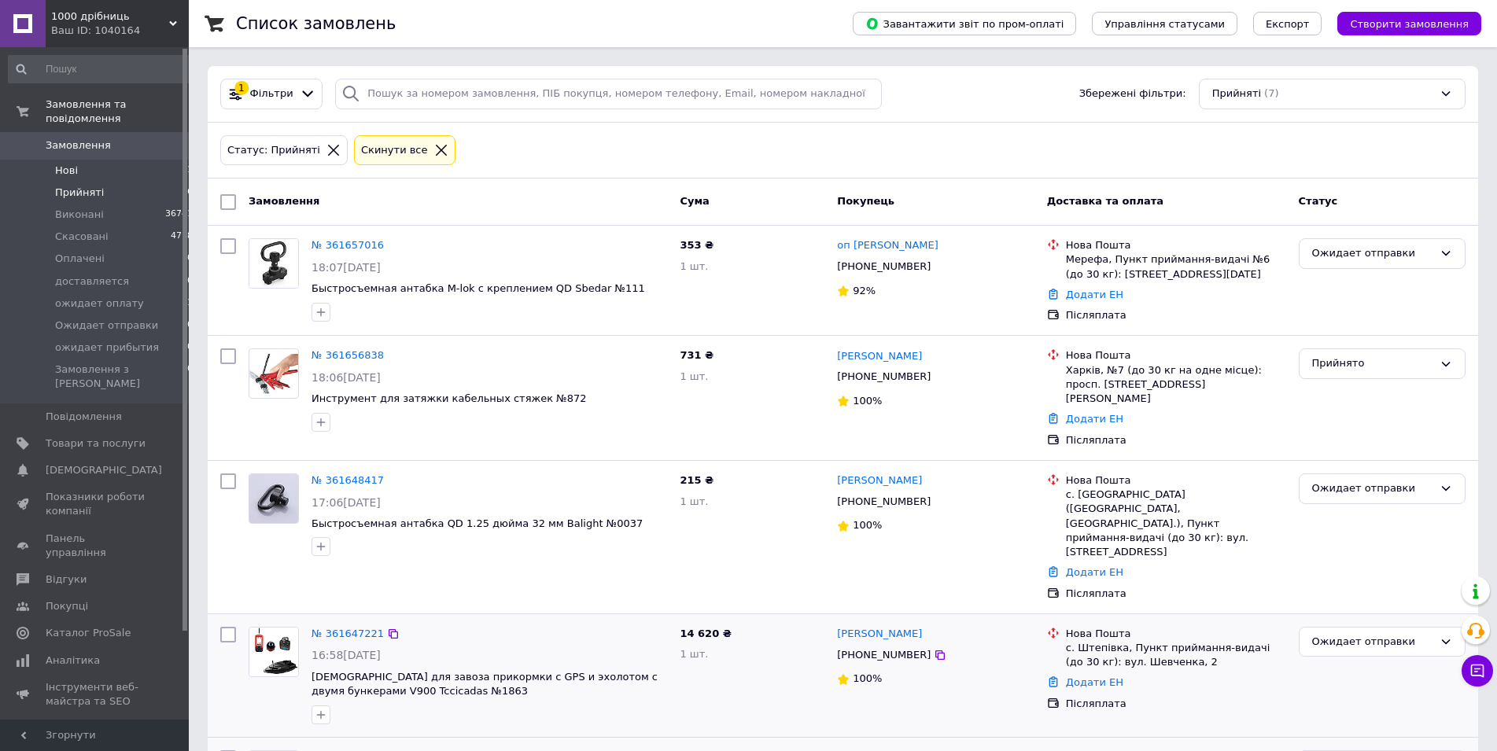
click at [68, 164] on span "Нові" at bounding box center [66, 171] width 23 height 14
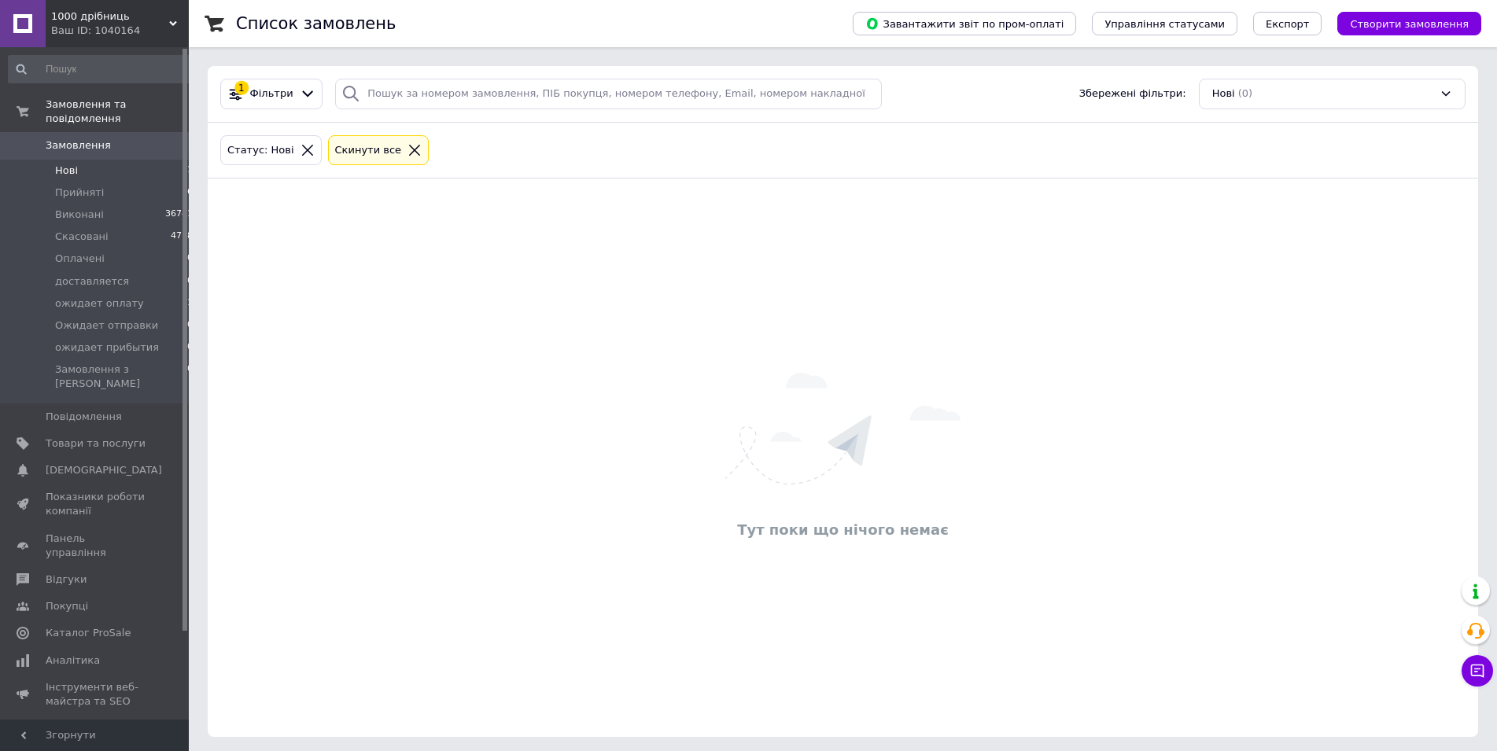
drag, startPoint x: 1427, startPoint y: 21, endPoint x: 1415, endPoint y: 28, distance: 13.4
click at [1427, 22] on span "Створити замовлення" at bounding box center [1409, 24] width 119 height 12
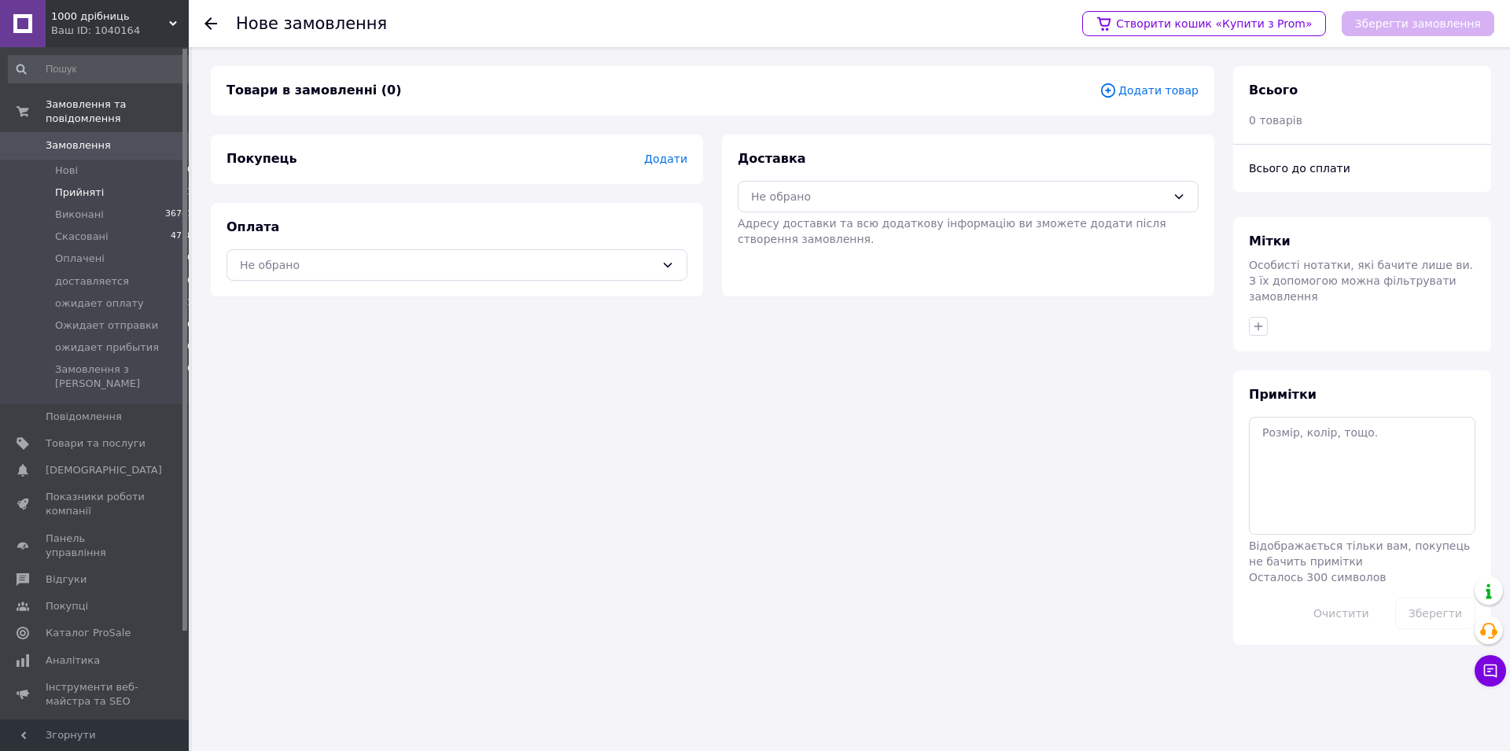
click at [83, 186] on span "Прийняті" at bounding box center [79, 193] width 49 height 14
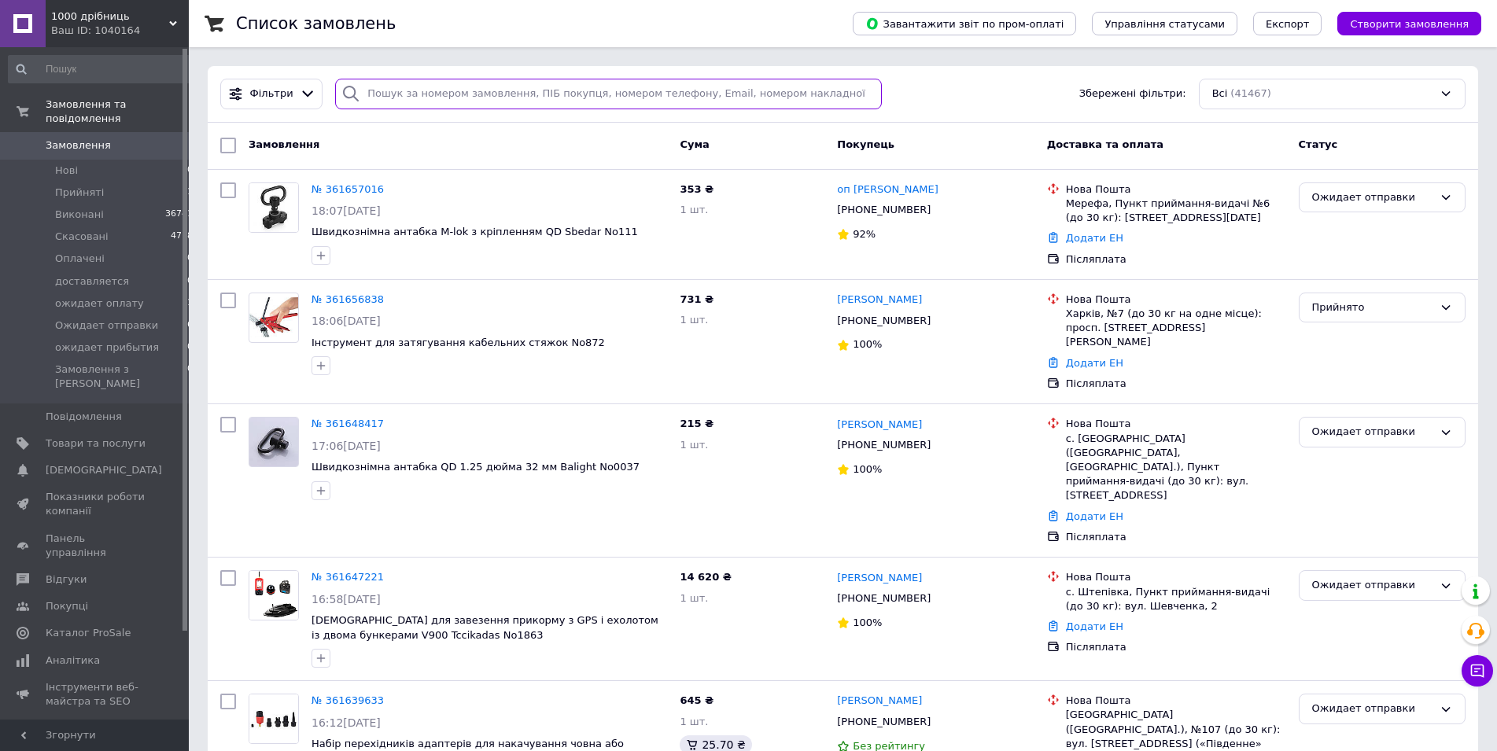
click at [545, 97] on input "search" at bounding box center [608, 94] width 547 height 31
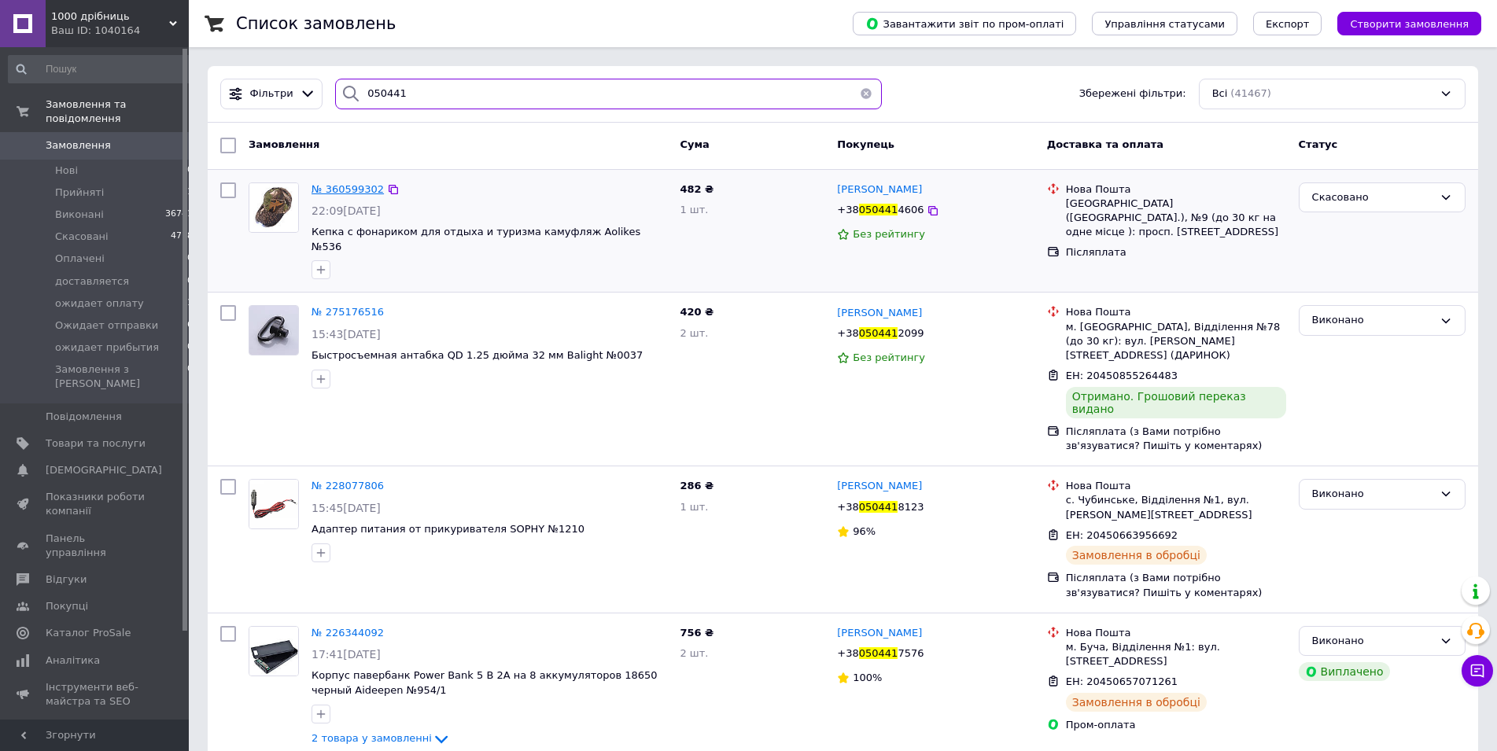
type input "050441"
click at [360, 186] on span "№ 360599302" at bounding box center [347, 189] width 72 height 12
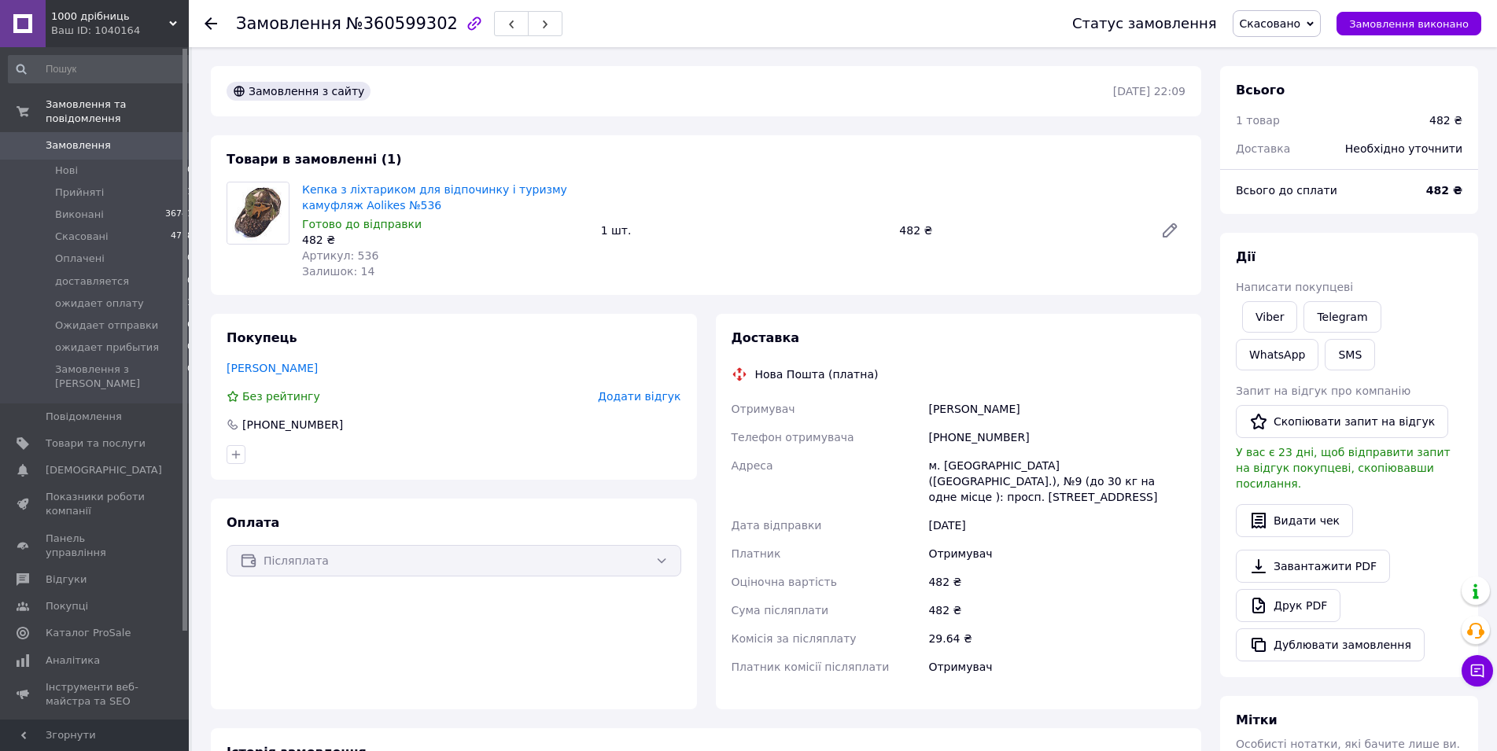
click at [1183, 402] on div "[PERSON_NAME]" at bounding box center [1057, 409] width 264 height 28
click at [266, 367] on link "[PERSON_NAME]" at bounding box center [272, 368] width 91 height 13
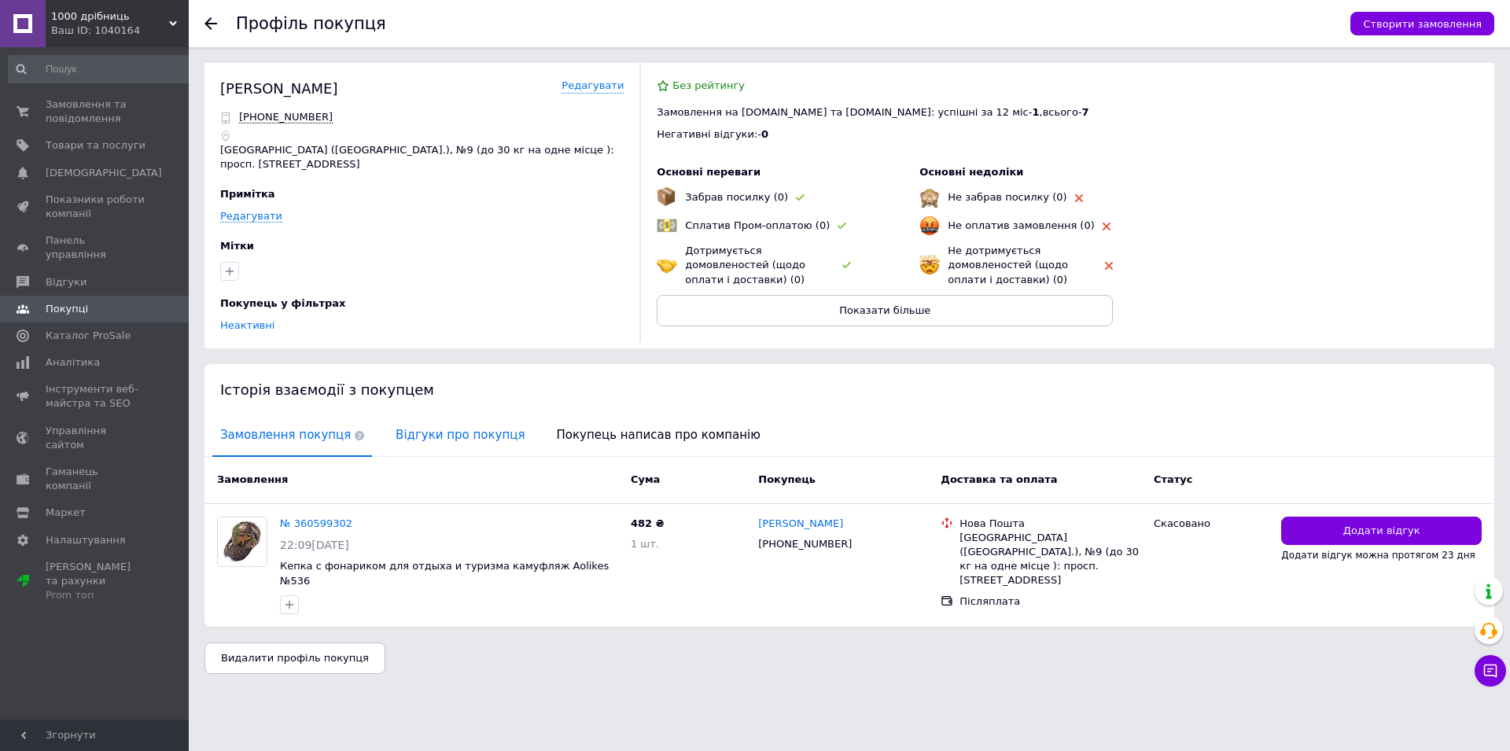
click at [420, 432] on span "Відгуки про покупця" at bounding box center [460, 435] width 145 height 40
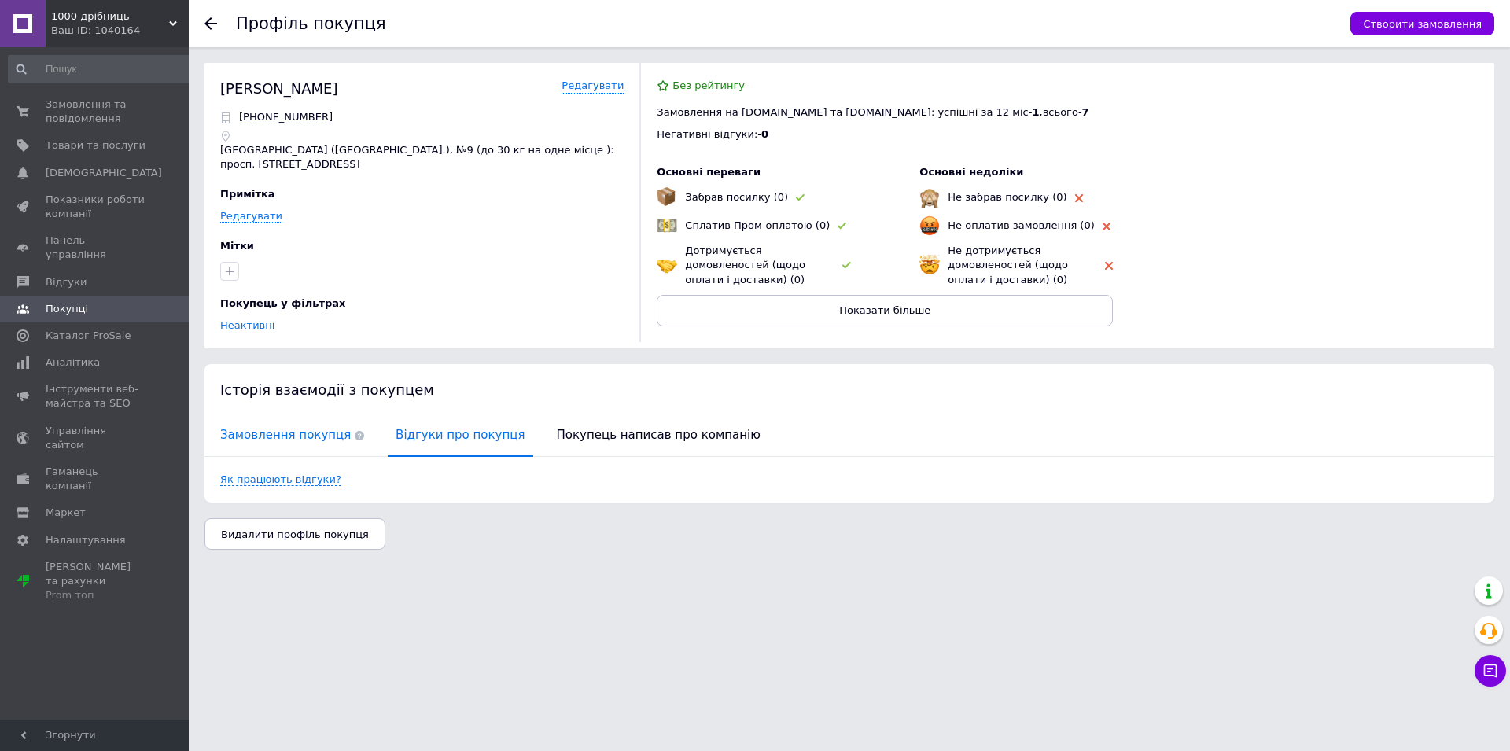
click at [284, 425] on span "Замовлення покупця" at bounding box center [292, 435] width 160 height 40
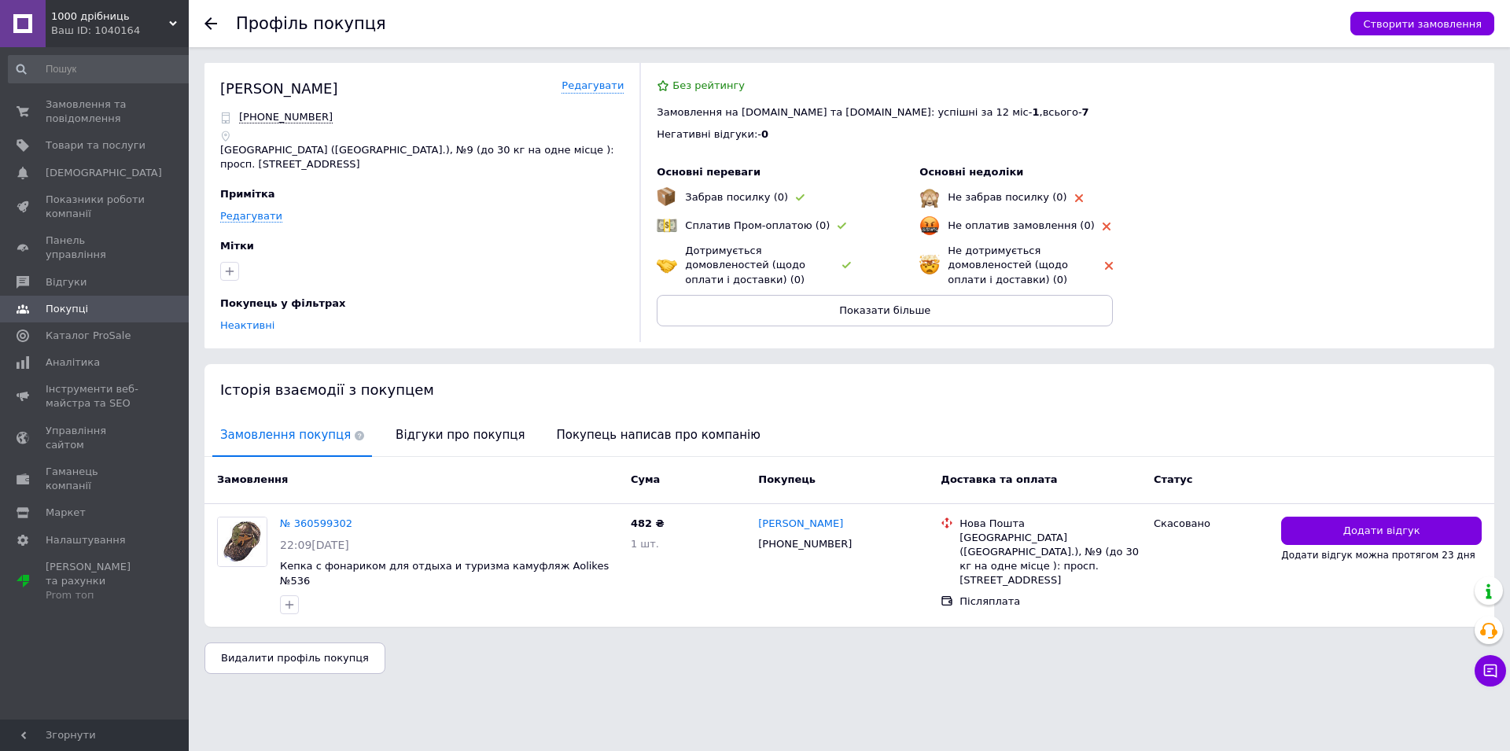
click at [211, 20] on icon at bounding box center [211, 23] width 13 height 13
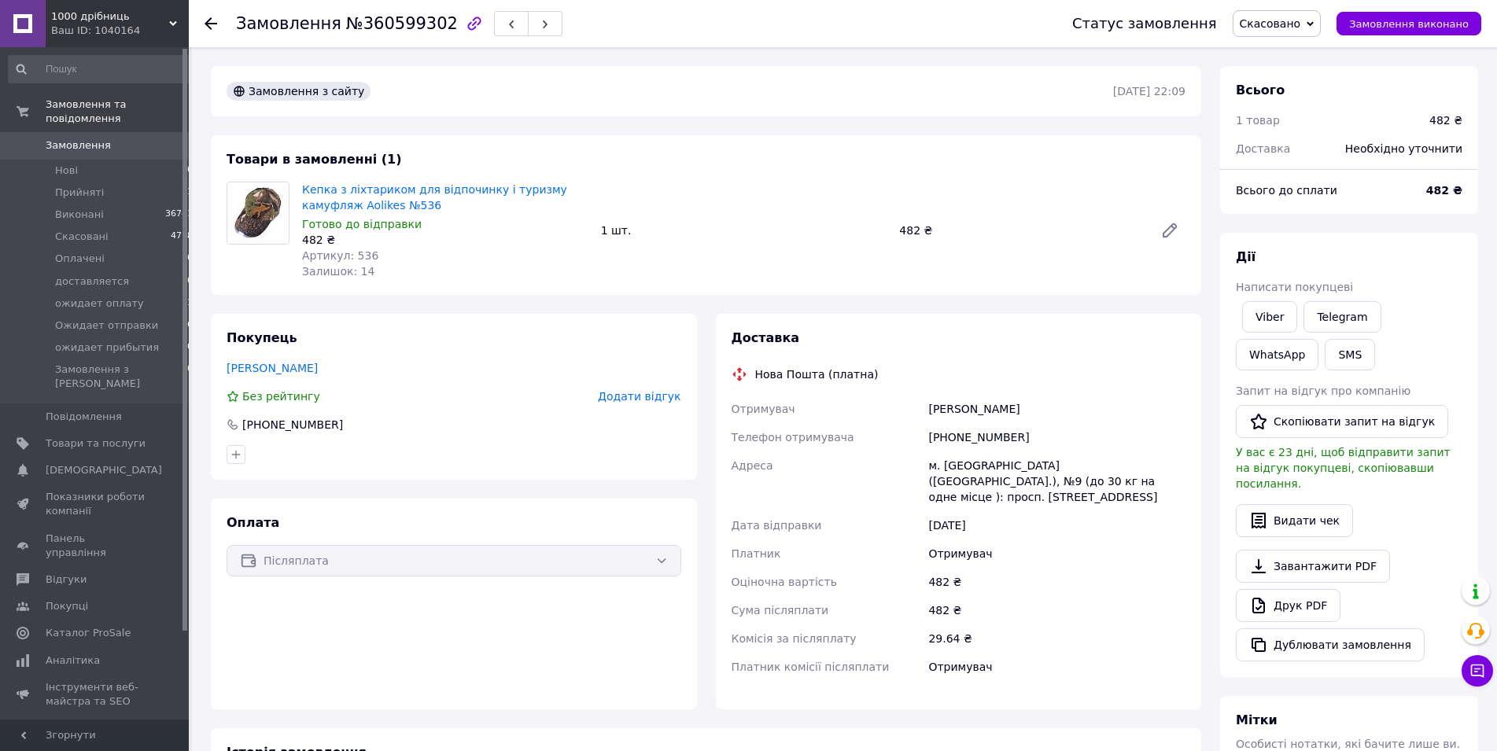
click at [1336, 99] on div "Всього" at bounding box center [1349, 91] width 227 height 18
